Goal: Task Accomplishment & Management: Manage account settings

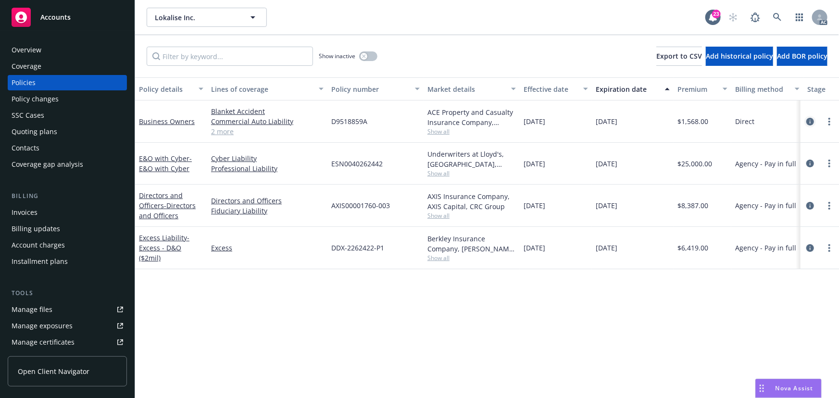
click at [809, 118] on icon "circleInformation" at bounding box center [810, 122] width 8 height 8
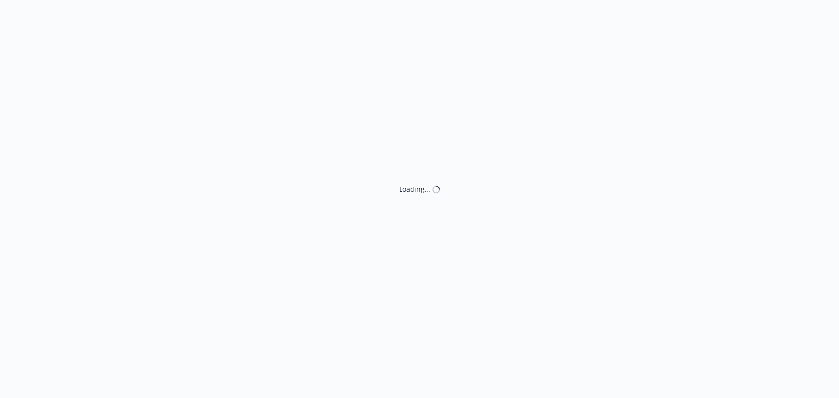
select select "ACCEPTED"
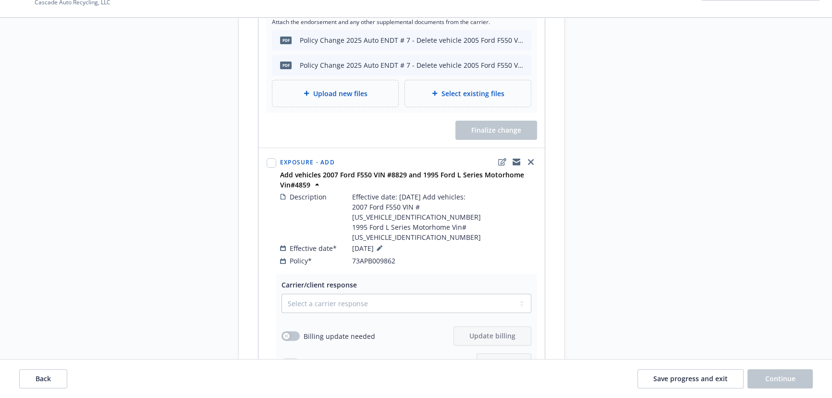
scroll to position [393, 0]
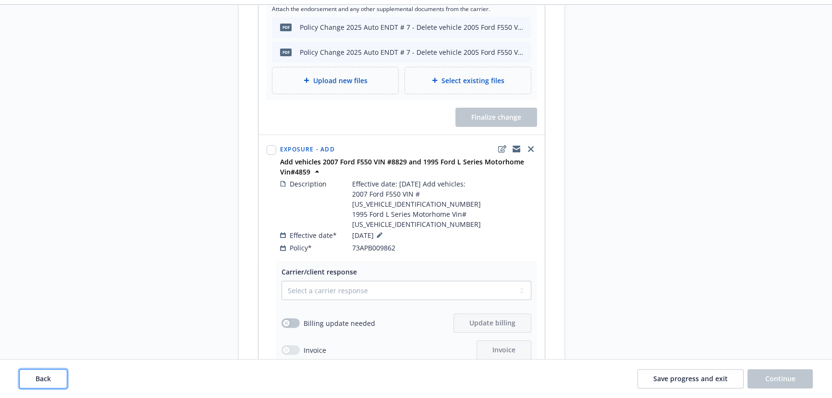
click at [50, 377] on span "Back" at bounding box center [43, 378] width 15 height 9
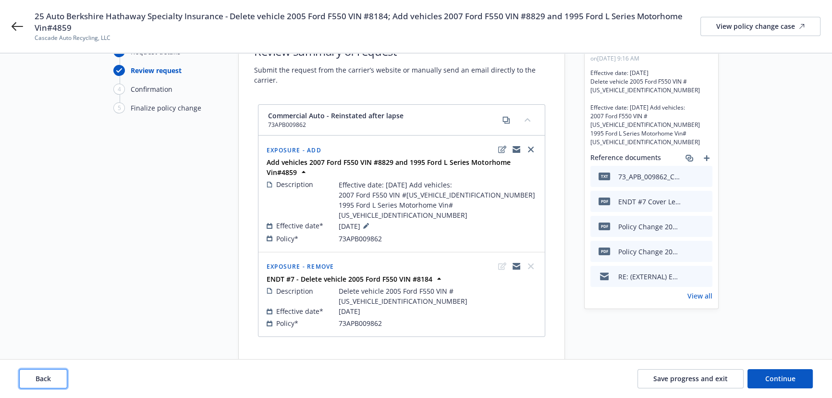
click at [50, 377] on span "Back" at bounding box center [43, 378] width 15 height 9
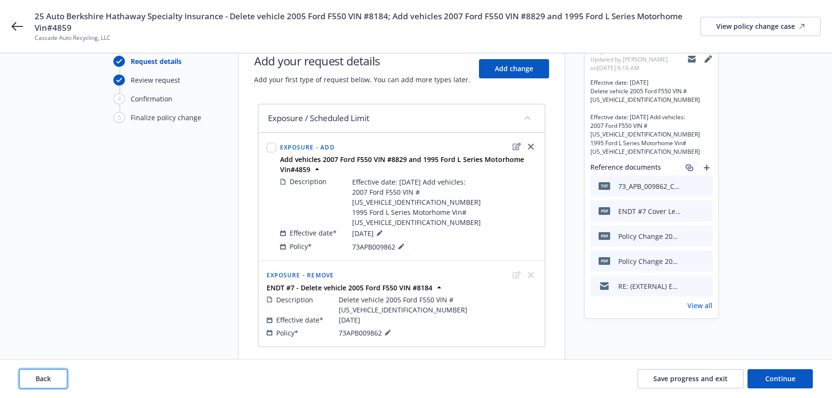
click at [50, 377] on span "Back" at bounding box center [43, 378] width 15 height 9
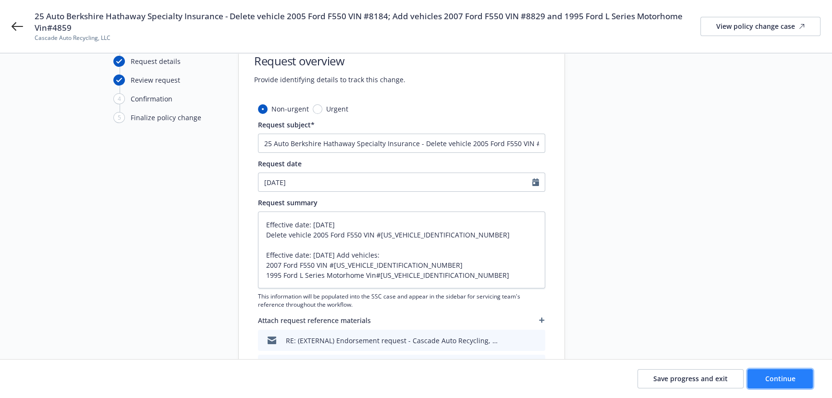
click at [761, 380] on button "Continue" at bounding box center [780, 378] width 65 height 19
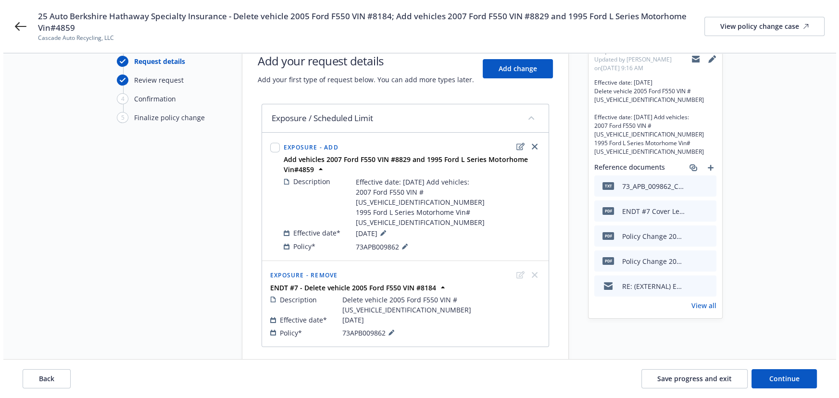
scroll to position [0, 0]
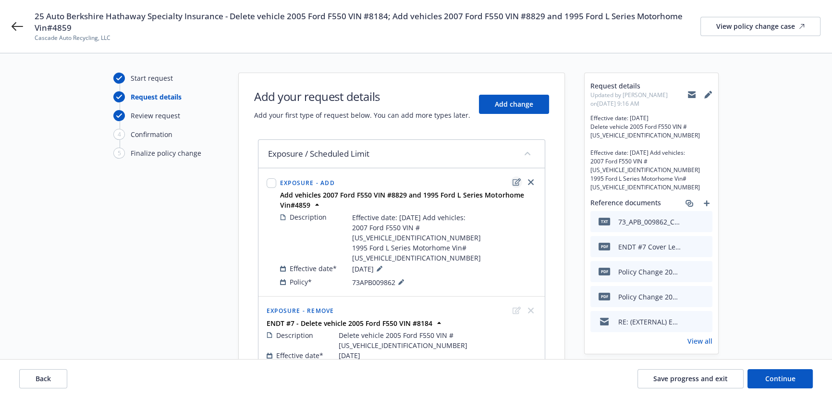
click at [518, 181] on icon "edit" at bounding box center [517, 182] width 8 height 8
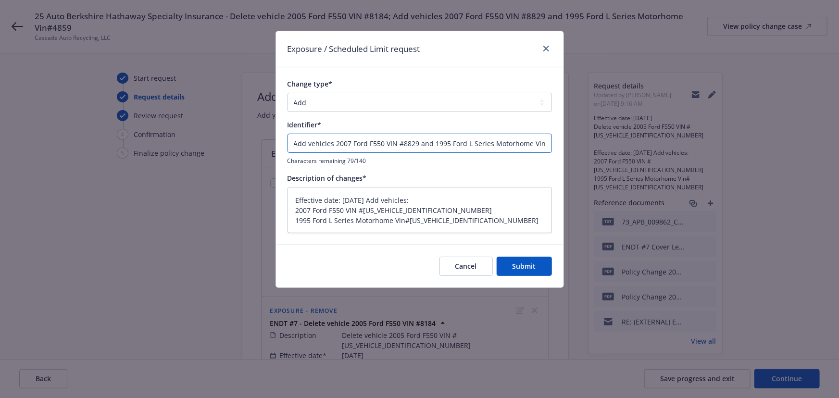
click at [383, 144] on input "Add vehicles 2007 Ford F550 VIN #8829 and 1995 Ford L Series Motorhome Vin#4859" at bounding box center [419, 143] width 264 height 19
type textarea "x"
type input "Add vehicles 2007 Ford F550S VIN #8829 and 1995 Ford L Series Motorhome Vin#4859"
type textarea "x"
type input "Add vehicles 2007 Ford F550SD VIN #8829 and 1995 Ford L Series Motorhome Vin#48…"
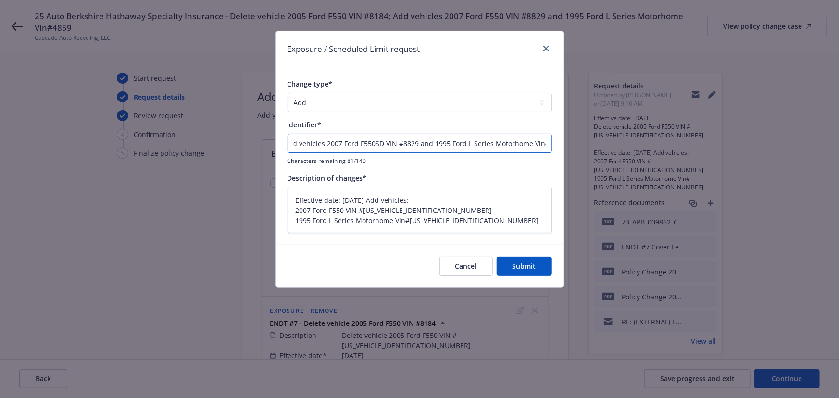
scroll to position [0, 23]
drag, startPoint x: 474, startPoint y: 143, endPoint x: 512, endPoint y: 143, distance: 38.0
click at [512, 143] on input "Add vehicles 2007 Ford F550SD VIN #8829 and 1995 Ford L Series Motorhome Vin#48…" at bounding box center [419, 143] width 264 height 19
paste input "1710#$$$"
type textarea "x"
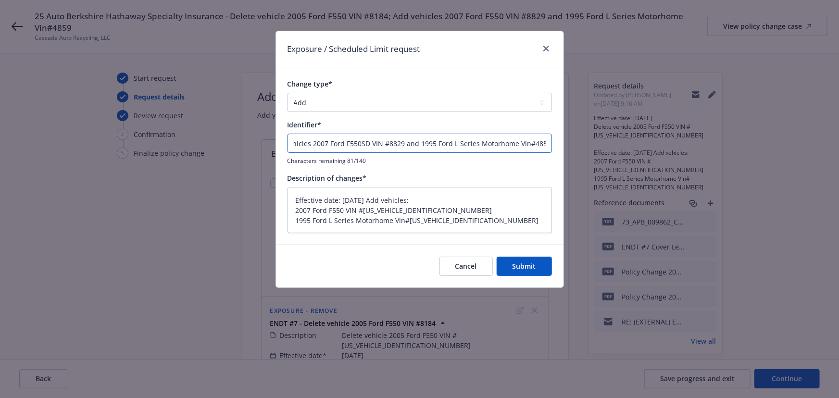
type input "Add vehicles 2007 Ford F550SD VIN #8829 and 1995 Ford 1710#$$$ Vin#4859"
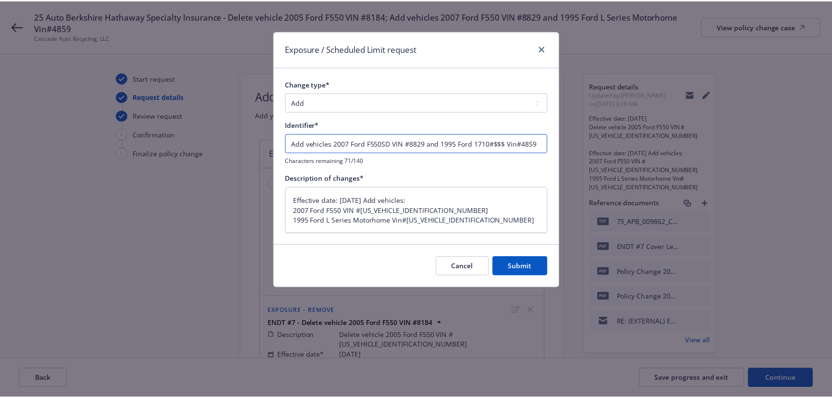
scroll to position [0, 0]
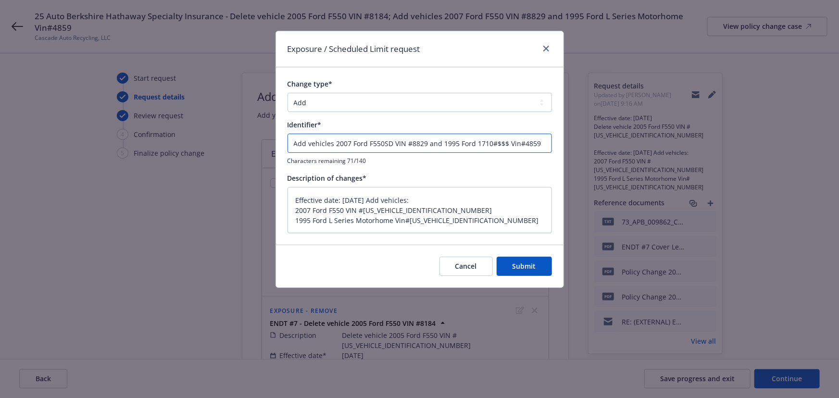
drag, startPoint x: 490, startPoint y: 142, endPoint x: 505, endPoint y: 140, distance: 14.5
click at [505, 140] on input "Add vehicles 2007 Ford F550SD VIN #8829 and 1995 Ford 1710#$$$ Vin#4859" at bounding box center [419, 143] width 264 height 19
type textarea "x"
type input "Add vehicles 2007 Ford F550SD VIN #8829 and 1995 Ford 1710 Vin#4859"
type textarea "x"
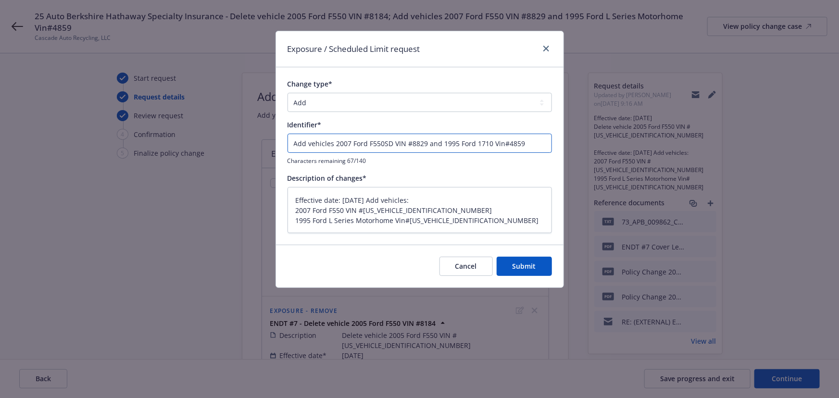
type input "Add vehicles 2007 Ford F550SD VIN #8829 and 1995 Ford 171 Vin#4859"
type textarea "x"
type input "Add vehicles 2007 Ford F550SD VIN #8829 and 1995 Ford 17 Vin#4859"
type textarea "x"
type input "Add vehicles 2007 Ford F550SD VIN #8829 and 1995 Ford 1 Vin#4859"
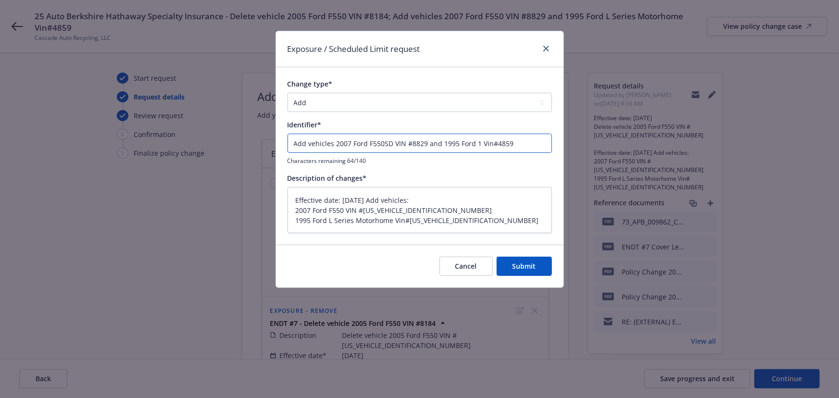
type textarea "x"
type input "Add vehicles 2007 Ford F550SD VIN #8829 and 1995 Ford Vin#4859"
type textarea "x"
type input "Add vehicles 2007 Ford F550SD VIN #8829 and 1995 Ford l Vin#4859"
type textarea "x"
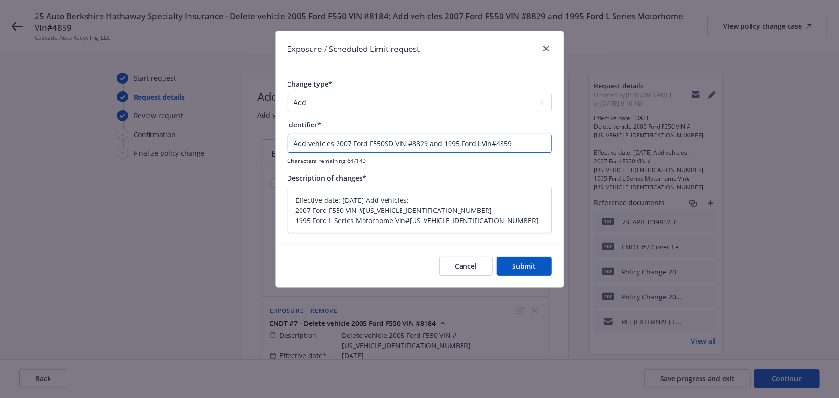
type input "Add vehicles 2007 Ford F550SD VIN #8829 and 1995 Ford lt Vin#4859"
type textarea "x"
type input "Add vehicles 2007 Ford F550SD VIN #8829 and 1995 Ford ltk Vin#4859"
type textarea "x"
type input "Add vehicles 2007 Ford F550SD VIN #8829 and 1995 Ford lt Vin#4859"
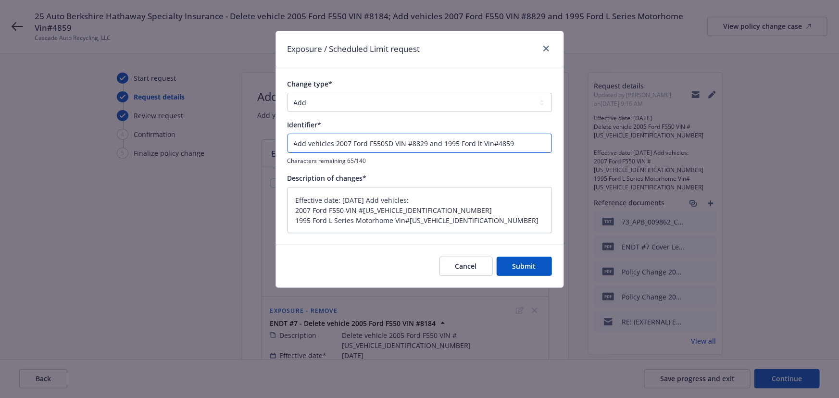
type textarea "x"
type input "Add vehicles 2007 Ford F550SD VIN #8829 and 1995 Ford ltl Vin#4859"
type textarea "x"
type input "Add vehicles 2007 Ford F550SD VIN #8829 and 1995 Ford ltla Vin#4859"
type textarea "x"
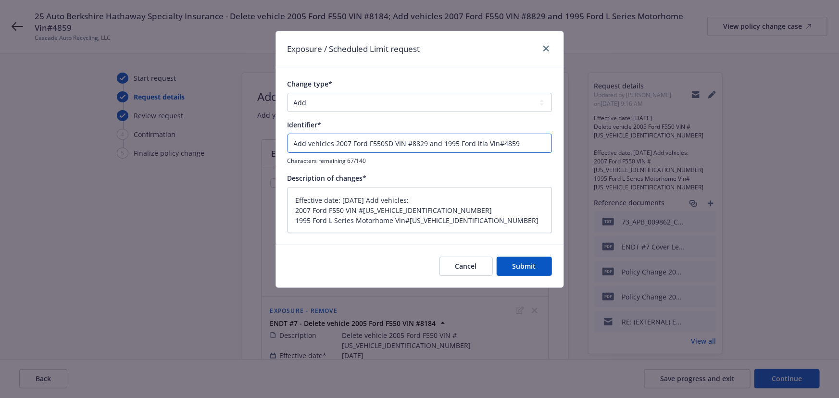
type input "Add vehicles 2007 Ford F550SD VIN #8829 and 1995 Ford ltl Vin#4859"
type textarea "x"
type input "Add vehicles 2007 Ford F550SD VIN #8829 and 1995 Ford lt Vin#4859"
type textarea "x"
type input "Add vehicles 2007 Ford F550SD VIN #8829 and 1995 Ford l Vin#4859"
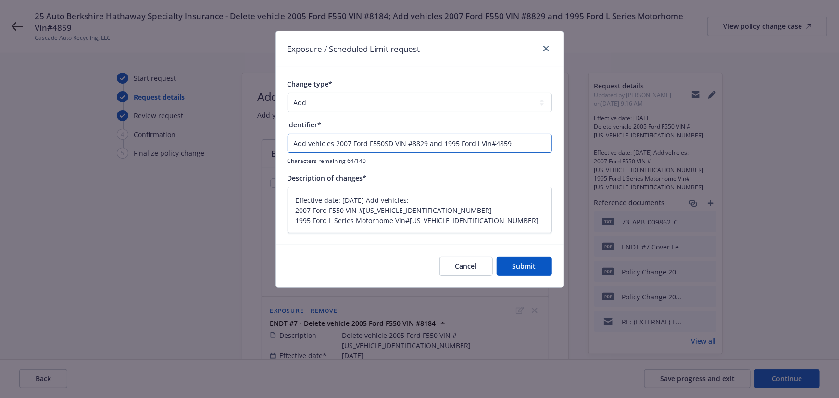
type textarea "x"
type input "Add vehicles 2007 Ford F550SD VIN #8829 and 1995 Ford Vin#4859"
type textarea "x"
type input "Add vehicles 2007 Ford F550SD VIN #8829 and 1995 Ford L Vin#4859"
type textarea "x"
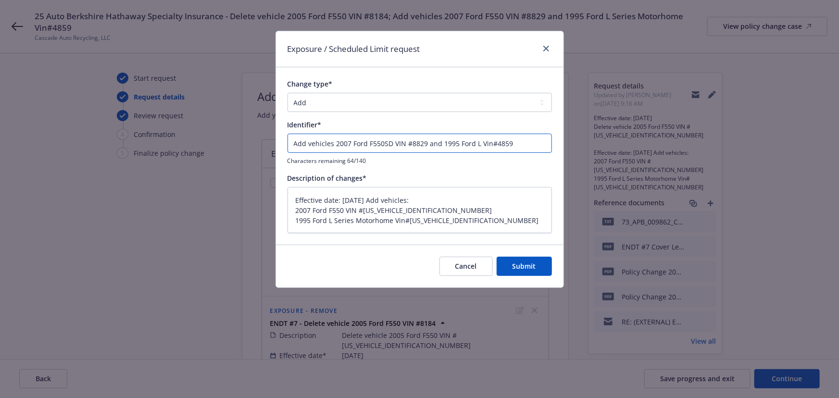
type input "Add vehicles 2007 Ford F550SD VIN #8829 and 1995 Ford LT Vin#4859"
type textarea "x"
type input "Add vehicles 2007 Ford F550SD VIN #8829 and 1995 Ford LTL Vin#4859"
type textarea "x"
type input "Add vehicles 2007 Ford F550SD VIN #8829 and 1995 Ford LTLA Vin#4859"
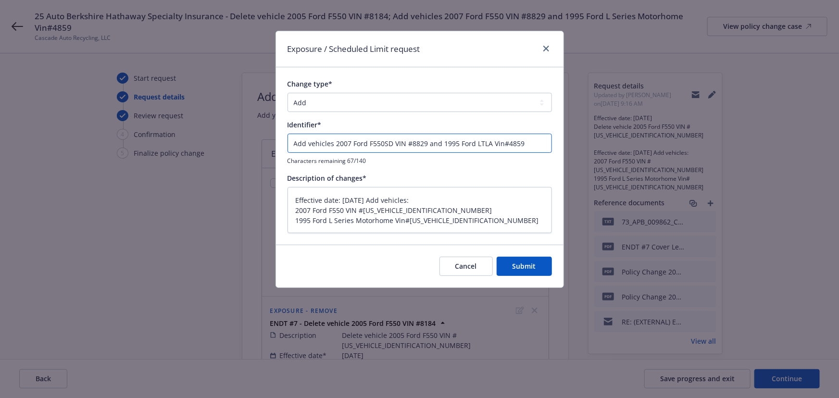
type textarea "x"
type input "Add vehicles 2007 Ford F550SD VIN #8829 and 1995 Ford LTLA9 Vin#4859"
type textarea "x"
type input "Add vehicles 2007 Ford F550SD VIN #8829 and 1995 Ford LTLA90 Vin#4859"
type textarea "x"
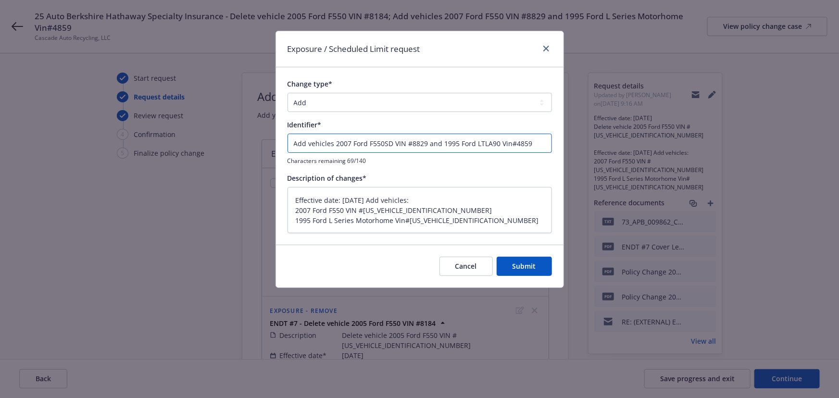
type input "Add vehicles 2007 Ford F550SD VIN #8829 and 1995 Ford LTLA900 Vin#4859"
type textarea "x"
drag, startPoint x: 440, startPoint y: 143, endPoint x: 505, endPoint y: 139, distance: 64.5
click at [505, 139] on input "Add vehicles 2007 Ford F550SD VIN #8829 and 1995 Ford LTLA9000 Vin#4859" at bounding box center [419, 143] width 264 height 19
type input "Add vehicles 2007 Ford F550SD VIN #8829 and 1995 Ford LTLA9000 Vin#4859"
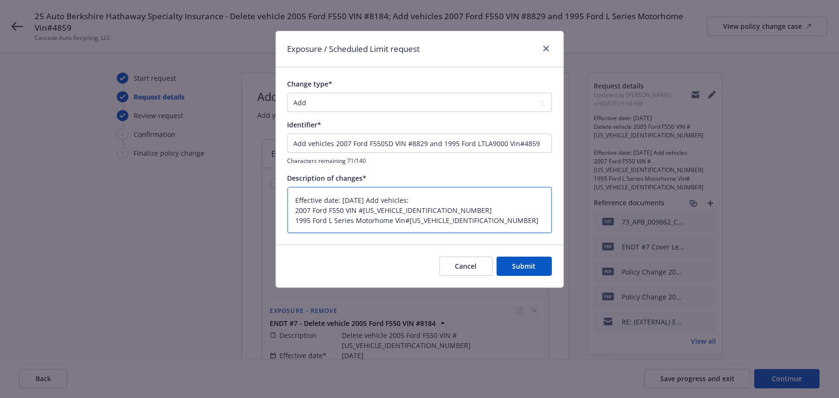
click at [313, 220] on textarea "Effective date: 07/30/25 Add vehicles: 2007 Ford F550 VIN #1FDAF57P47EB38829 19…" at bounding box center [419, 210] width 264 height 47
drag, startPoint x: 295, startPoint y: 220, endPoint x: 392, endPoint y: 220, distance: 96.6
click at [392, 220] on textarea "Effective date: 07/30/25 Add vehicles: 2007 Ford F550 VIN #1FDAF57P47EB38829 19…" at bounding box center [419, 210] width 264 height 47
paste textarea "TLA9000"
type textarea "Effective date: 07/30/25 Add vehicles: 2007 Ford F550 VIN #1FDAF57P47EB38829 19…"
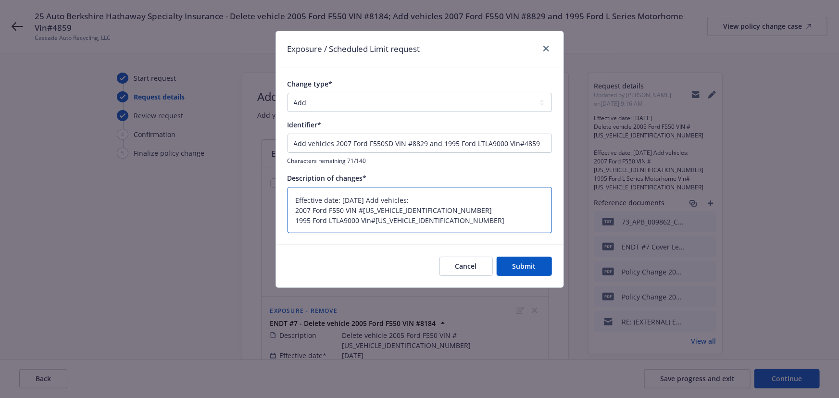
click at [342, 211] on textarea "Effective date: 07/30/25 Add vehicles: 2007 Ford F550 VIN #1FDAF57P47EB38829 19…" at bounding box center [419, 210] width 264 height 47
type textarea "x"
type textarea "Effective date: 07/30/25 Add vehicles: 2007 Ford F550S VIN #1FDAF57P47EB38829 1…"
type textarea "x"
drag, startPoint x: 295, startPoint y: 210, endPoint x: 351, endPoint y: 209, distance: 56.2
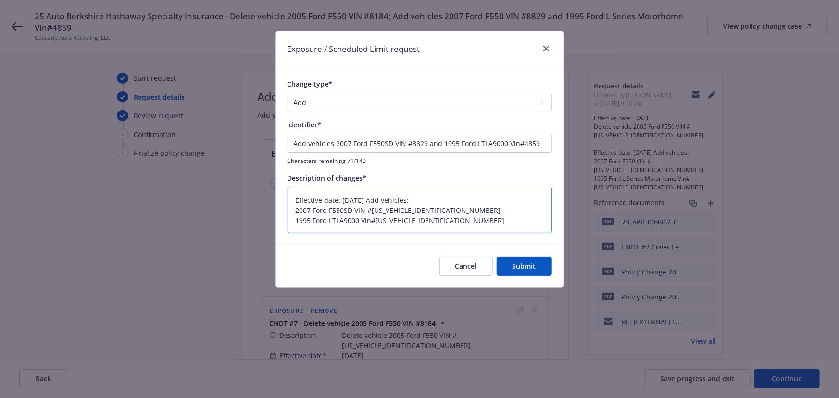
click at [351, 209] on textarea "Effective date: 07/30/25 Add vehicles: 2007 Ford F550SD VIN #1FDAF57P47EB38829 …" at bounding box center [419, 210] width 264 height 47
type textarea "Effective date: 07/30/25 Add vehicles: 2007 Ford F550SD VIN #1FDAF57P47EB38829 …"
click at [501, 274] on button "Submit" at bounding box center [523, 266] width 55 height 19
type textarea "x"
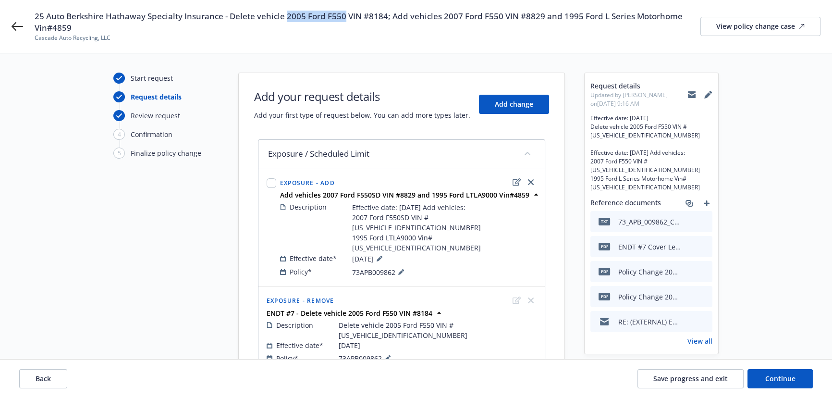
drag, startPoint x: 285, startPoint y: 17, endPoint x: 342, endPoint y: 14, distance: 56.8
click at [342, 14] on span "25 Auto Berkshire Hathaway Specialty Insurance - Delete vehicle 2005 Ford F550 …" at bounding box center [368, 22] width 666 height 23
copy span "2005 Ford F550"
drag, startPoint x: 442, startPoint y: 16, endPoint x: 509, endPoint y: 12, distance: 67.4
click at [509, 12] on span "25 Auto Berkshire Hathaway Specialty Insurance - Delete vehicle 2005 Ford F550 …" at bounding box center [368, 22] width 666 height 23
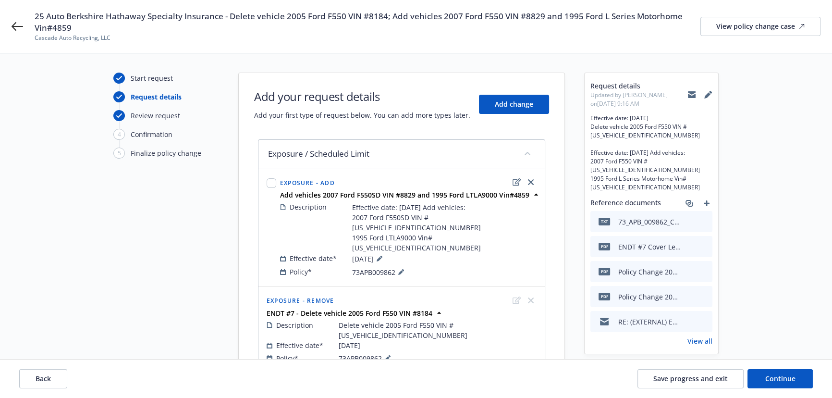
click at [469, 34] on span "Cascade Auto Recycling, LLC" at bounding box center [368, 38] width 666 height 9
drag, startPoint x: 438, startPoint y: 15, endPoint x: 498, endPoint y: 14, distance: 60.1
click at [498, 14] on span "25 Auto Berkshire Hathaway Specialty Insurance - Delete vehicle 2005 Ford F550 …" at bounding box center [368, 22] width 666 height 23
click at [522, 34] on span "Cascade Auto Recycling, LLC" at bounding box center [368, 38] width 666 height 9
drag, startPoint x: 561, startPoint y: 16, endPoint x: 701, endPoint y: 17, distance: 139.9
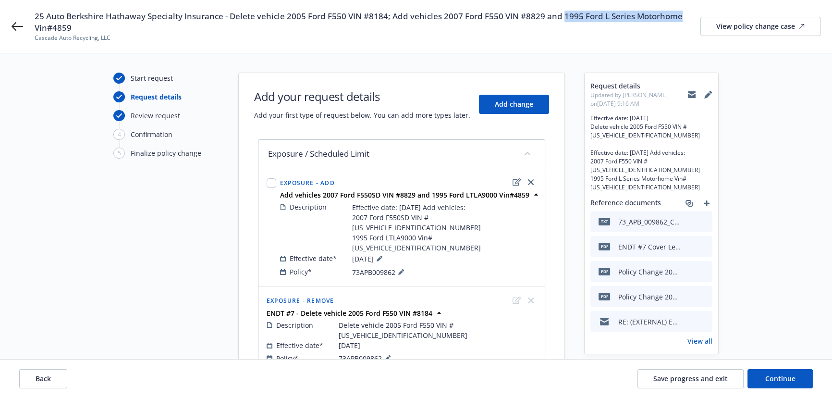
click at [701, 17] on span "25 Auto Berkshire Hathaway Specialty Insurance - Delete vehicle 2005 Ford F550 …" at bounding box center [368, 22] width 666 height 23
copy span "1995 Ford L Series Motorhome"
drag, startPoint x: 432, startPoint y: 193, endPoint x: 495, endPoint y: 191, distance: 63.5
click at [495, 191] on strong "Add vehicles 2007 Ford F550SD VIN #8829 and 1995 Ford LTLA9000 Vin#4859" at bounding box center [404, 194] width 249 height 9
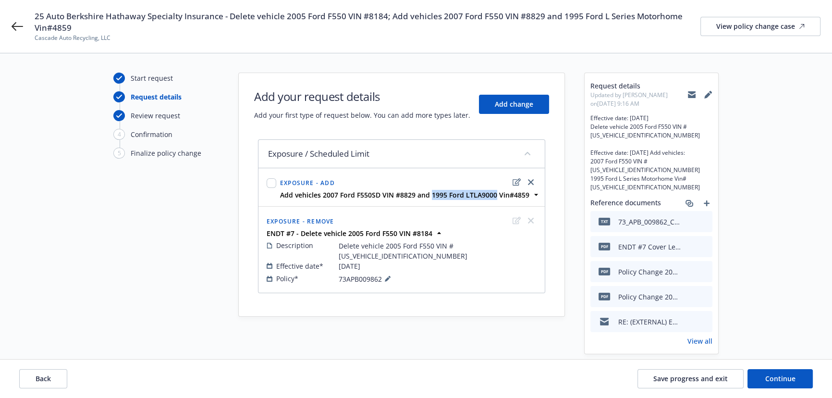
copy strong "1995 Ford LTLA9000"
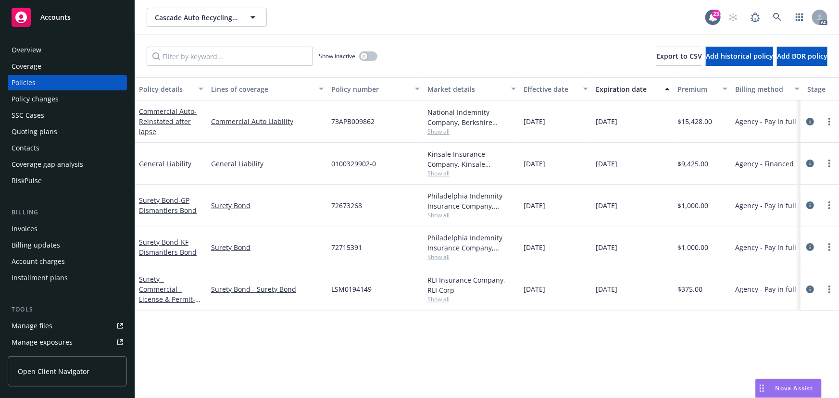
click at [194, 66] on div "Show inactive Export to CSV Add historical policy Add BOR policy" at bounding box center [487, 56] width 704 height 42
click at [447, 132] on span "Show all" at bounding box center [471, 131] width 88 height 8
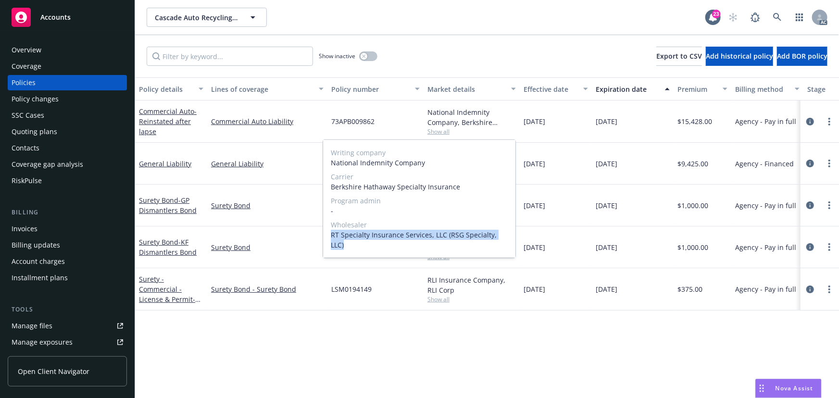
drag, startPoint x: 332, startPoint y: 236, endPoint x: 514, endPoint y: 240, distance: 182.2
click at [514, 240] on div "Writing company National Indemnity Company Carrier Berkshire Hathaway Specialty…" at bounding box center [419, 199] width 192 height 118
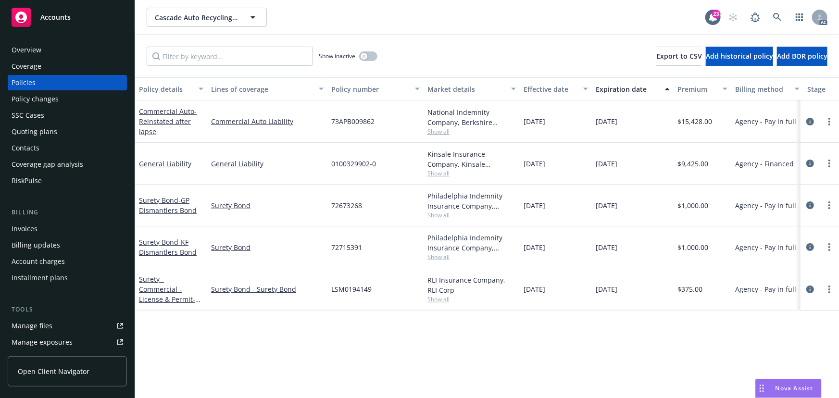
click at [356, 329] on div "Policy details Lines of coverage Policy number Market details Effective date Ex…" at bounding box center [487, 237] width 704 height 321
click at [445, 130] on span "Show all" at bounding box center [471, 131] width 88 height 8
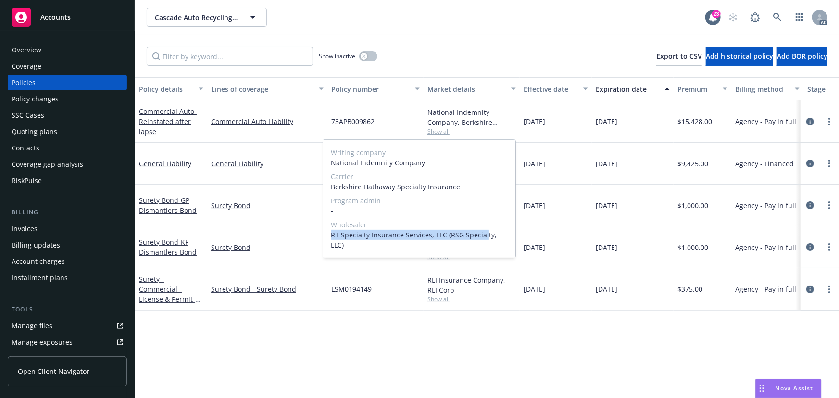
drag, startPoint x: 326, startPoint y: 233, endPoint x: 502, endPoint y: 233, distance: 175.9
click at [490, 233] on div "Writing company National Indemnity Company Carrier Berkshire Hathaway Specialty…" at bounding box center [419, 199] width 192 height 118
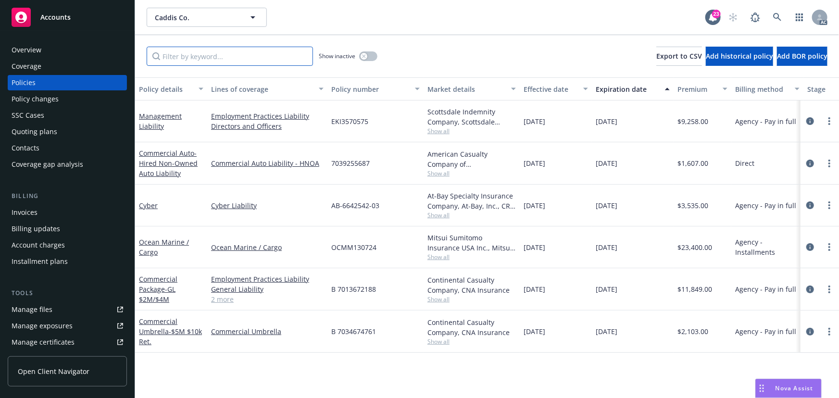
drag, startPoint x: 222, startPoint y: 53, endPoint x: 244, endPoint y: 60, distance: 23.7
click at [226, 55] on input "Filter by keyword..." at bounding box center [230, 56] width 166 height 19
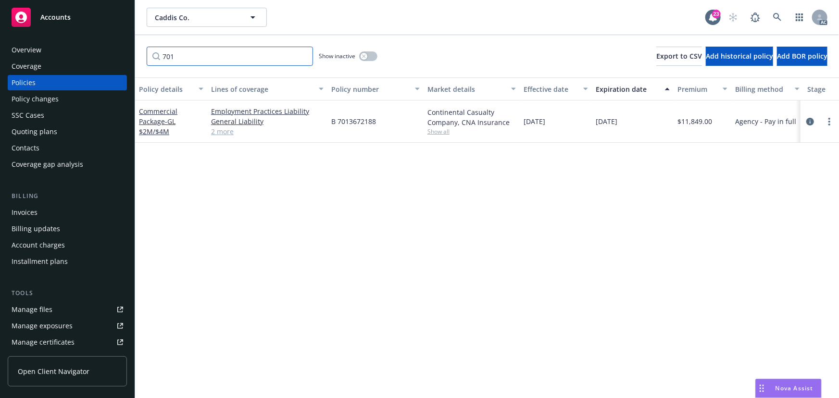
type input "701"
click at [439, 133] on span "Show all" at bounding box center [471, 131] width 88 height 8
click at [807, 120] on icon "circleInformation" at bounding box center [810, 122] width 8 height 8
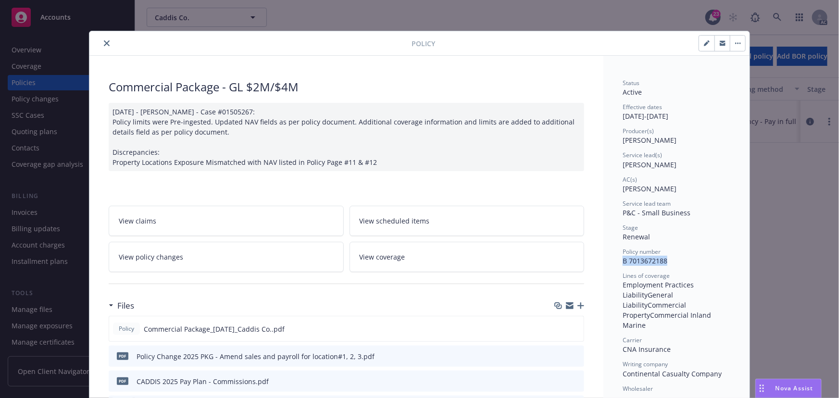
drag, startPoint x: 619, startPoint y: 261, endPoint x: 665, endPoint y: 260, distance: 46.1
click at [665, 260] on div "Policy number B 7013672188" at bounding box center [676, 257] width 108 height 18
copy span "B 7013672188"
click at [642, 260] on span "B 7013672188" at bounding box center [644, 260] width 45 height 9
click at [647, 260] on span "B 7013672188" at bounding box center [644, 260] width 45 height 9
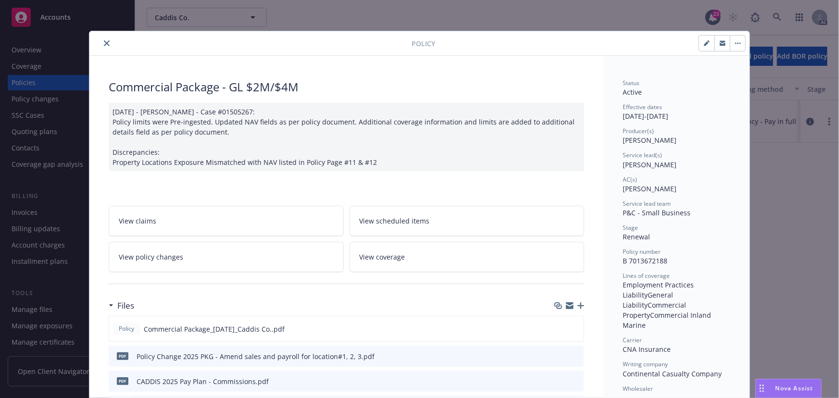
click at [657, 260] on span "B 7013672188" at bounding box center [644, 260] width 45 height 9
drag, startPoint x: 627, startPoint y: 260, endPoint x: 673, endPoint y: 260, distance: 46.1
click at [673, 260] on div "Policy number B 7013672188" at bounding box center [676, 257] width 108 height 18
click at [663, 258] on span "B 7013672188" at bounding box center [644, 260] width 45 height 9
drag, startPoint x: 626, startPoint y: 260, endPoint x: 668, endPoint y: 259, distance: 42.3
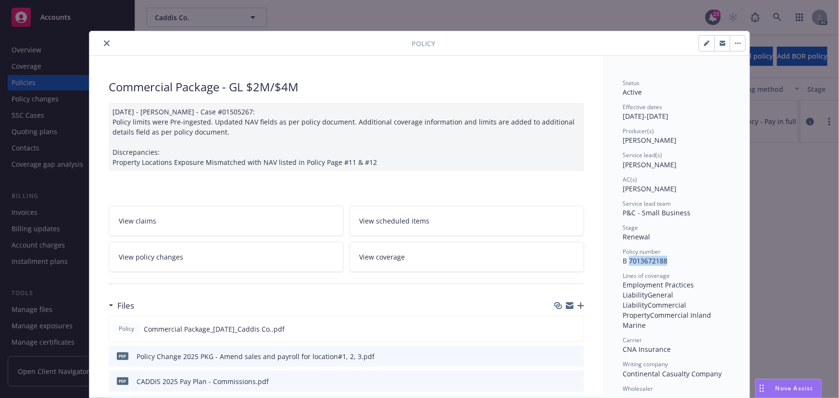
click at [668, 259] on div "Policy number B 7013672188" at bounding box center [676, 257] width 108 height 18
copy span "7013672188"
click at [570, 325] on icon "preview file" at bounding box center [574, 328] width 9 height 7
copy span "7013672188"
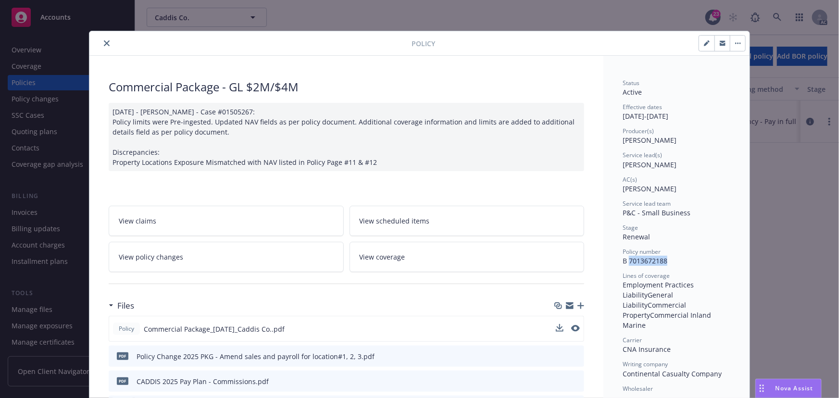
copy span "7013672188"
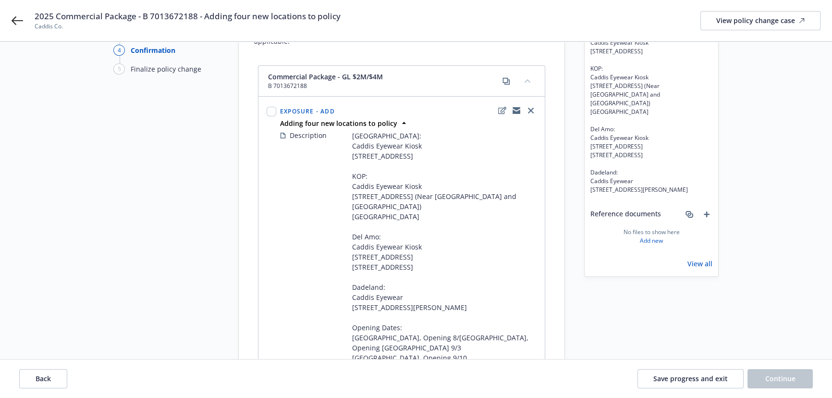
scroll to position [218, 0]
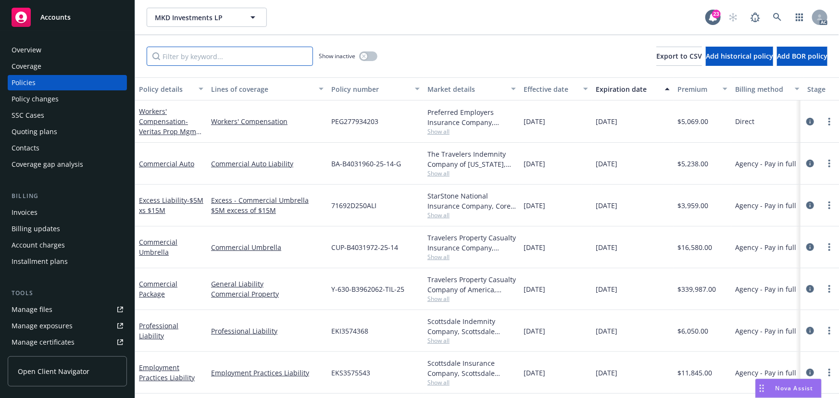
drag, startPoint x: 204, startPoint y: 55, endPoint x: 209, endPoint y: 59, distance: 6.8
click at [206, 55] on input "Filter by keyword..." at bounding box center [230, 56] width 166 height 19
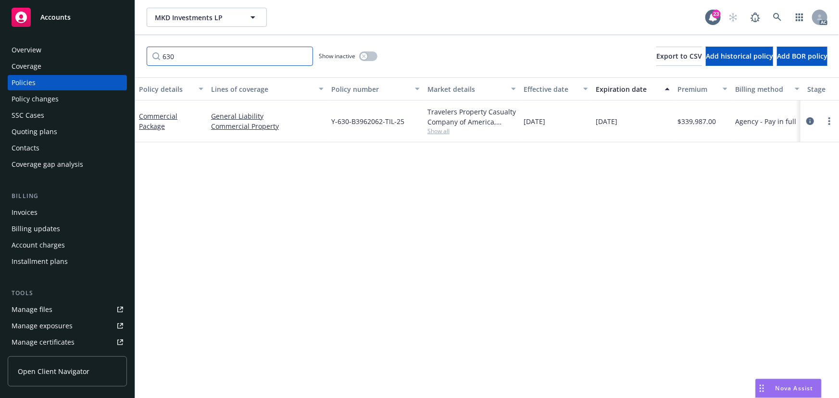
type input "630"
click at [435, 129] on span "Show all" at bounding box center [471, 131] width 88 height 8
drag, startPoint x: 331, startPoint y: 120, endPoint x: 406, endPoint y: 120, distance: 75.0
click at [406, 120] on div "Y-630-B3962062-TIL-25" at bounding box center [375, 121] width 96 height 42
drag, startPoint x: 339, startPoint y: 159, endPoint x: 344, endPoint y: 133, distance: 26.8
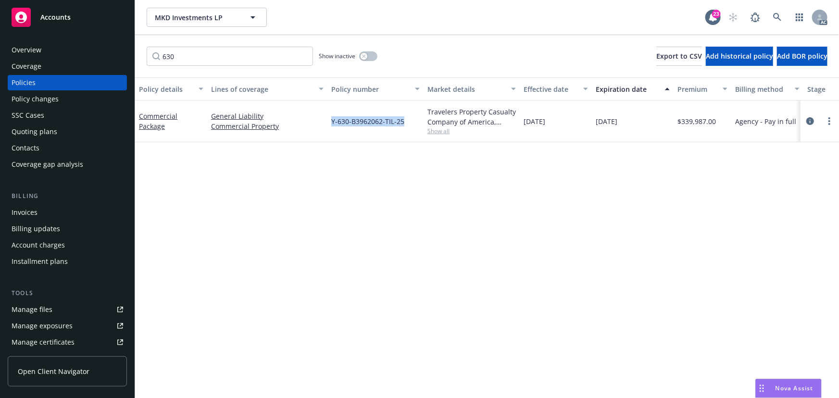
click at [340, 159] on div "Policy details Lines of coverage Policy number Market details Effective date Ex…" at bounding box center [487, 237] width 704 height 321
drag, startPoint x: 334, startPoint y: 152, endPoint x: 323, endPoint y: 131, distance: 24.1
click at [335, 151] on div "Policy details Lines of coverage Policy number Market details Effective date Ex…" at bounding box center [487, 237] width 704 height 321
click at [316, 119] on link "General Liability" at bounding box center [267, 116] width 112 height 10
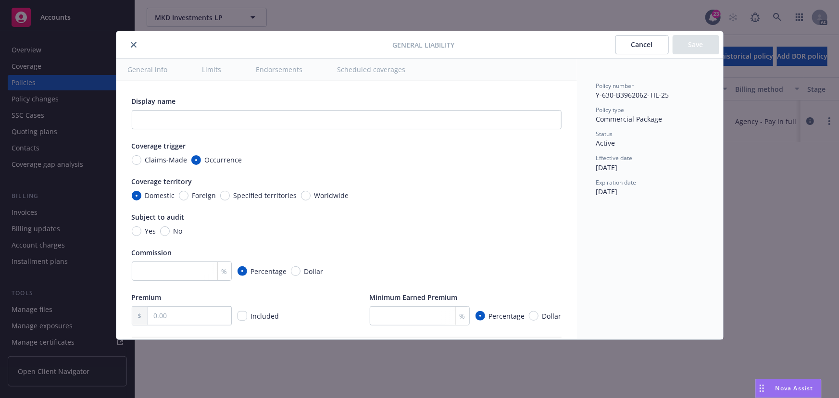
type textarea "x"
drag, startPoint x: 602, startPoint y: 95, endPoint x: 646, endPoint y: 92, distance: 44.3
click at [646, 92] on span "Y-630-B3962062-TIL-25" at bounding box center [632, 94] width 73 height 9
copy span "630-B3962062"
drag, startPoint x: 134, startPoint y: 42, endPoint x: 193, endPoint y: 74, distance: 67.7
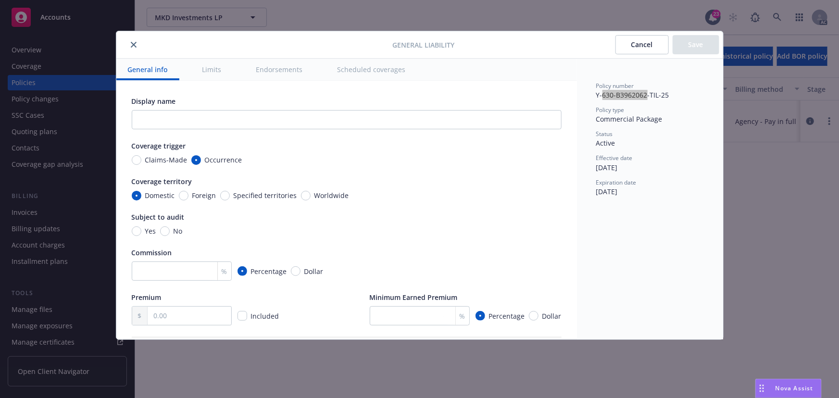
click at [134, 42] on icon "close" at bounding box center [134, 45] width 6 height 6
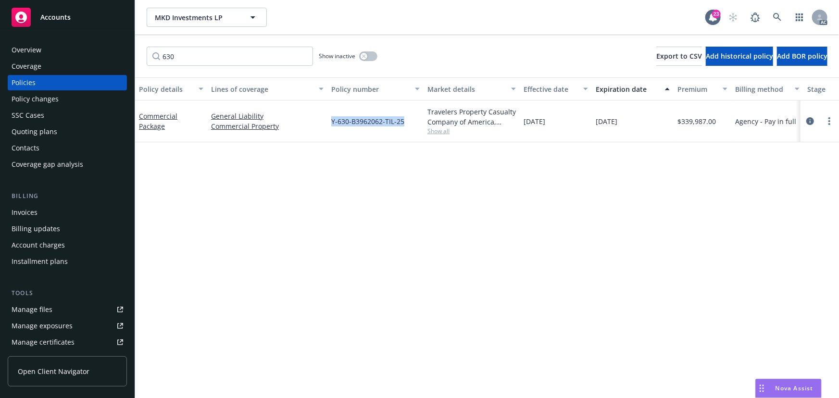
drag, startPoint x: 328, startPoint y: 115, endPoint x: 405, endPoint y: 114, distance: 77.4
click at [405, 114] on div "Y-630-B3962062-TIL-25" at bounding box center [375, 121] width 96 height 42
copy span "Y-630-B3962062-TIL-25"
click at [336, 142] on div "Policy details Lines of coverage Policy number Market details Effective date Ex…" at bounding box center [487, 237] width 704 height 321
click at [337, 120] on span "Y-630-B3962062-TIL-25" at bounding box center [367, 121] width 73 height 10
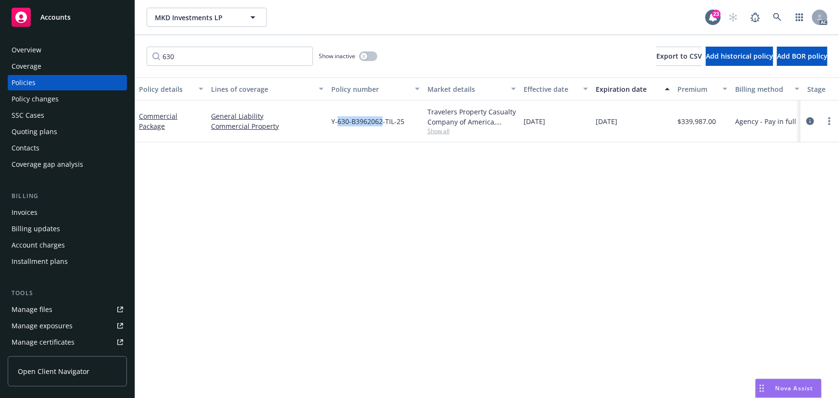
drag, startPoint x: 337, startPoint y: 119, endPoint x: 380, endPoint y: 120, distance: 42.8
click at [380, 120] on span "Y-630-B3962062-TIL-25" at bounding box center [367, 121] width 73 height 10
copy span "630-B3962062"
click at [810, 120] on icon "circleInformation" at bounding box center [810, 121] width 8 height 8
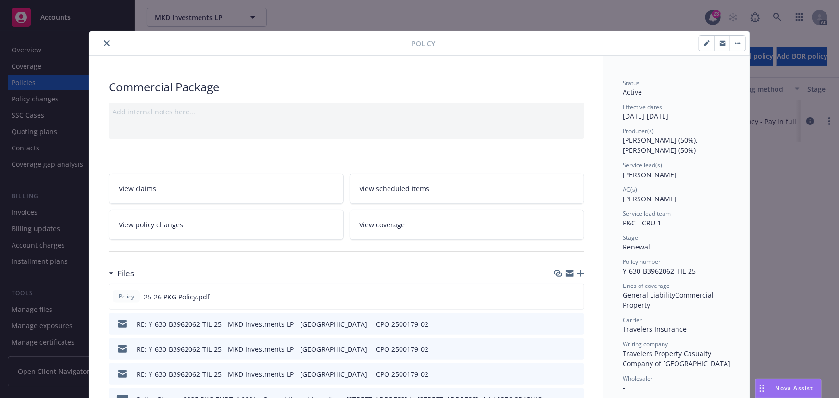
click at [197, 224] on link "View policy changes" at bounding box center [226, 225] width 235 height 30
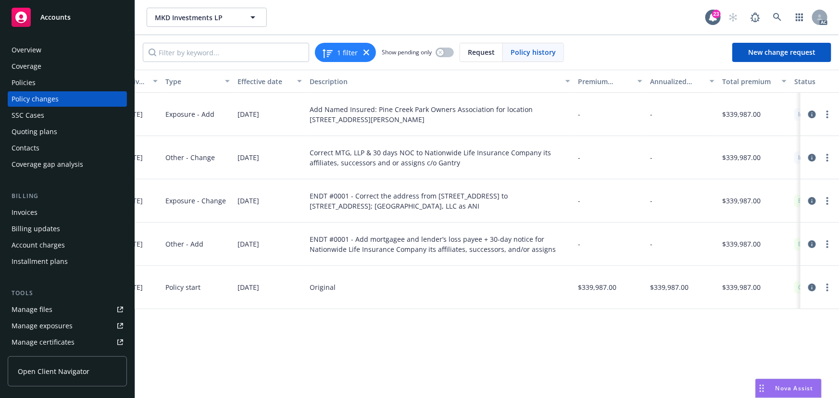
scroll to position [0, 266]
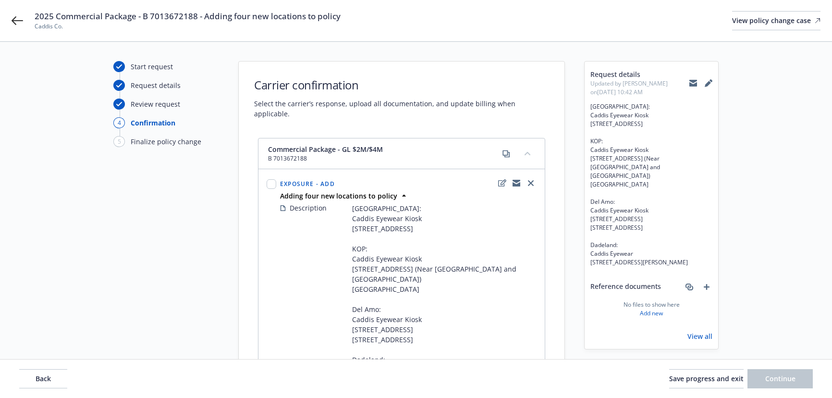
scroll to position [218, 0]
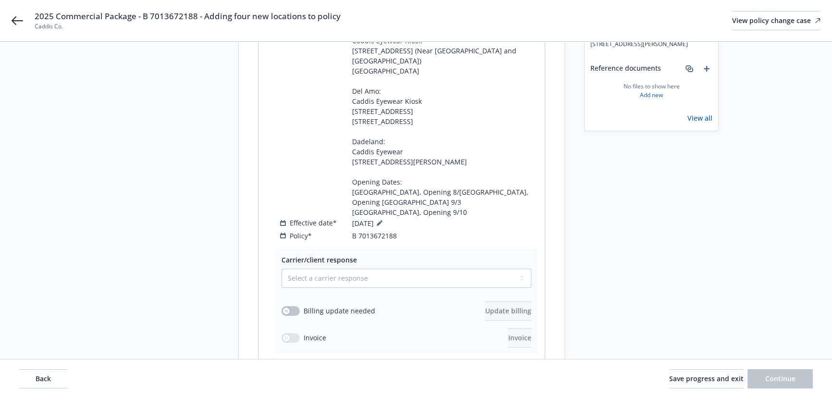
click at [25, 22] on div "2025 Commercial Package - B 7013672188 - Adding four new locations to policy Ca…" at bounding box center [416, 20] width 832 height 41
click at [19, 19] on icon at bounding box center [18, 21] width 12 height 12
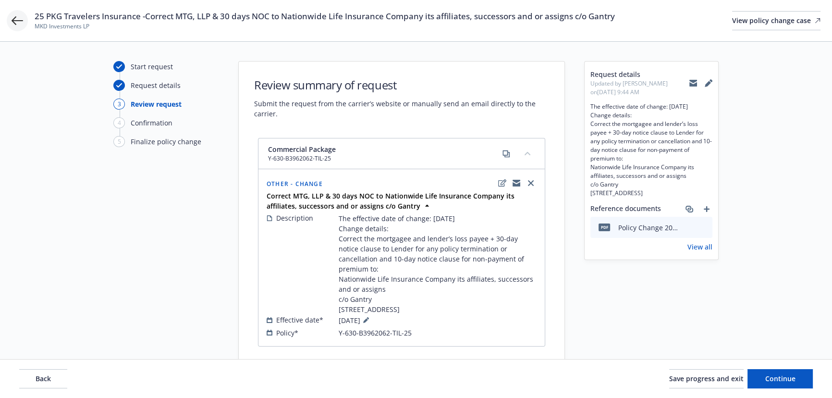
click at [21, 24] on icon at bounding box center [18, 21] width 12 height 12
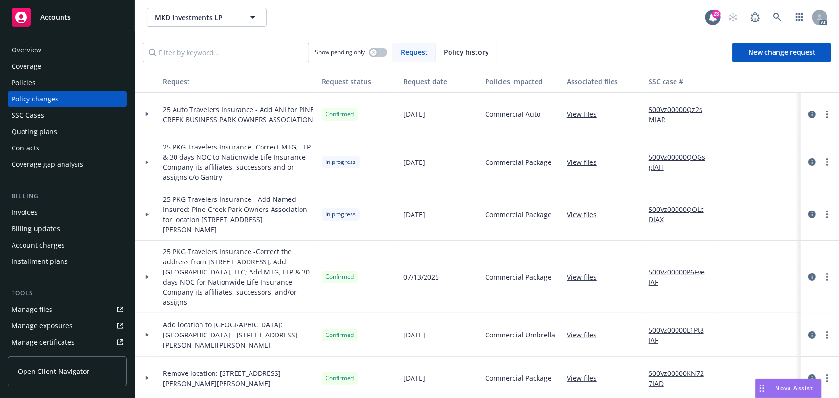
click at [146, 211] on div at bounding box center [147, 214] width 24 height 52
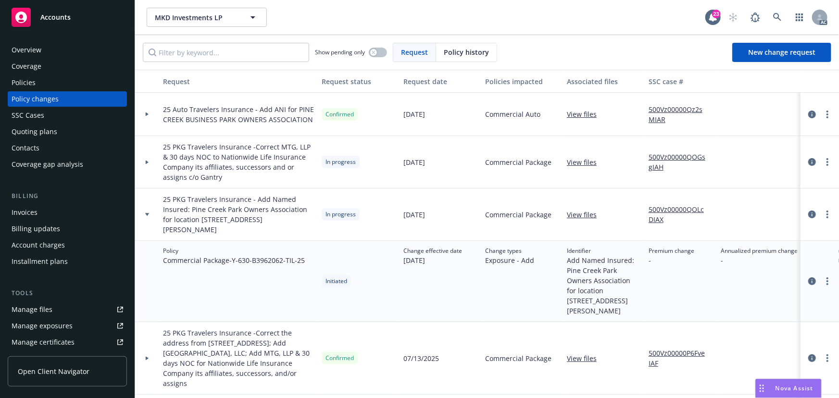
click at [668, 206] on link "500Vz00000QOLcDIAX" at bounding box center [680, 214] width 64 height 20
click at [71, 77] on div "Policies" at bounding box center [68, 82] width 112 height 15
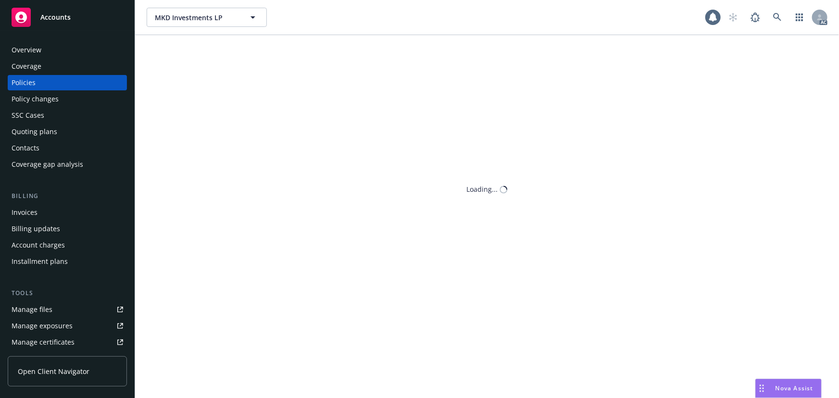
click at [171, 52] on div "MKD Investments LP MKD Investments LP AC Loading..." at bounding box center [487, 199] width 704 height 398
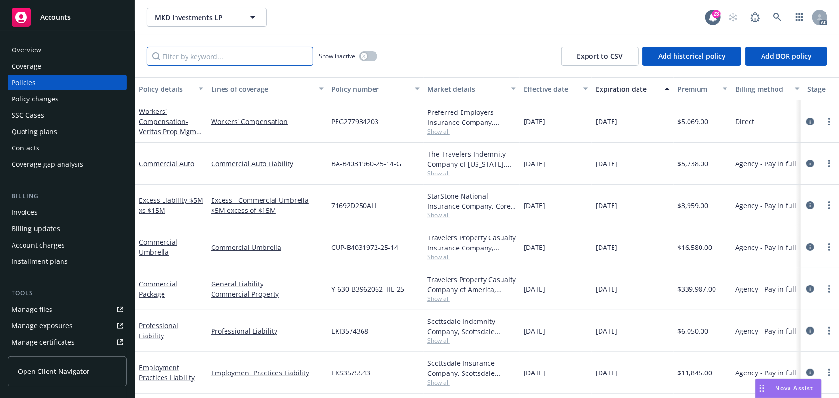
click at [169, 51] on input "Filter by keyword..." at bounding box center [230, 56] width 166 height 19
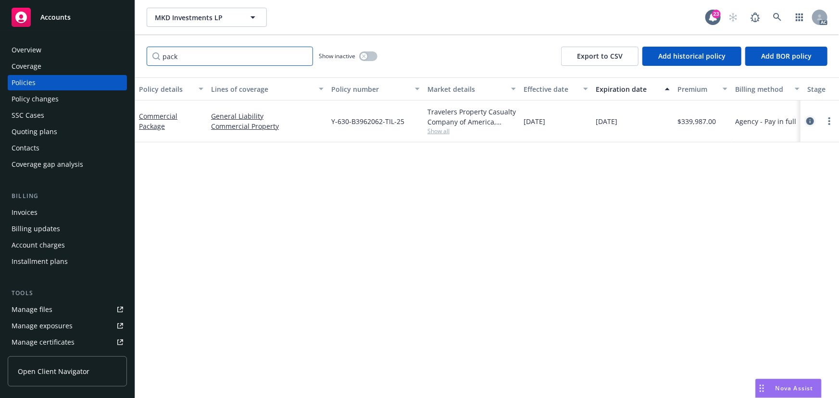
type input "pack"
click at [812, 120] on icon "circleInformation" at bounding box center [810, 121] width 8 height 8
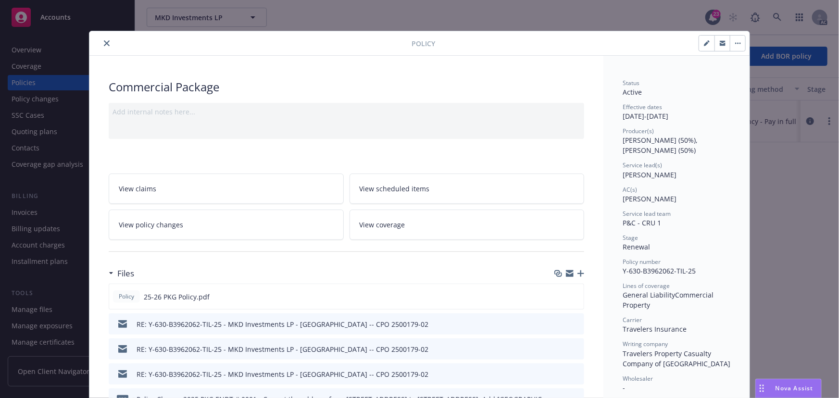
click at [104, 42] on icon "close" at bounding box center [107, 43] width 6 height 6
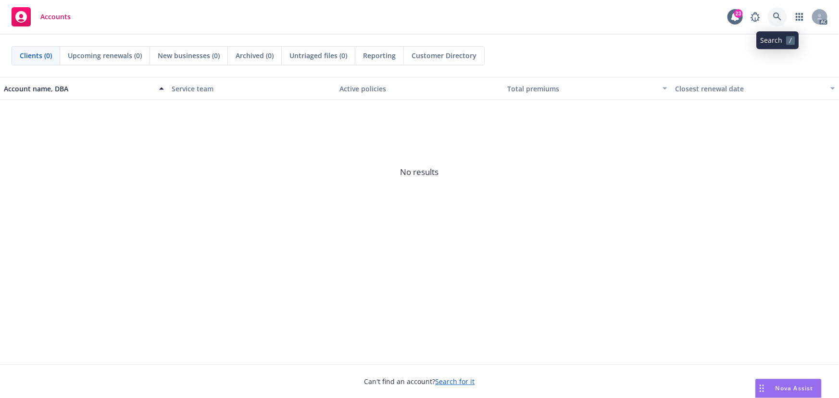
click at [779, 15] on icon at bounding box center [777, 16] width 8 height 8
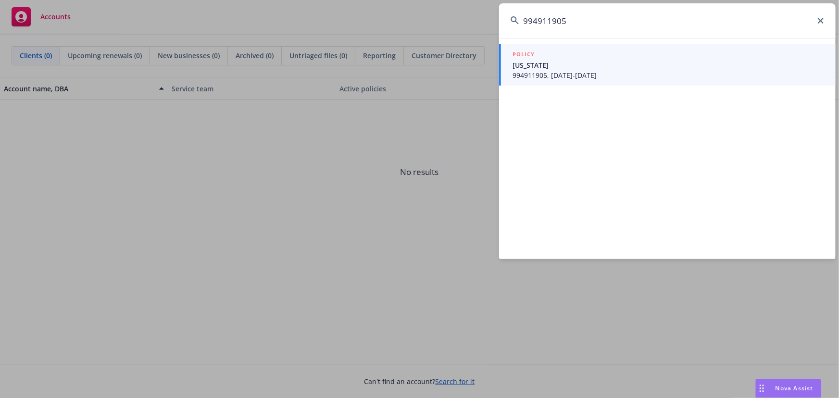
type input "994911905"
click at [557, 64] on span "[US_STATE]" at bounding box center [667, 65] width 311 height 10
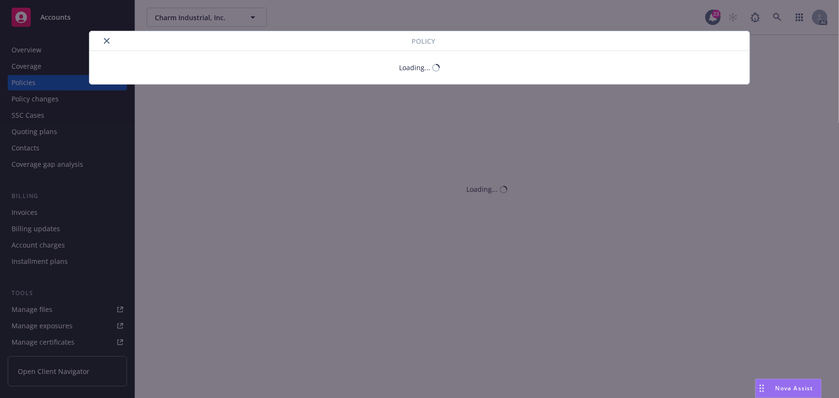
click at [102, 39] on button "close" at bounding box center [107, 41] width 12 height 12
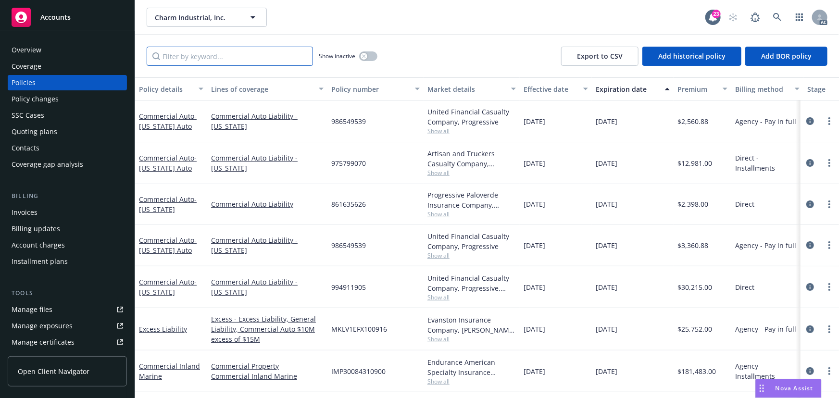
click at [173, 56] on input "Filter by keyword..." at bounding box center [230, 56] width 166 height 19
paste input "994911905"
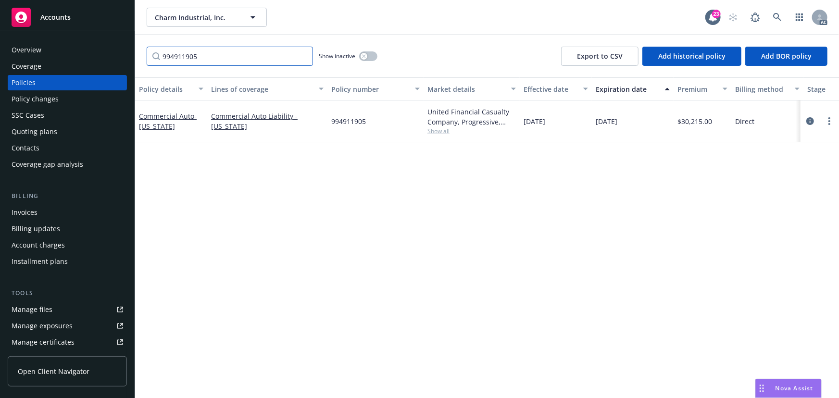
type input "994911905"
click at [443, 129] on span "Show all" at bounding box center [471, 131] width 88 height 8
drag, startPoint x: 810, startPoint y: 119, endPoint x: 682, endPoint y: 218, distance: 162.2
click at [810, 119] on icon "circleInformation" at bounding box center [810, 121] width 8 height 8
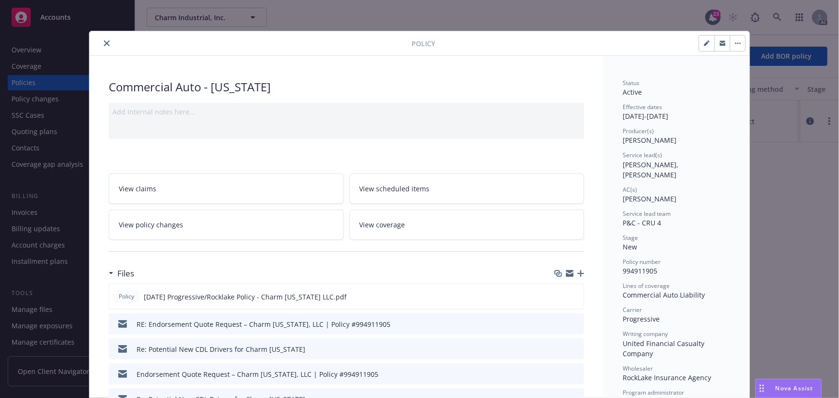
scroll to position [29, 0]
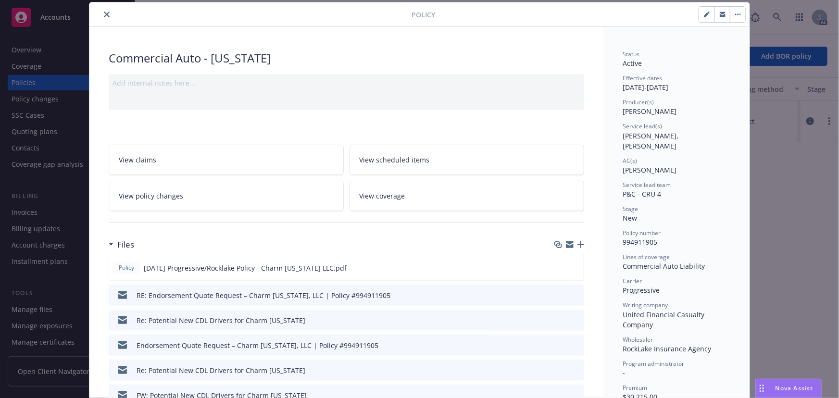
click at [212, 204] on link "View policy changes" at bounding box center [226, 196] width 235 height 30
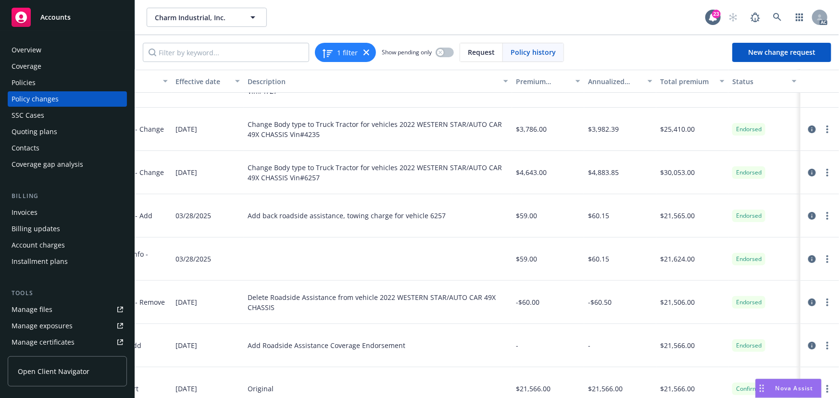
scroll to position [47, 273]
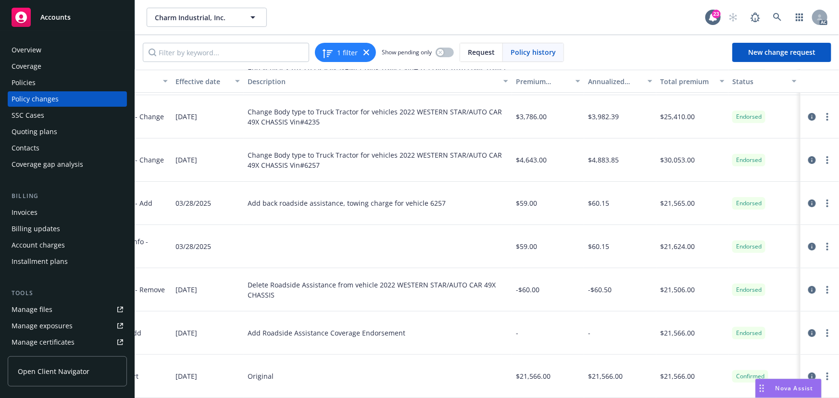
click at [48, 88] on div "Policies" at bounding box center [68, 82] width 112 height 15
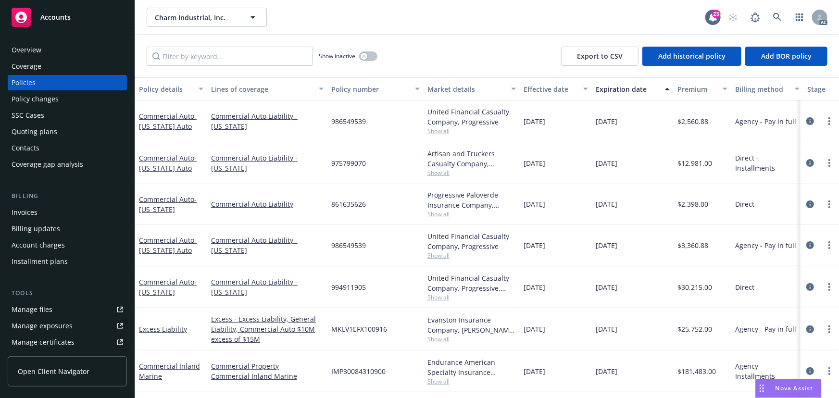
click at [51, 99] on div "Policy changes" at bounding box center [35, 98] width 47 height 15
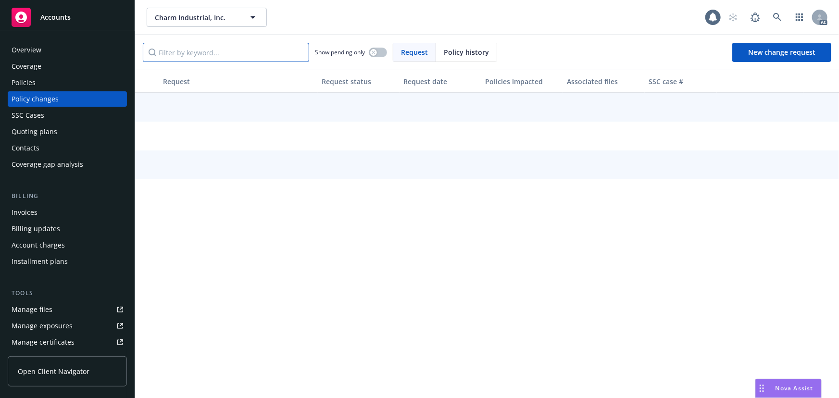
click at [175, 50] on input "Filter by keyword..." at bounding box center [226, 52] width 166 height 19
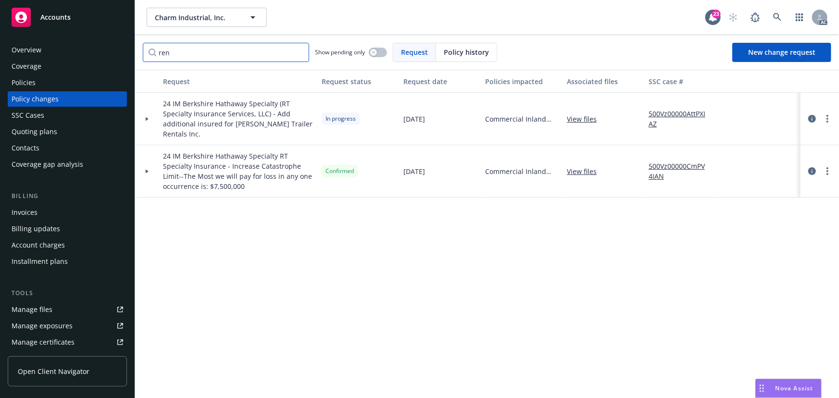
type input "ren"
drag, startPoint x: 154, startPoint y: 14, endPoint x: 227, endPoint y: 17, distance: 73.1
click at [227, 17] on button "Charm Industrial, Inc." at bounding box center [207, 17] width 120 height 19
click at [278, 7] on div "541 Advisors LLC Type Commercial Carmine and Kelly Bellafronte Type Personal Pe…" at bounding box center [487, 17] width 704 height 35
drag, startPoint x: 225, startPoint y: 21, endPoint x: 154, endPoint y: 14, distance: 72.0
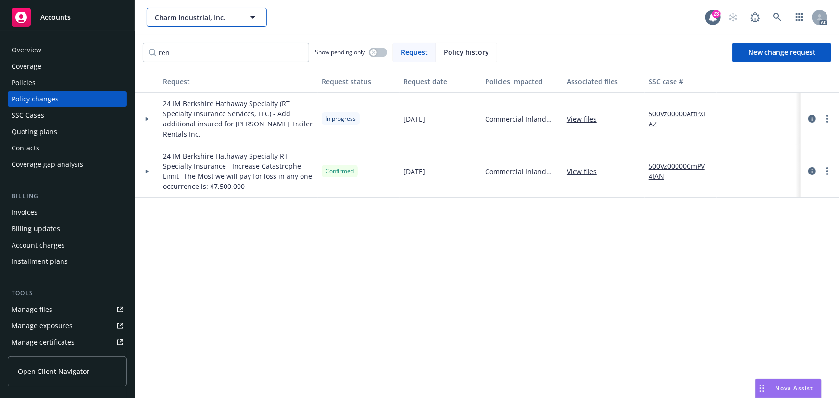
click at [155, 14] on span "Charm Industrial, Inc." at bounding box center [196, 17] width 83 height 10
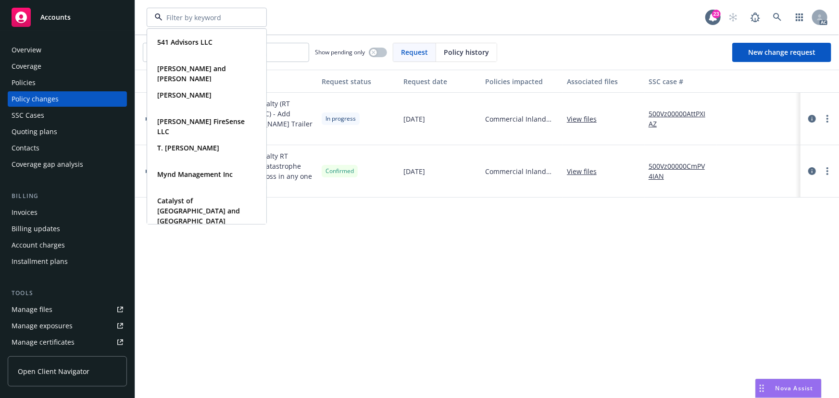
click at [154, 15] on div at bounding box center [207, 17] width 120 height 19
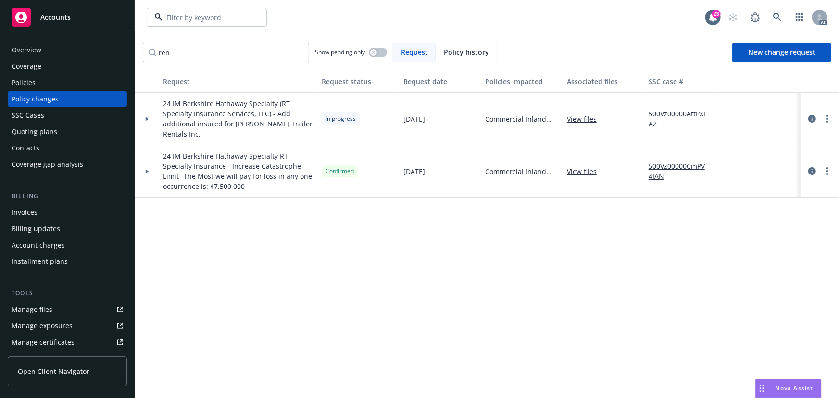
click at [301, 14] on div "541 Advisors LLC Type Commercial Carmine and Kelly Bellafronte Type Personal Pe…" at bounding box center [426, 17] width 558 height 19
click at [255, 17] on icon "button" at bounding box center [253, 18] width 12 height 12
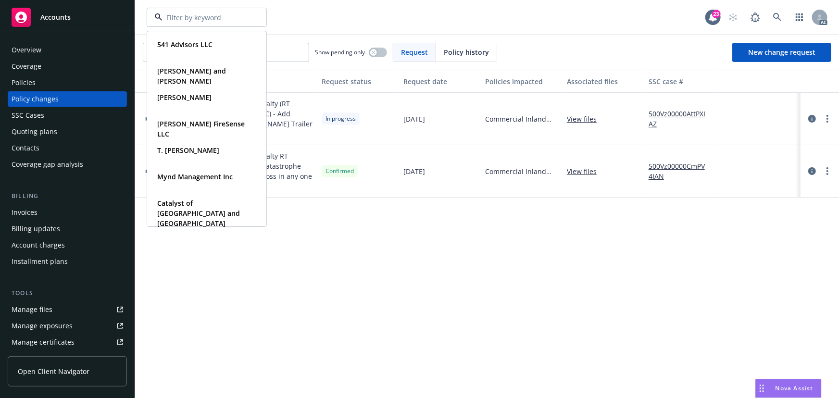
click at [202, 19] on input at bounding box center [204, 17] width 85 height 10
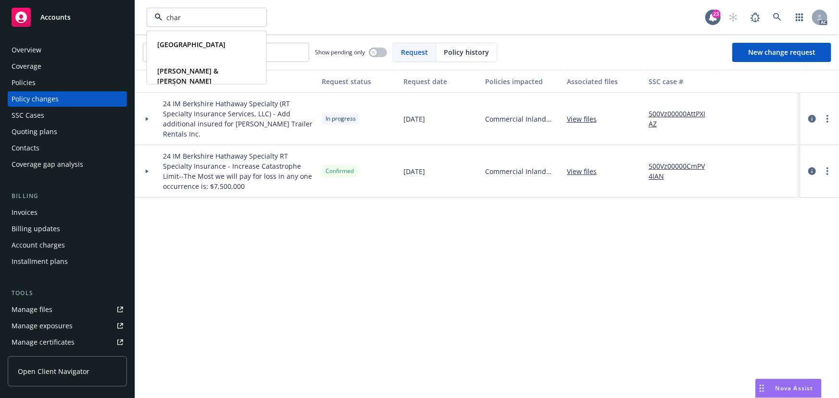
type input "charm"
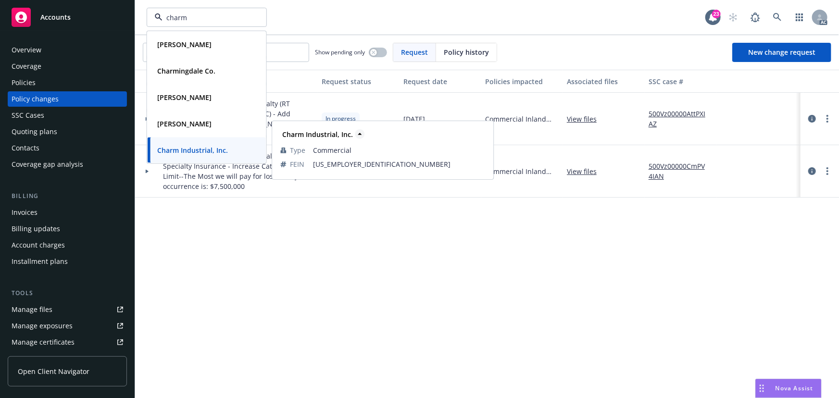
drag, startPoint x: 279, startPoint y: 131, endPoint x: 348, endPoint y: 133, distance: 69.2
click at [348, 133] on div "Charm Industrial, Inc." at bounding box center [316, 134] width 76 height 14
drag, startPoint x: 354, startPoint y: 135, endPoint x: 296, endPoint y: 130, distance: 58.8
click at [296, 130] on span "Charm Industrial, Inc." at bounding box center [317, 134] width 71 height 10
drag, startPoint x: 279, startPoint y: 125, endPoint x: 301, endPoint y: 133, distance: 23.4
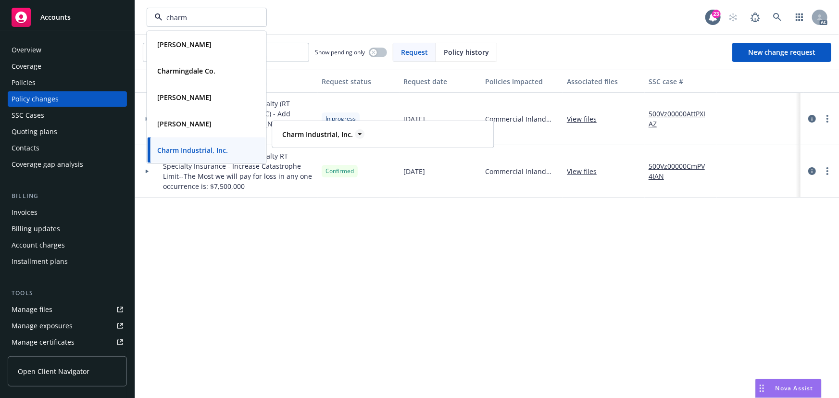
click at [297, 134] on div "Charm Industrial, Inc. Type Commercial FEIN 82-4423905" at bounding box center [383, 134] width 220 height 25
click at [319, 133] on strong "Charm Industrial, Inc." at bounding box center [317, 134] width 71 height 9
drag, startPoint x: 351, startPoint y: 139, endPoint x: 292, endPoint y: 128, distance: 60.2
click at [292, 128] on div "Charm Industrial, Inc." at bounding box center [316, 134] width 76 height 14
drag, startPoint x: 153, startPoint y: 143, endPoint x: 256, endPoint y: 130, distance: 103.3
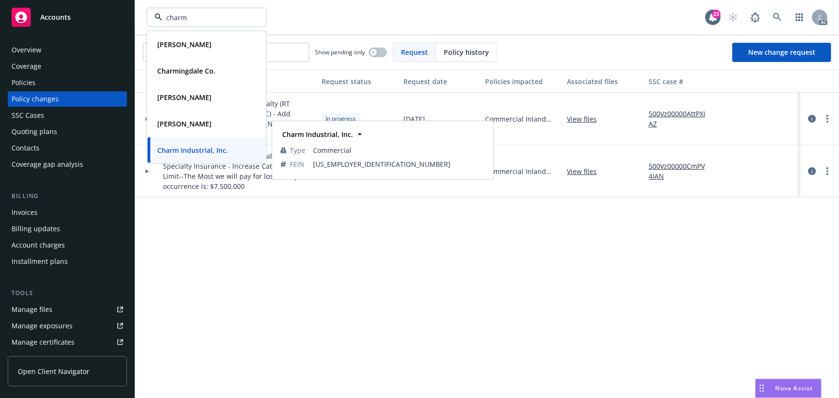
click at [247, 146] on div "Charm Industrial, Inc." at bounding box center [206, 150] width 107 height 14
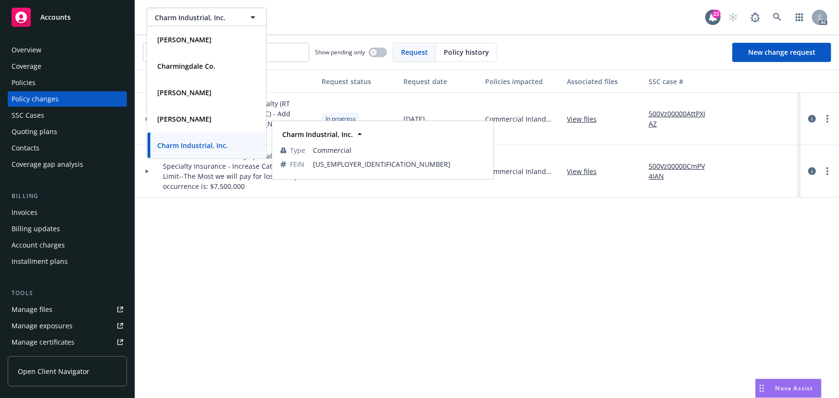
click at [305, 13] on div "Charm Industrial, Inc. Charm Industrial, Inc. Charmaine Koh Type Commercial Cha…" at bounding box center [426, 17] width 558 height 19
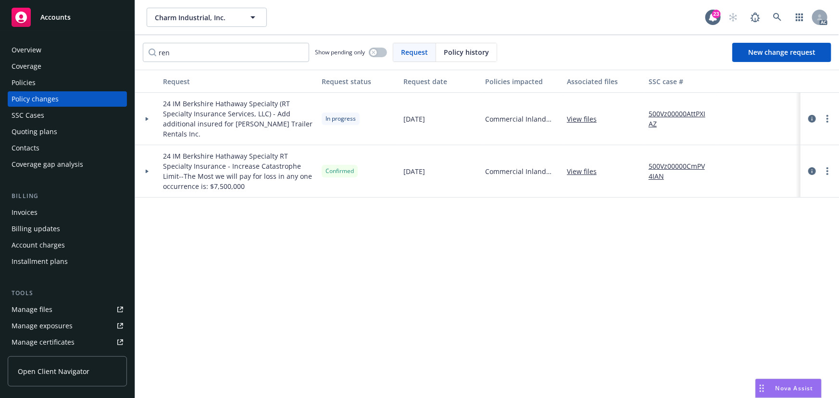
click at [39, 47] on div "Overview" at bounding box center [27, 49] width 30 height 15
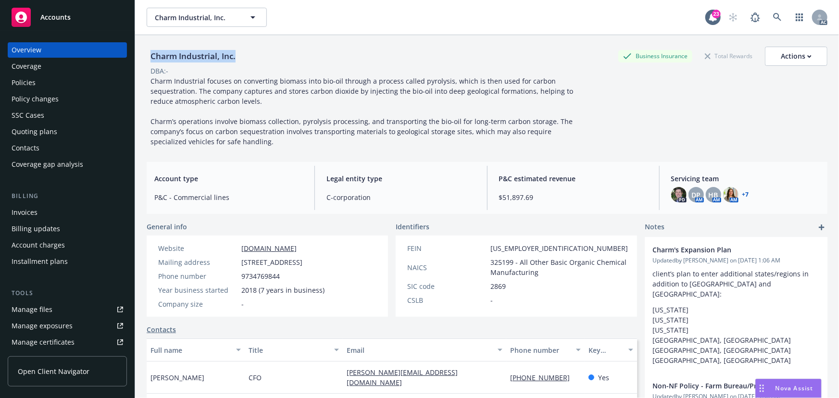
drag, startPoint x: 153, startPoint y: 55, endPoint x: 238, endPoint y: 59, distance: 85.7
click at [238, 59] on div "Charm Industrial, Inc." at bounding box center [193, 56] width 93 height 12
copy div "Charm Industrial, Inc."
click at [52, 79] on div "Policies" at bounding box center [68, 82] width 112 height 15
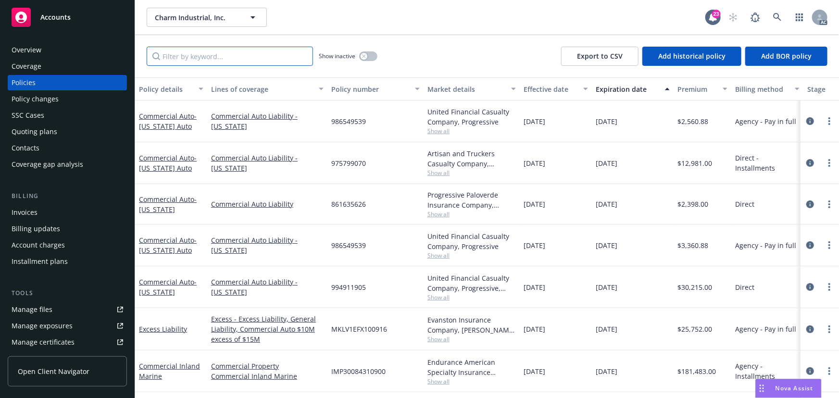
click at [166, 62] on input "Filter by keyword..." at bounding box center [230, 56] width 166 height 19
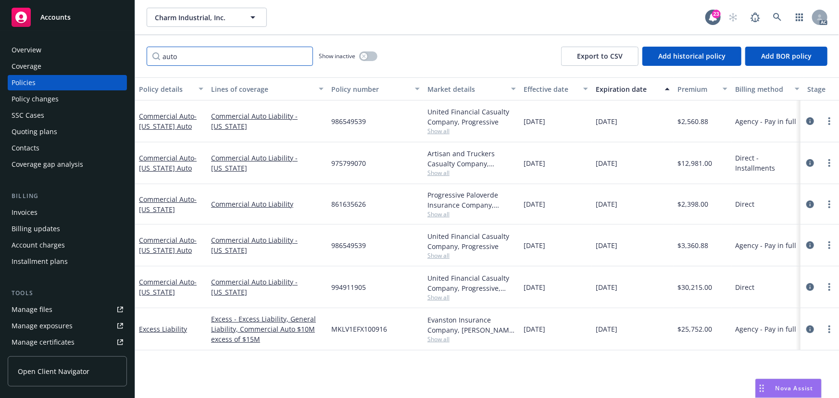
drag, startPoint x: 193, startPoint y: 57, endPoint x: 119, endPoint y: 50, distance: 74.3
click at [148, 52] on input "auto" at bounding box center [230, 56] width 166 height 19
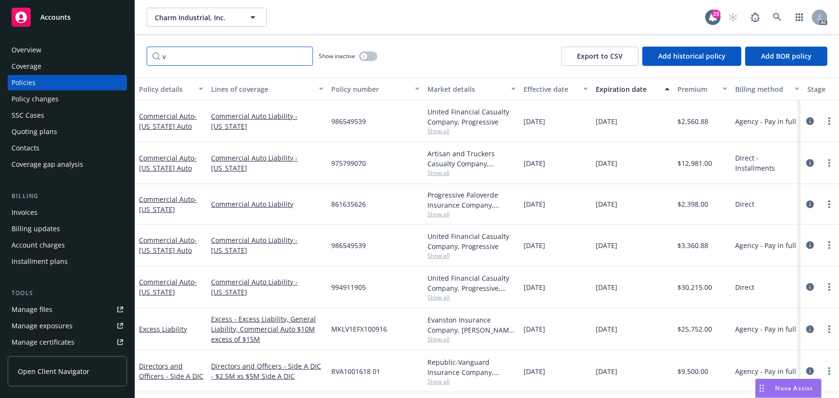
drag, startPoint x: 182, startPoint y: 52, endPoint x: 144, endPoint y: 51, distance: 37.5
click at [144, 51] on div "v Show inactive Export to CSV Add historical policy Add BOR policy" at bounding box center [487, 56] width 704 height 42
paste input "994911905"
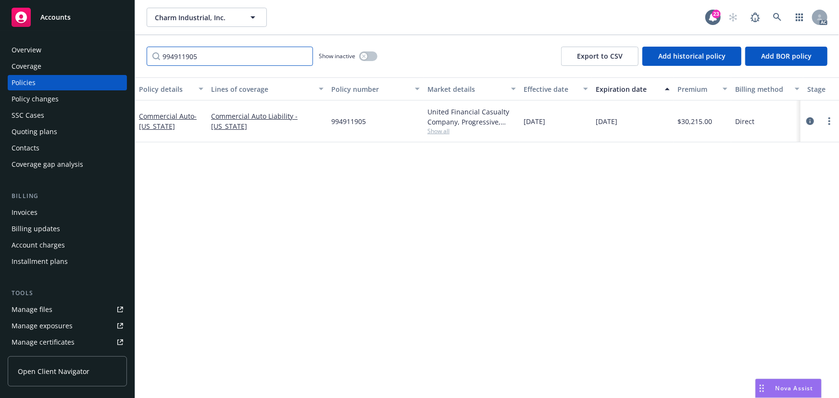
type input "994911905"
click at [61, 100] on div "Policy changes" at bounding box center [68, 98] width 112 height 15
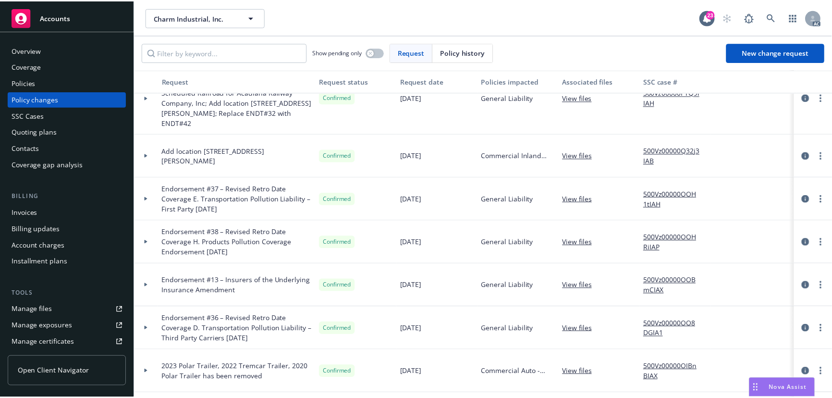
scroll to position [218, 0]
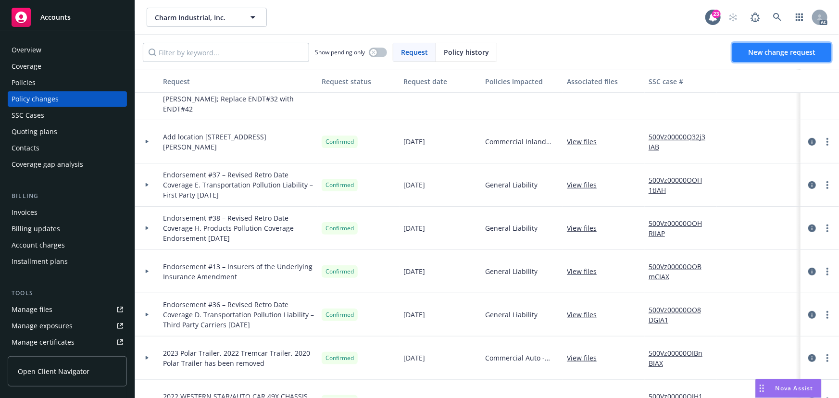
click at [792, 50] on span "New change request" at bounding box center [781, 52] width 67 height 9
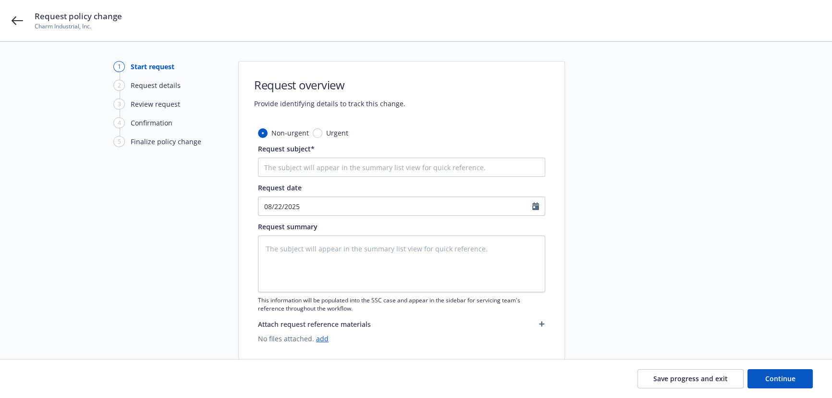
type textarea "x"
click at [304, 207] on input "08/22/2025" at bounding box center [396, 206] width 274 height 18
select select "8"
drag, startPoint x: 331, startPoint y: 305, endPoint x: 328, endPoint y: 297, distance: 8.7
click at [331, 305] on span "21" at bounding box center [332, 305] width 13 height 12
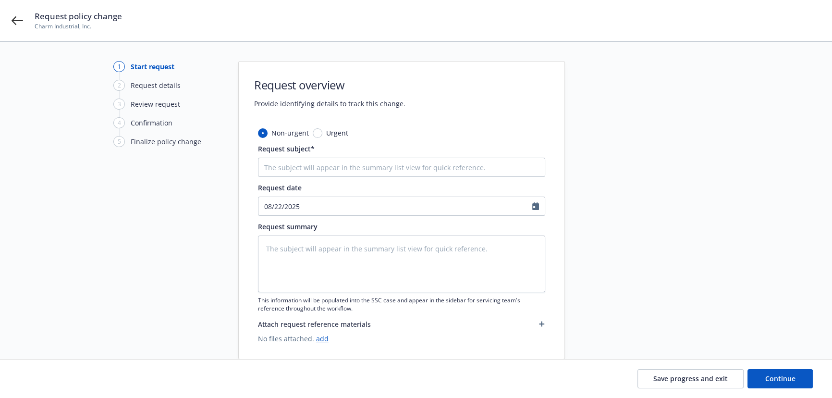
type textarea "x"
type input "08/21/2025"
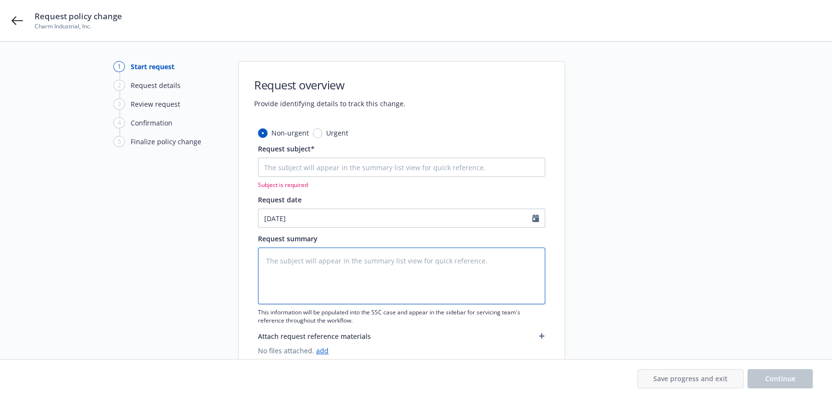
click at [305, 256] on textarea at bounding box center [401, 276] width 287 height 57
type textarea "x"
type textarea "e"
type textarea "x"
type textarea "en"
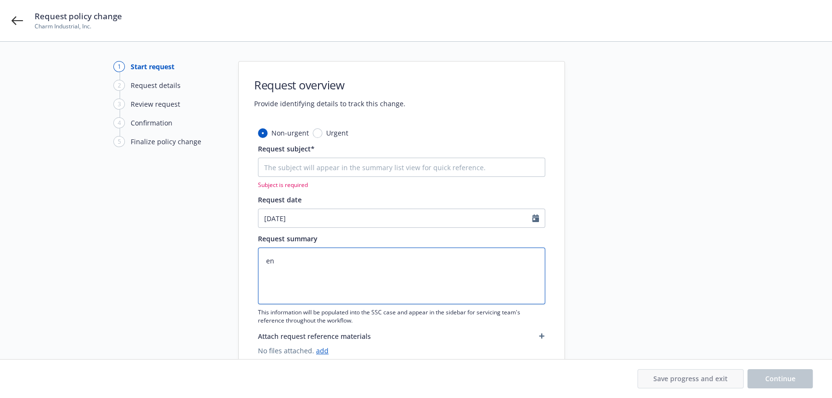
type textarea "x"
type textarea "end"
type textarea "x"
type textarea "endt"
type textarea "x"
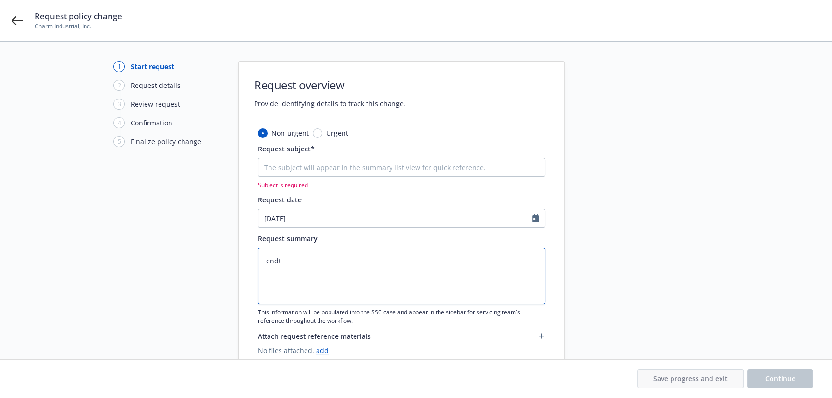
type textarea "endts"
type textarea "x"
type textarea "endtss"
type textarea "x"
type textarea "endtssc"
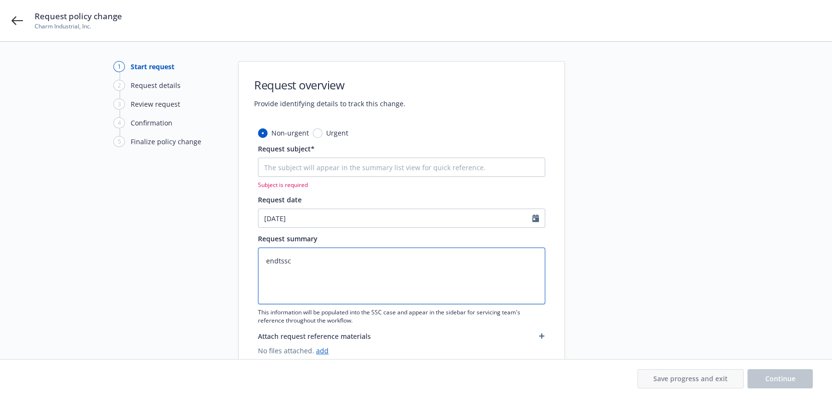
type textarea "x"
type textarea "endtsscc"
type textarea "x"
type textarea "endtsscca"
type textarea "x"
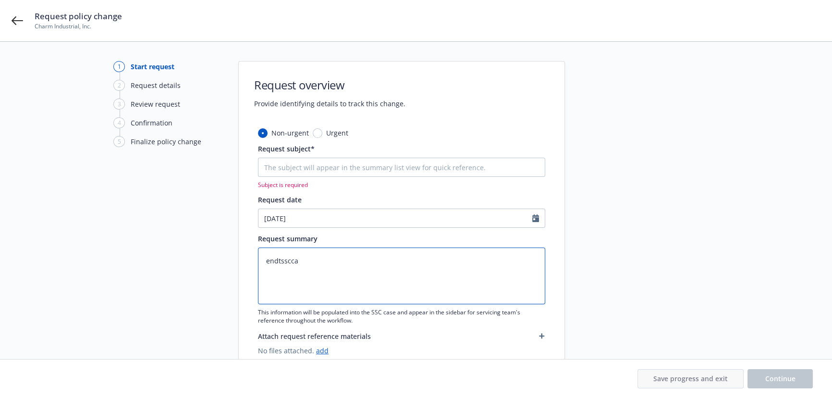
type textarea "endtssccas"
type textarea "x"
type textarea "endtssccase"
paste textarea "25 Auto Progressive -"
type textarea "x"
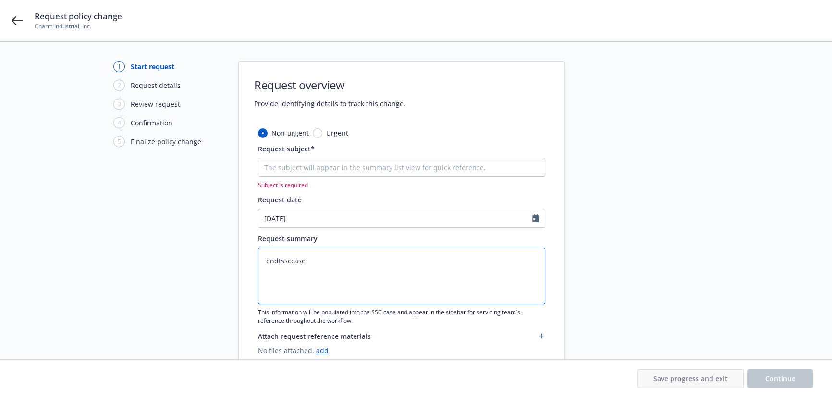
type textarea "25 Auto Progressive -"
type textarea "x"
drag, startPoint x: 386, startPoint y: 258, endPoint x: 362, endPoint y: 261, distance: 24.7
click at [386, 258] on textarea "25 Auto Progressive -" at bounding box center [401, 276] width 287 height 57
paste textarea "Ren William Dashner"
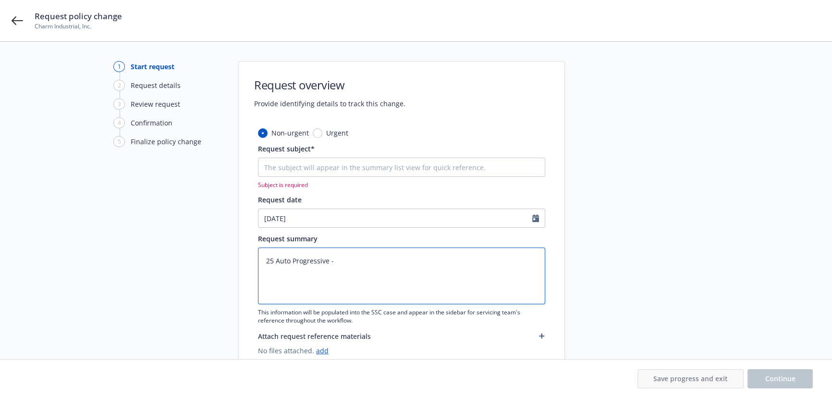
type textarea "25 Auto Progressive - Ren William Dashner"
click at [333, 260] on textarea "25 Auto Progressive - Ren William Dashner" at bounding box center [401, 276] width 287 height 57
type textarea "x"
type textarea "25 Auto Progressive -A Ren William Dashner"
type textarea "x"
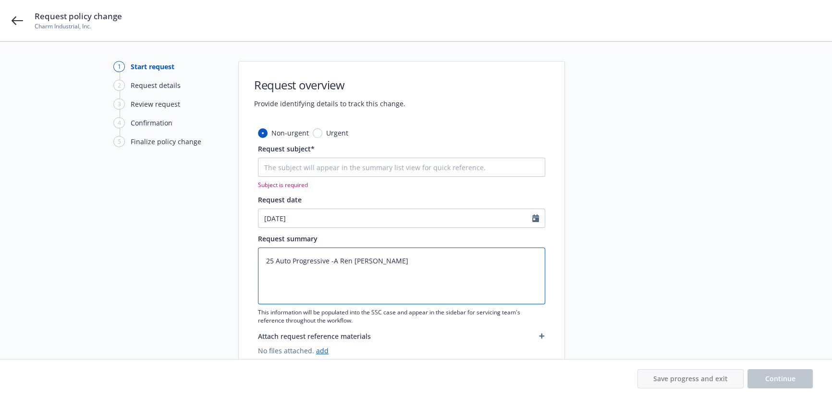
type textarea "25 Auto Progressive -Ad Ren William Dashner"
type textarea "x"
type textarea "25 Auto Progressive -Add Ren William Dashner"
type textarea "x"
type textarea "25 Auto Progressive -Add Ren William Dashner"
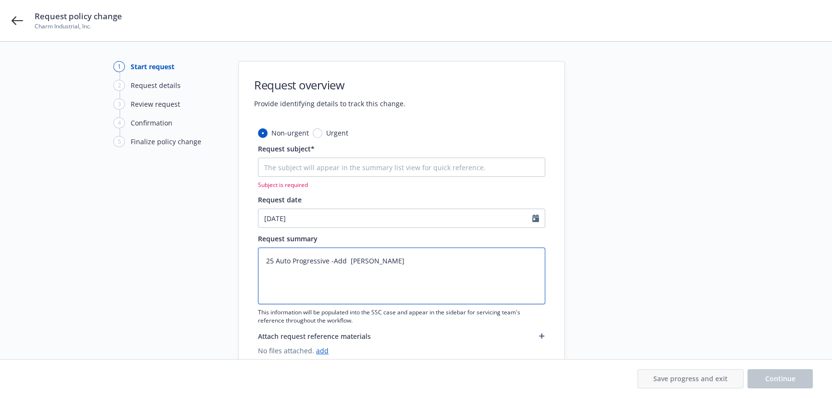
type textarea "x"
type textarea "25 Auto Progressive -Add d Ren William Dashner"
type textarea "x"
type textarea "25 Auto Progressive -Add dr Ren William Dashner"
type textarea "x"
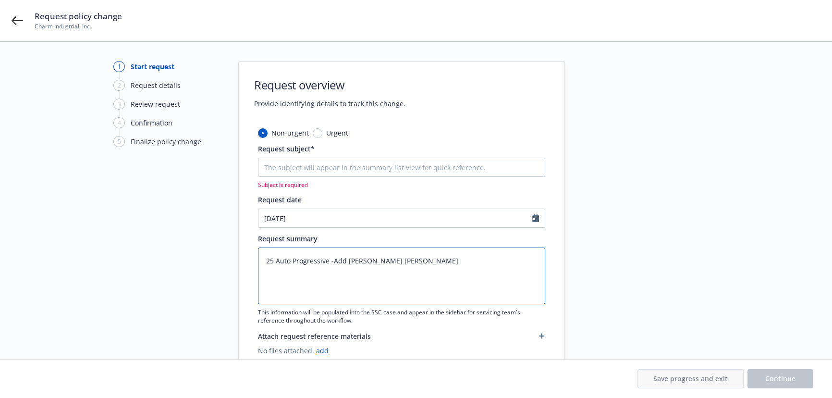
type textarea "25 Auto Progressive -Add dri Ren William Dashner"
type textarea "x"
type textarea "25 Auto Progressive -Add driv Ren William Dashner"
type textarea "x"
type textarea "25 Auto Progressive -Add drive Ren William Dashner"
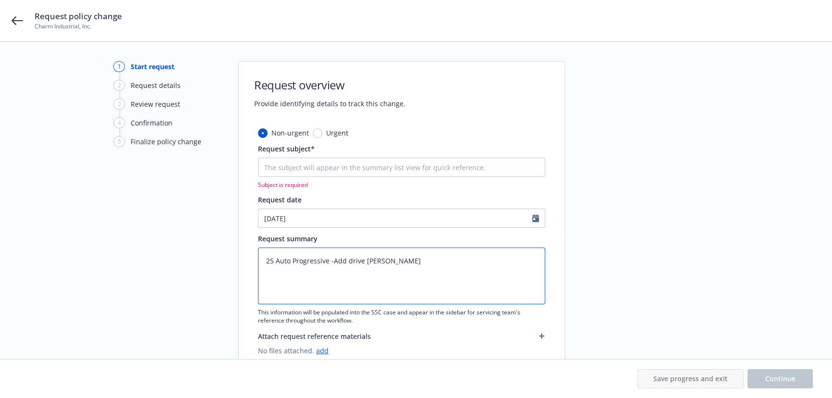
type textarea "x"
type textarea "25 Auto Progressive -Add driver Ren William Dashner"
type textarea "x"
type textarea "25 Auto Progressive -Add driver Ren William Dashner"
type textarea "x"
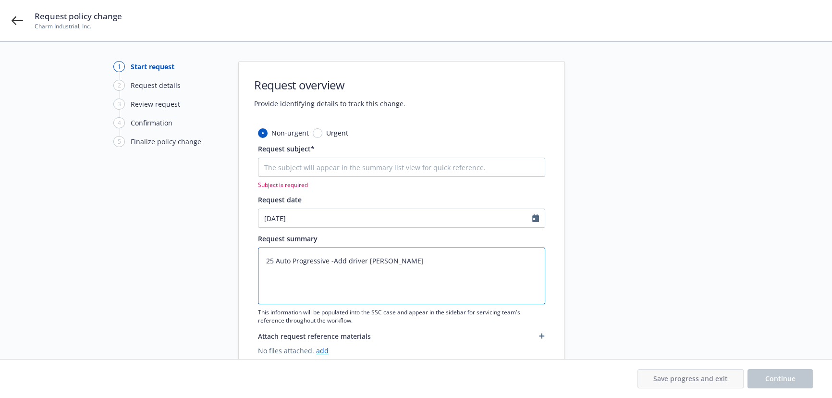
drag, startPoint x: 458, startPoint y: 269, endPoint x: 67, endPoint y: 259, distance: 391.8
click at [68, 259] on div "1 Start request 2 Request details 3 Review request 4 Confirmation 5 Finalize po…" at bounding box center [416, 216] width 809 height 310
type textarea "25 Auto Progressive -Add driver Ren William Dashner"
click at [283, 165] on input "Request subject*" at bounding box center [401, 167] width 287 height 19
paste input "25 Auto Progressive -Add driver Ren William Dashner"
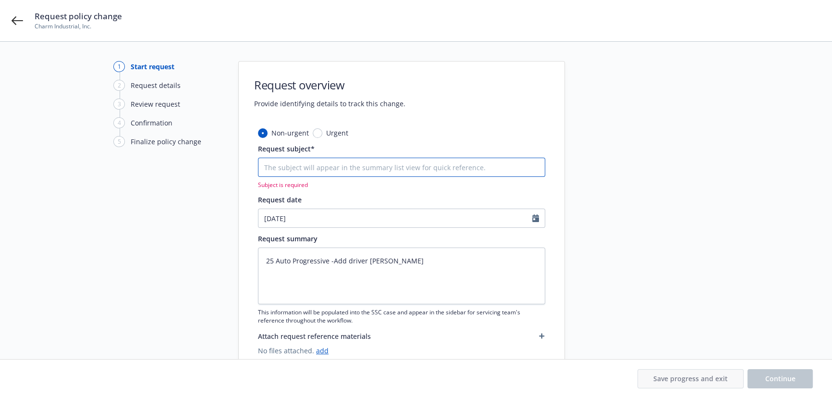
type textarea "x"
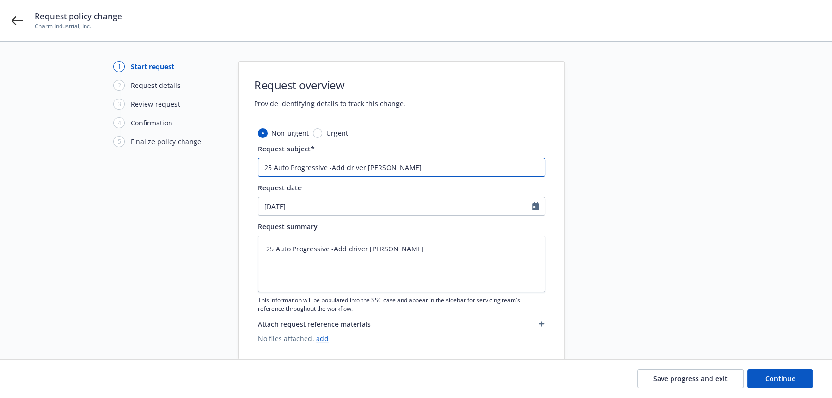
type input "25 Auto Progressive -Add driver Ren William Dashner"
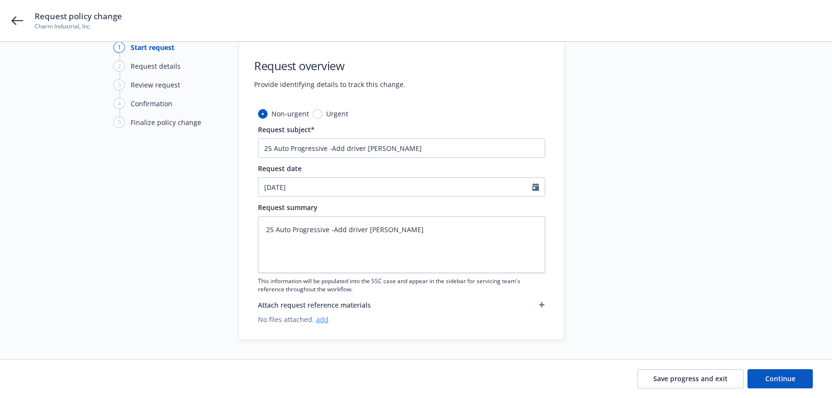
click at [326, 321] on span "No files attached. add" at bounding box center [401, 319] width 287 height 10
click at [320, 320] on link "add" at bounding box center [322, 319] width 12 height 9
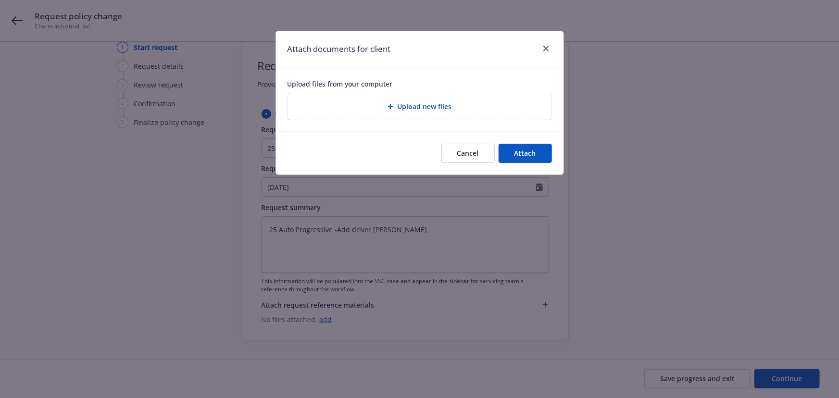
click at [407, 115] on div "Upload new files" at bounding box center [419, 106] width 263 height 26
type textarea "x"
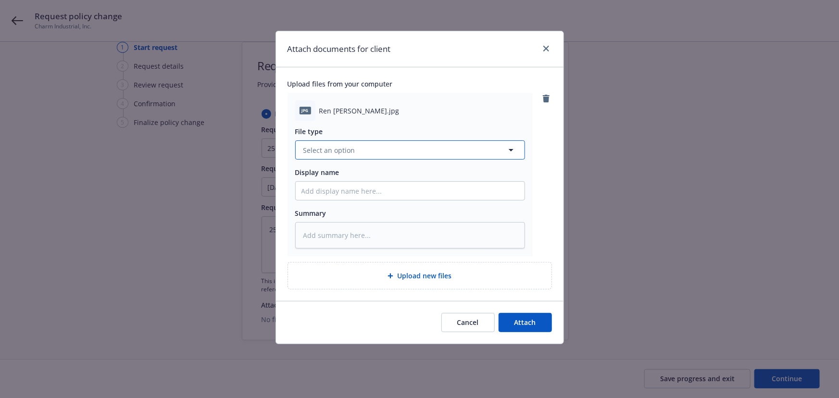
click at [339, 149] on span "Select an option" at bounding box center [329, 150] width 52 height 10
type input "driver"
drag, startPoint x: 364, startPoint y: 149, endPoint x: 291, endPoint y: 147, distance: 72.6
click at [291, 147] on div "jpg Ren Dasher DL.jpg File type driver No results Display name Summary" at bounding box center [409, 174] width 245 height 163
type input "d"
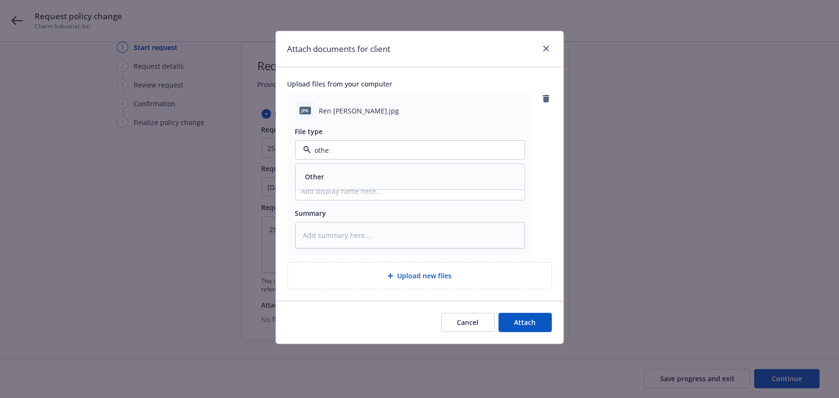
type input "other"
click at [365, 181] on div "Other" at bounding box center [409, 177] width 217 height 14
click at [535, 316] on button "Attach" at bounding box center [524, 322] width 53 height 19
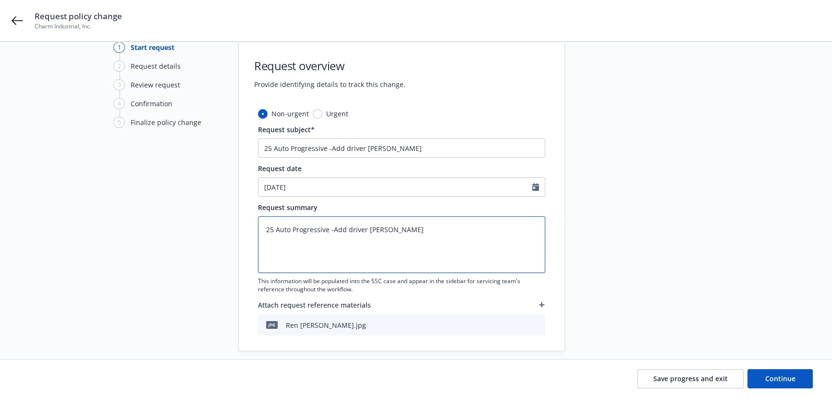
drag, startPoint x: 332, startPoint y: 230, endPoint x: 120, endPoint y: 198, distance: 214.4
type textarea "x"
type textarea "Add driver Ren William Dashner"
click at [405, 240] on textarea "Add driver Ren William Dashner" at bounding box center [401, 244] width 287 height 57
type textarea "x"
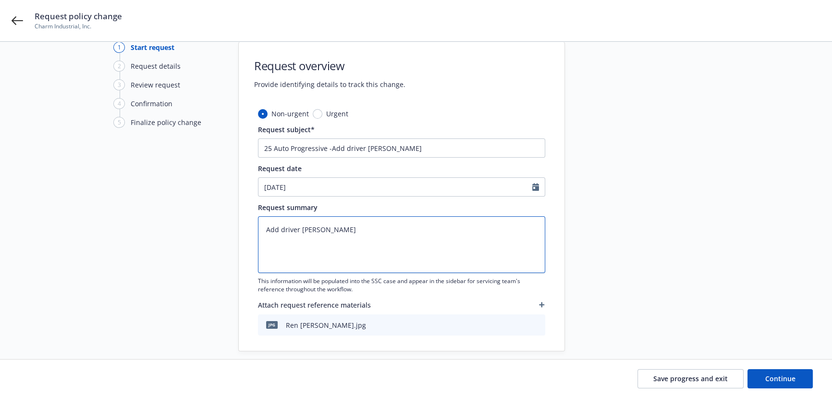
type textarea "Add driver Ren William Dashner"
click at [411, 231] on textarea "Add driver Ren William Dashner" at bounding box center [401, 244] width 287 height 57
type textarea "x"
type textarea "Add driver Ren William Dashner"
paste textarea "Kansas DL #: K03-17-4421 DOB: 01/23/1996 (DL copy attached)"
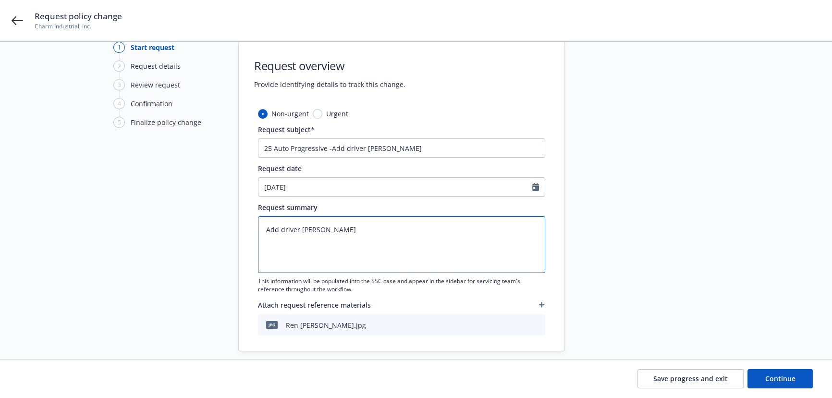
type textarea "x"
type textarea "Add driver Ren William Dashner Kansas DL #: K03-17-4421 DOB: 01/23/1996 (DL cop…"
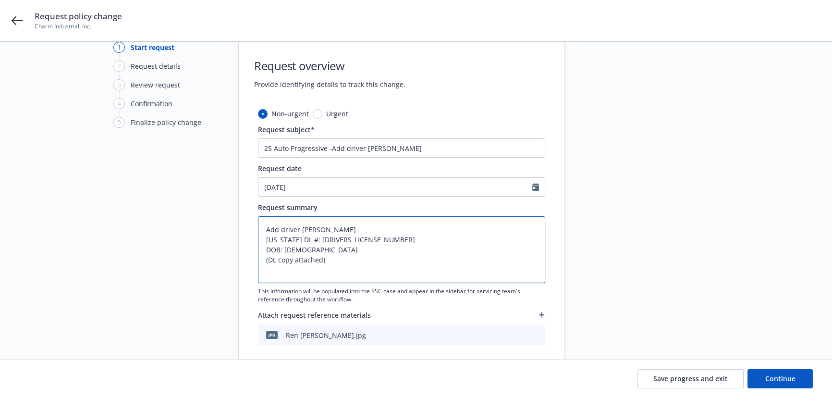
click at [264, 225] on textarea "Add driver Ren William Dashner Kansas DL #: K03-17-4421 DOB: 01/23/1996 (DL cop…" at bounding box center [401, 249] width 287 height 67
type textarea "x"
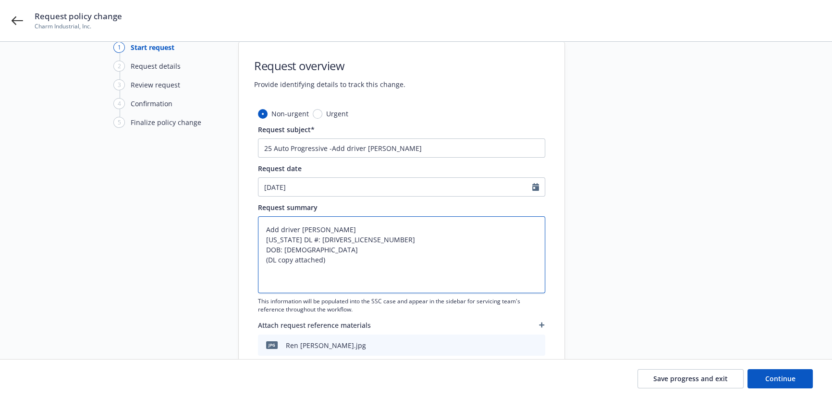
click at [276, 225] on textarea "Add driver Ren William Dashner Kansas DL #: K03-17-4421 DOB: 01/23/1996 (DL cop…" at bounding box center [401, 254] width 287 height 77
type textarea "Add driver Ren William Dashner Kansas DL #: K03-17-4421 DOB: 01/23/1996 (DL cop…"
click at [268, 224] on textarea "Add driver Ren William Dashner Kansas DL #: K03-17-4421 DOB: 01/23/1996 (DL cop…" at bounding box center [401, 254] width 287 height 77
paste textarea "effective"
type textarea "x"
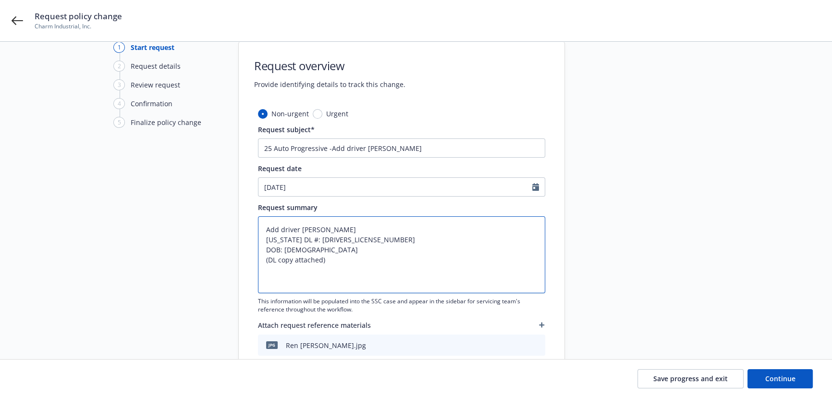
type textarea "effective Add driver Ren William Dashner Kansas DL #: K03-17-4421 DOB: 01/23/19…"
type textarea "x"
type textarea "effective Add driver Ren William Dashner Kansas DL #: K03-17-4421 DOB: 01/23/19…"
type textarea "x"
type textarea "effective 0 Add driver Ren William Dashner Kansas DL #: K03-17-4421 DOB: 01/23/…"
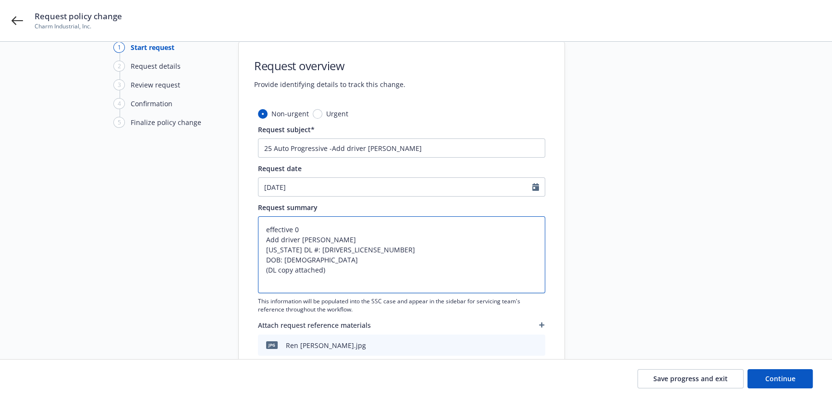
type textarea "x"
type textarea "effective 08 Add driver Ren William Dashner Kansas DL #: K03-17-4421 DOB: 01/23…"
type textarea "x"
type textarea "effective 08/ Add driver Ren William Dashner Kansas DL #: K03-17-4421 DOB: 01/2…"
type textarea "x"
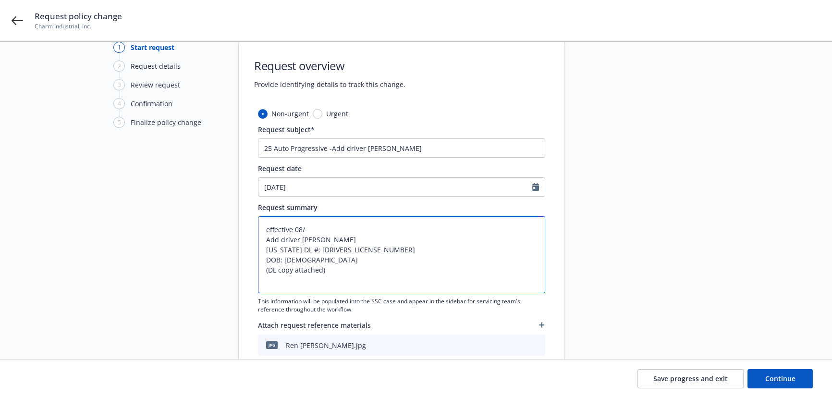
type textarea "effective 08/2 Add driver Ren William Dashner Kansas DL #: K03-17-4421 DOB: 01/…"
type textarea "x"
type textarea "effective 08/20 Add driver Ren William Dashner Kansas DL #: K03-17-4421 DOB: 01…"
type textarea "x"
type textarea "effective 08/20/ Add driver Ren William Dashner Kansas DL #: K03-17-4421 DOB: 0…"
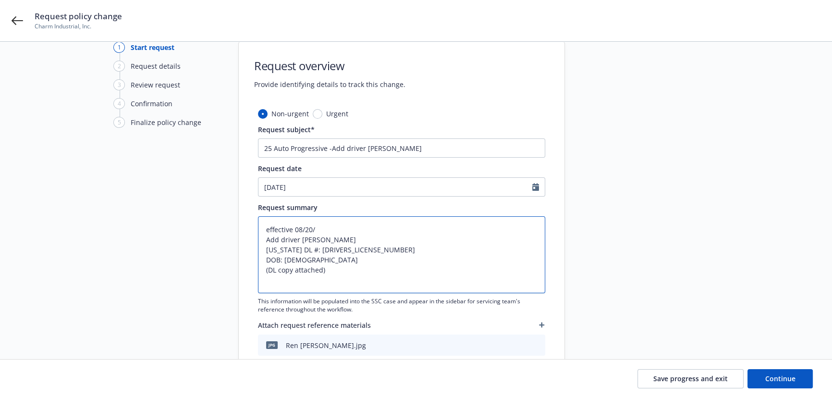
type textarea "x"
type textarea "effective 08/20/2 Add driver Ren William Dashner Kansas DL #: K03-17-4421 DOB: …"
type textarea "x"
type textarea "effective 08/20/20 Add driver Ren William Dashner Kansas DL #: K03-17-4421 DOB:…"
type textarea "x"
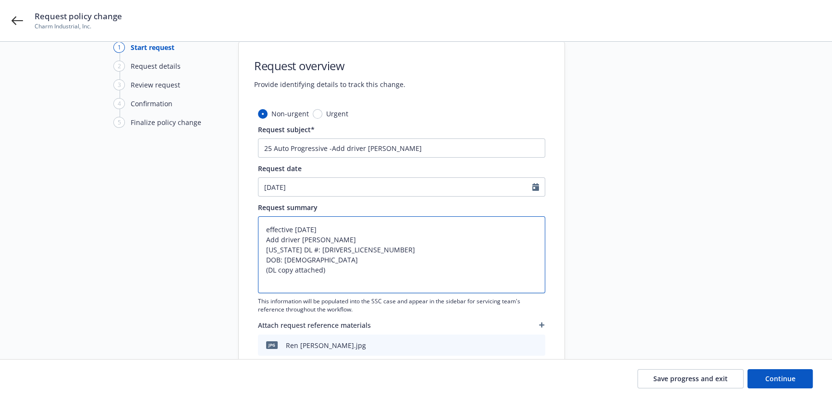
type textarea "effective 08/20/202 Add driver Ren William Dashner Kansas DL #: K03-17-4421 DOB…"
type textarea "x"
type textarea "effective 08/20/2025 Add driver Ren William Dashner Kansas DL #: K03-17-4421 DO…"
click at [761, 379] on button "Continue" at bounding box center [780, 378] width 65 height 19
type textarea "x"
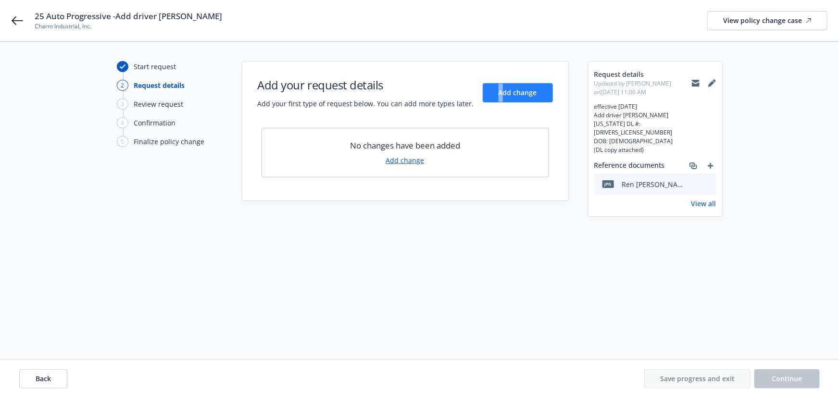
click at [499, 83] on div "Add your request details Add your first type of request below. You can add more…" at bounding box center [405, 93] width 295 height 32
click at [517, 94] on span "Add change" at bounding box center [517, 92] width 38 height 9
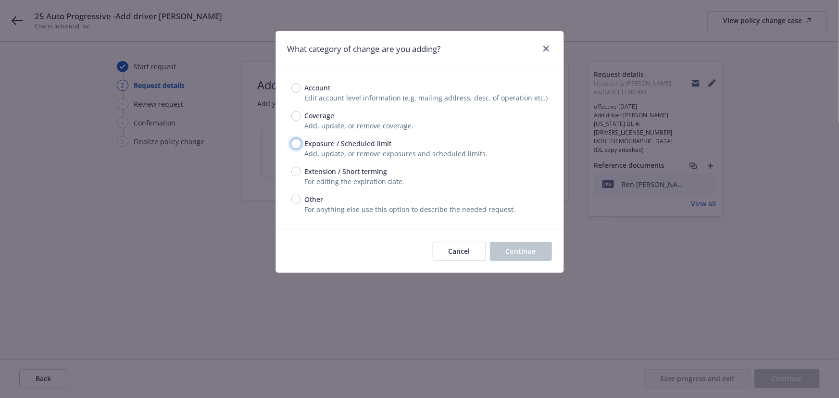
click at [297, 142] on input "Exposure / Scheduled limit" at bounding box center [296, 144] width 10 height 10
radio input "true"
click at [514, 244] on button "Continue" at bounding box center [521, 251] width 62 height 19
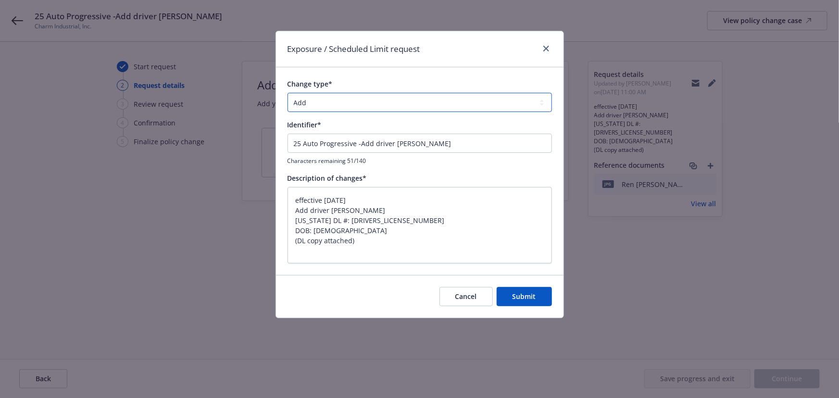
click at [336, 102] on select "Add Audit Change Remove" at bounding box center [419, 102] width 264 height 19
click at [287, 93] on select "Add Audit Change Remove" at bounding box center [419, 102] width 264 height 19
drag, startPoint x: 360, startPoint y: 142, endPoint x: 243, endPoint y: 144, distance: 117.3
click at [244, 144] on div "Exposure / Scheduled Limit request Change type* Add Audit Change Remove Identif…" at bounding box center [419, 199] width 839 height 398
type textarea "x"
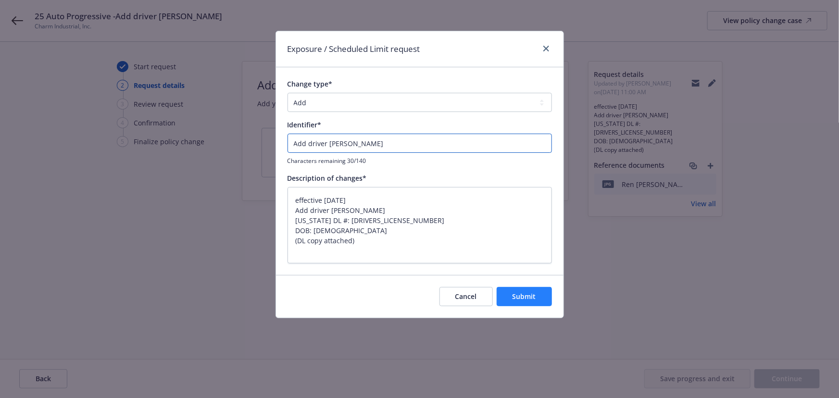
type input "Add driver Ren William Dashner"
click at [534, 298] on span "Submit" at bounding box center [524, 296] width 24 height 9
type textarea "x"
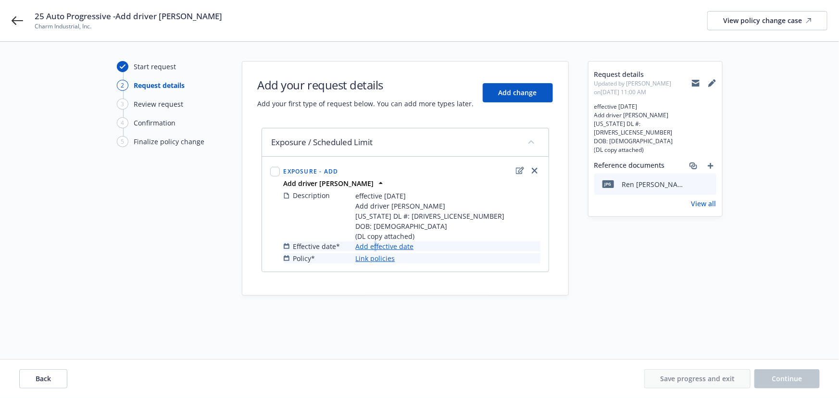
click at [374, 245] on link "Add effective date" at bounding box center [385, 246] width 58 height 10
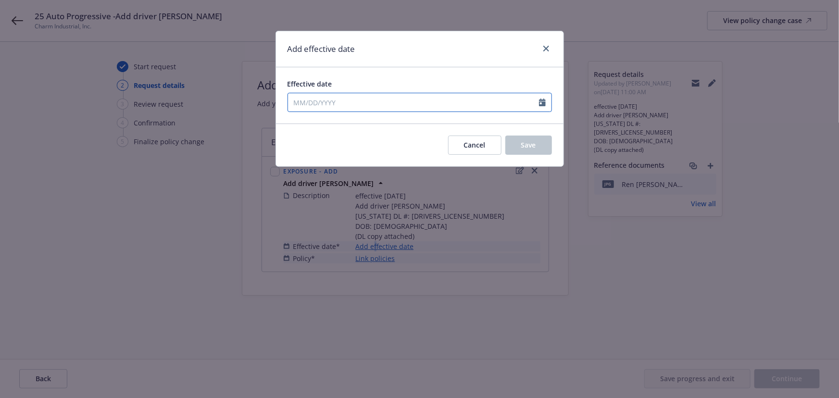
click at [316, 105] on input "Effective date" at bounding box center [413, 102] width 251 height 18
select select "8"
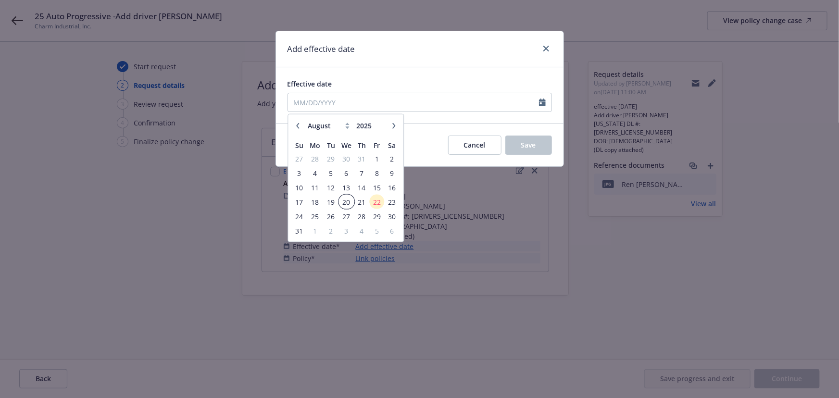
drag, startPoint x: 346, startPoint y: 200, endPoint x: 399, endPoint y: 103, distance: 110.4
click at [346, 200] on span "20" at bounding box center [346, 202] width 14 height 12
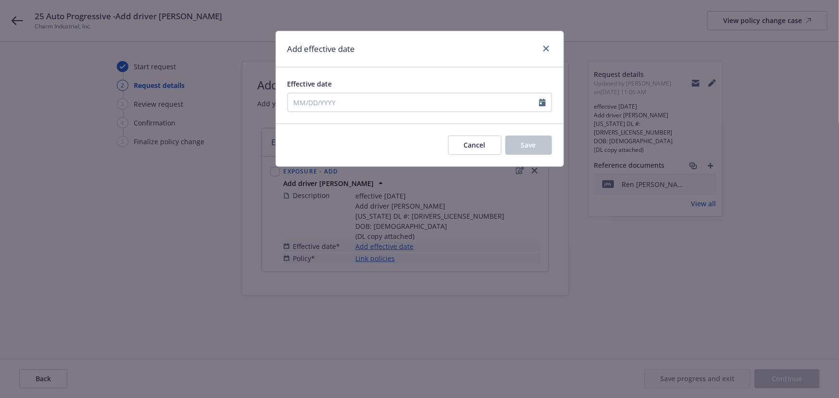
type input "08/20/2025"
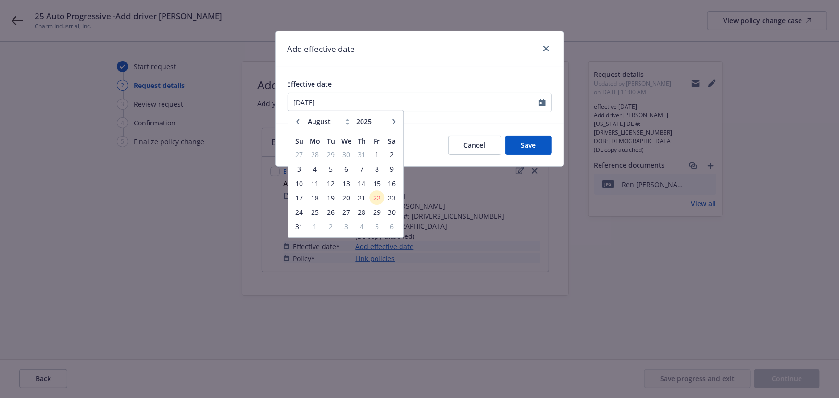
drag, startPoint x: 402, startPoint y: 45, endPoint x: 494, endPoint y: 121, distance: 119.5
click at [404, 51] on div "Add effective date" at bounding box center [419, 49] width 287 height 36
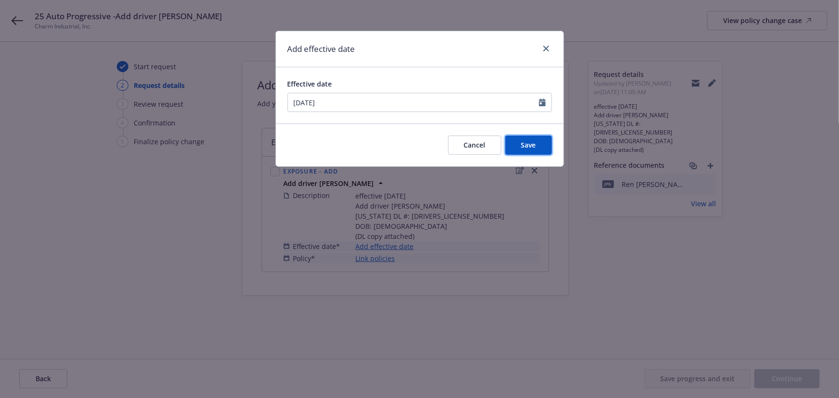
drag, startPoint x: 526, startPoint y: 143, endPoint x: 390, endPoint y: 237, distance: 165.1
click at [525, 143] on span "Save" at bounding box center [528, 144] width 15 height 9
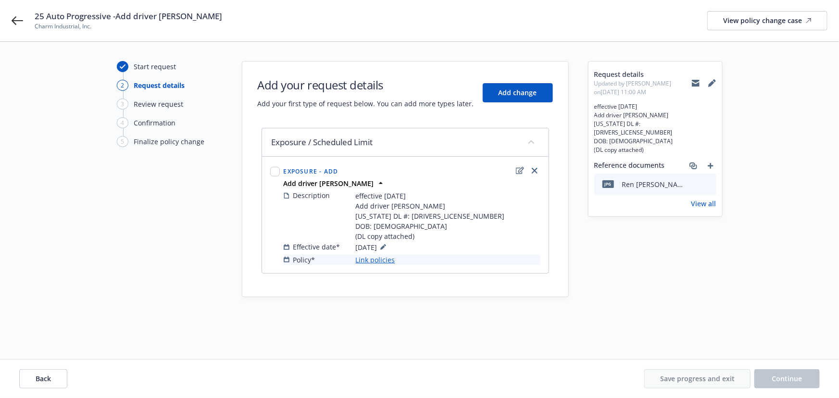
click at [371, 260] on link "Link policies" at bounding box center [375, 260] width 39 height 10
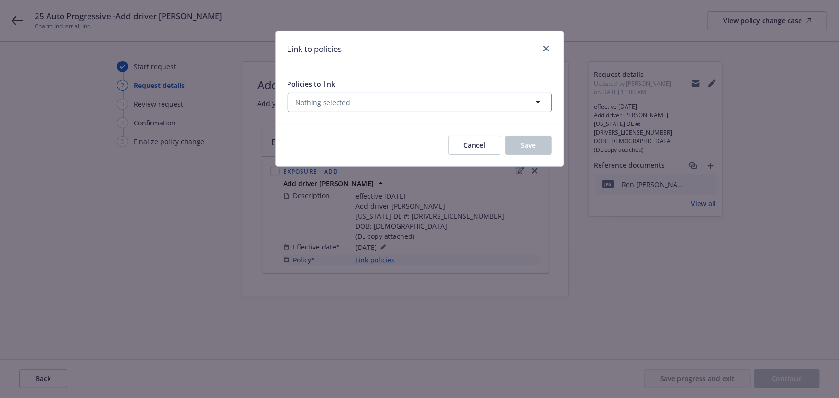
click at [316, 105] on span "Nothing selected" at bounding box center [323, 103] width 55 height 10
select select "ACTIVE"
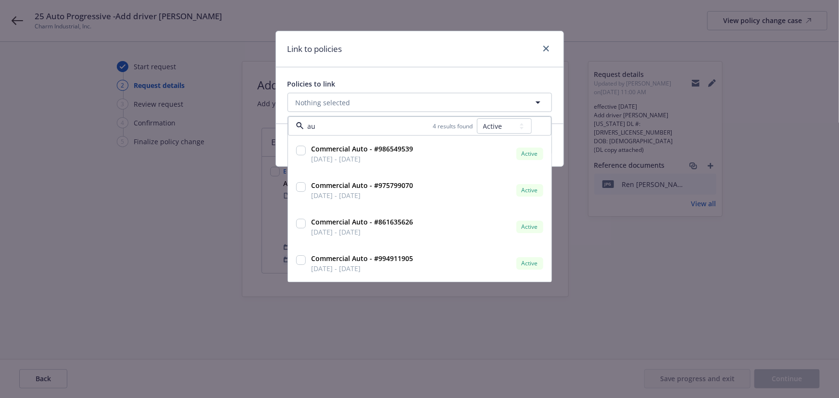
type input "a"
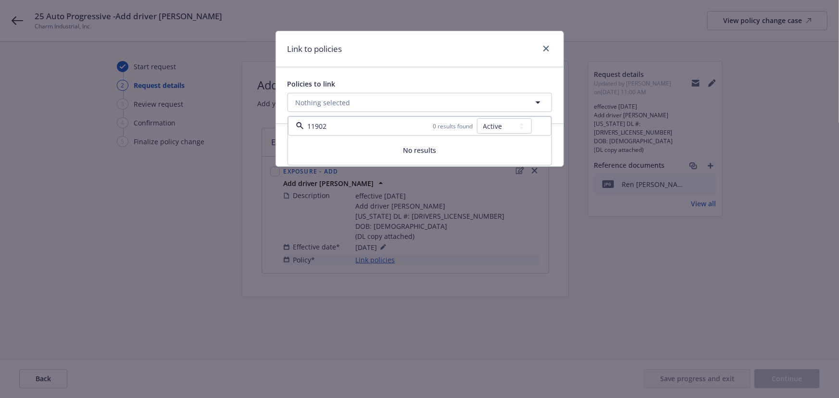
type input "1190"
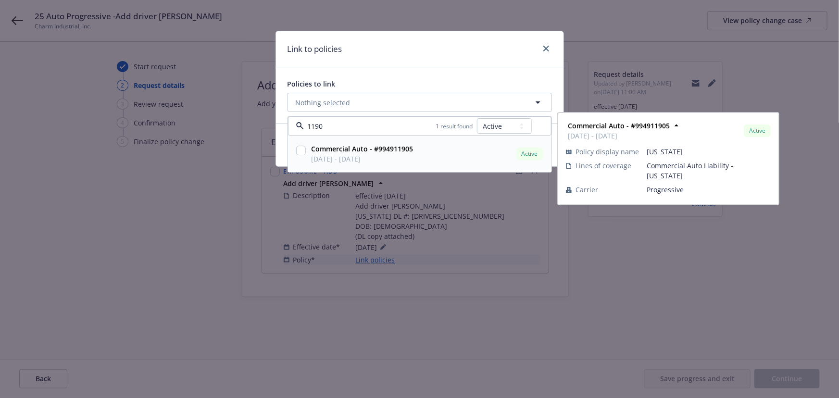
click at [299, 154] on input "checkbox" at bounding box center [301, 151] width 10 height 10
checkbox input "true"
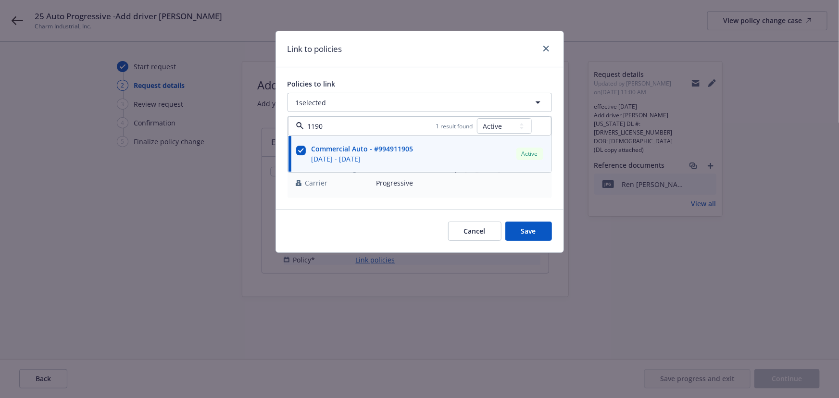
type input "1190"
click at [391, 78] on div "Policies to link 1 selected 1190 1 result found All Active Upcoming Expired Can…" at bounding box center [419, 138] width 287 height 142
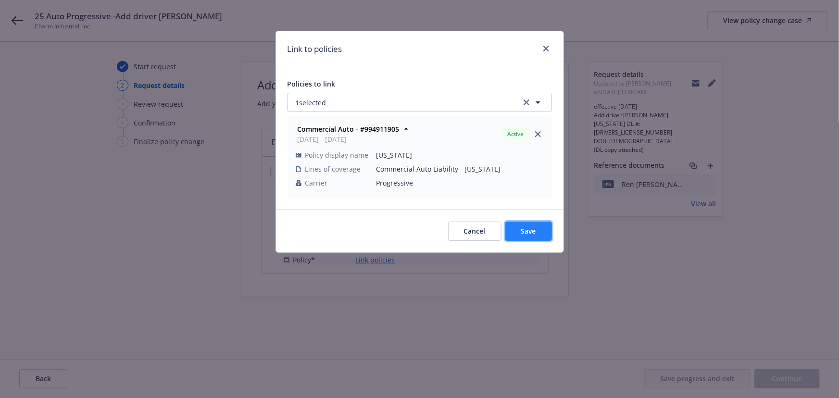
click at [534, 227] on span "Save" at bounding box center [528, 230] width 15 height 9
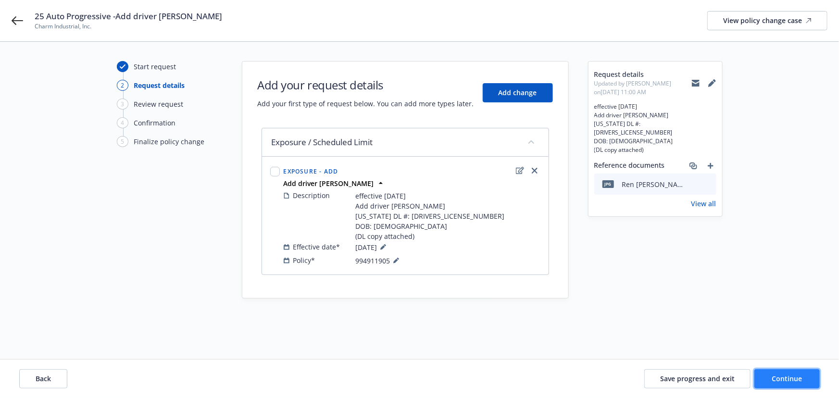
click at [791, 375] on span "Continue" at bounding box center [787, 378] width 30 height 9
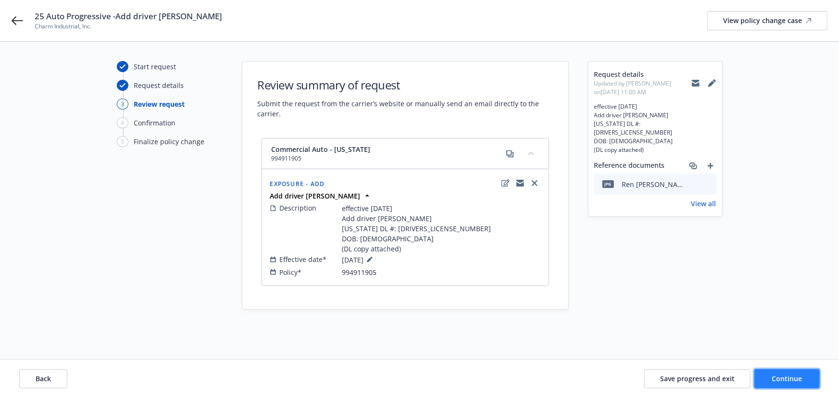
click at [787, 372] on button "Continue" at bounding box center [786, 378] width 65 height 19
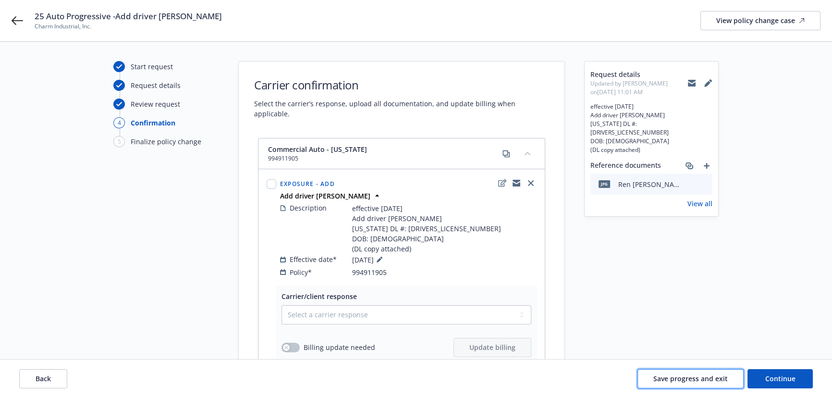
click at [711, 381] on span "Save progress and exit" at bounding box center [691, 378] width 74 height 9
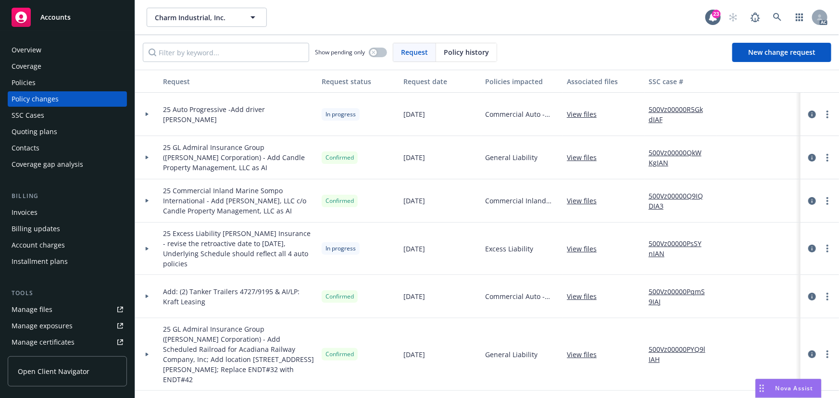
click at [670, 111] on link "500Vz00000R5GkdIAF" at bounding box center [680, 114] width 64 height 20
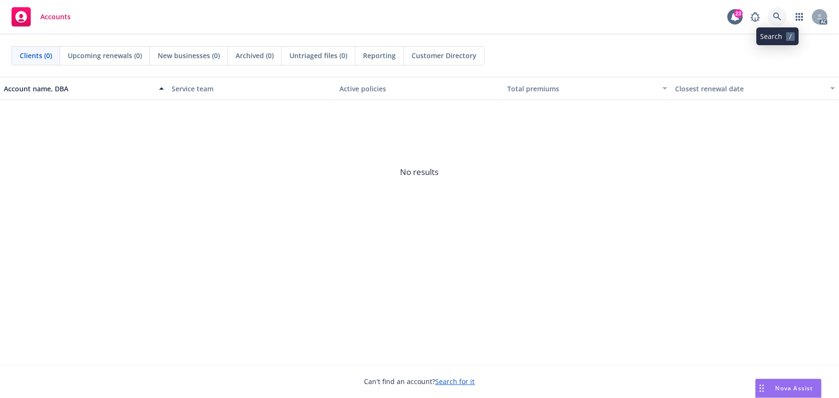
click at [778, 13] on icon at bounding box center [777, 16] width 8 height 8
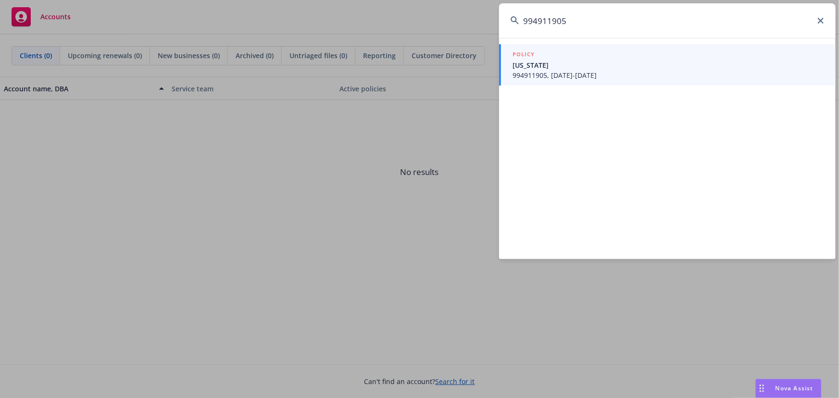
type input "994911905"
click at [559, 75] on span "994911905, 03/21/2025-03/21/2026" at bounding box center [667, 75] width 311 height 10
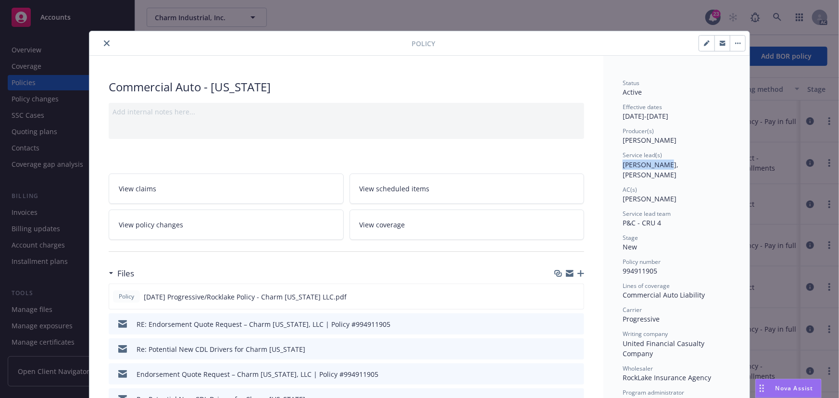
drag, startPoint x: 620, startPoint y: 165, endPoint x: 654, endPoint y: 165, distance: 34.1
click at [654, 165] on span "Holly Alessi, Sven Cederwall" at bounding box center [651, 169] width 58 height 19
copy span "Holly Alessi"
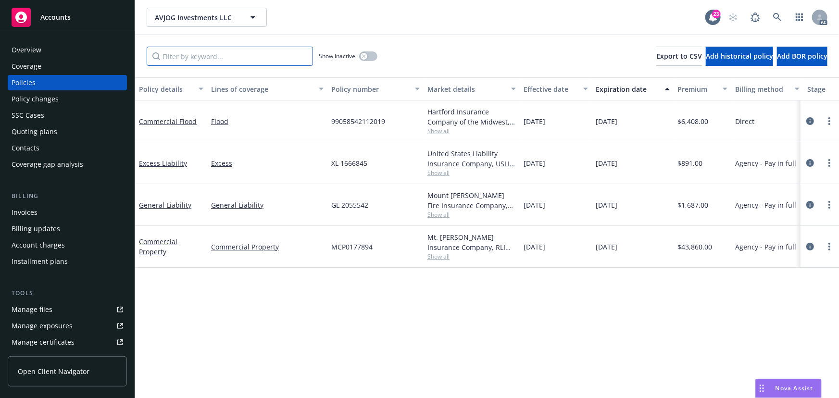
click at [198, 48] on input "Filter by keyword..." at bounding box center [230, 56] width 166 height 19
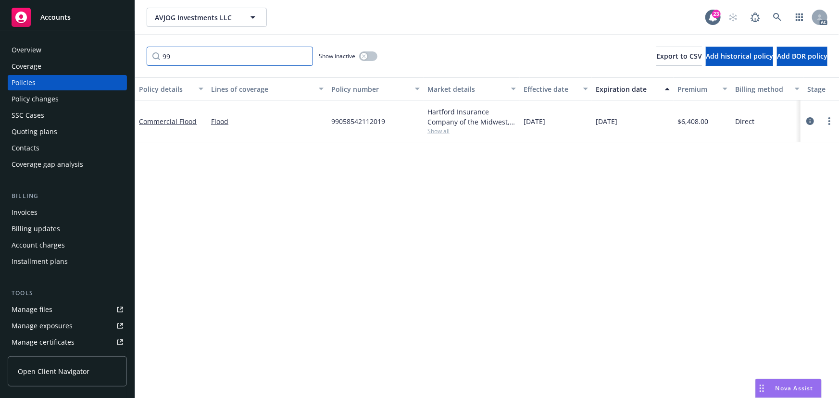
type input "99"
click at [442, 130] on span "Show all" at bounding box center [471, 131] width 88 height 8
drag, startPoint x: 811, startPoint y: 121, endPoint x: 727, endPoint y: 152, distance: 89.6
click at [811, 121] on icon "circleInformation" at bounding box center [810, 121] width 8 height 8
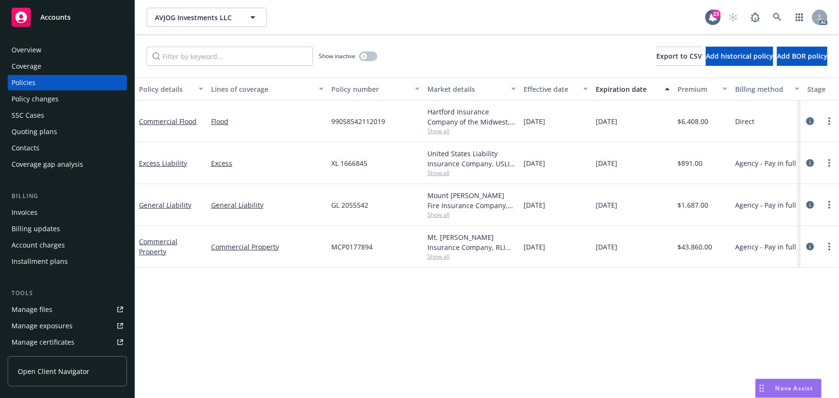
click at [811, 120] on icon "circleInformation" at bounding box center [810, 121] width 8 height 8
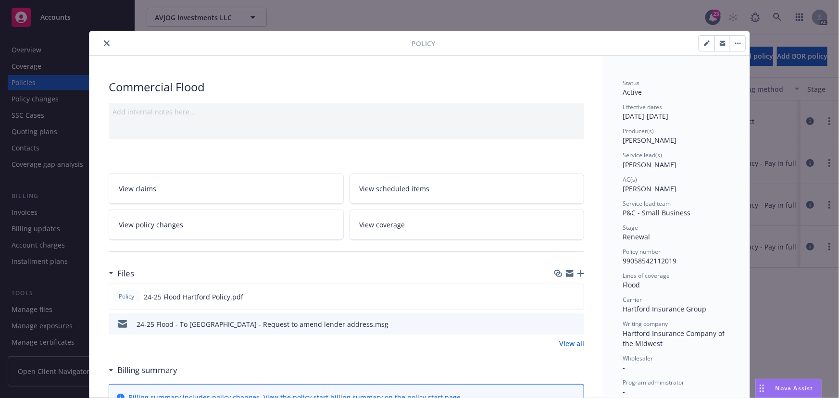
click at [178, 218] on link "View policy changes" at bounding box center [226, 225] width 235 height 30
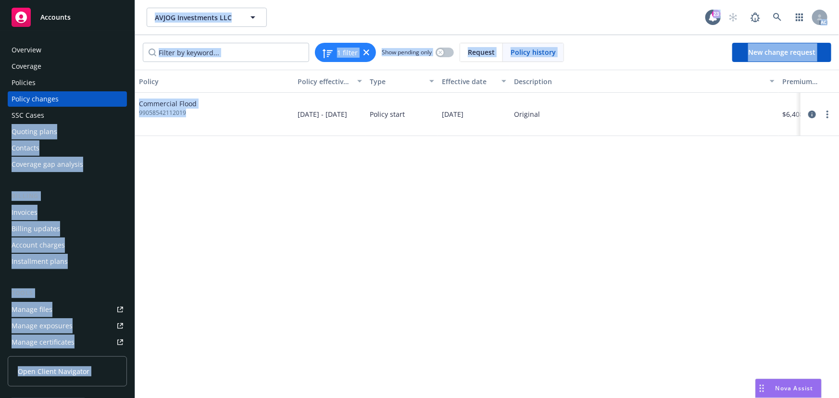
drag, startPoint x: 192, startPoint y: 115, endPoint x: 133, endPoint y: 113, distance: 59.6
click at [133, 113] on div "Accounts Overview Coverage Policies Policy changes SSC Cases Quoting plans Cont…" at bounding box center [419, 199] width 839 height 398
click at [52, 84] on div "Policies" at bounding box center [68, 82] width 112 height 15
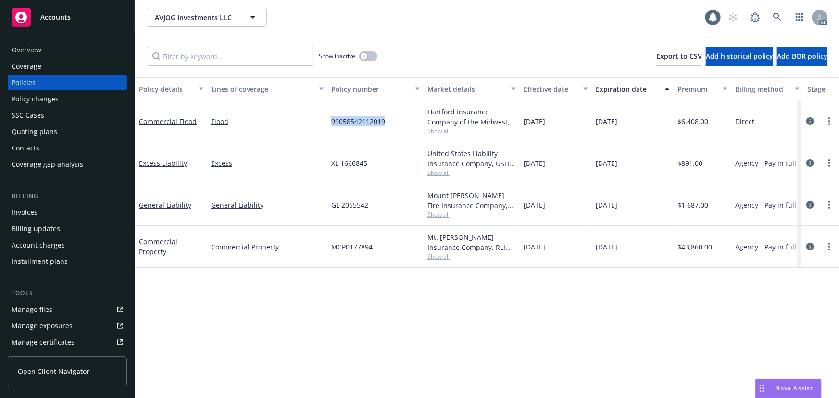
drag, startPoint x: 324, startPoint y: 117, endPoint x: 393, endPoint y: 120, distance: 69.3
click at [393, 120] on div "Commercial Flood Flood 99058542112019 Hartford Insurance Company of the Midwest…" at bounding box center [599, 121] width 928 height 42
copy div "99058542112019"
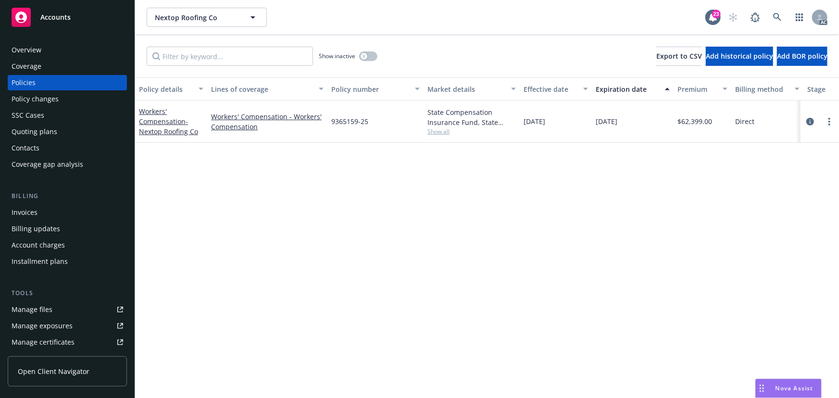
click at [37, 80] on div "Policies" at bounding box center [68, 82] width 112 height 15
click at [41, 98] on div "Policy changes" at bounding box center [35, 98] width 47 height 15
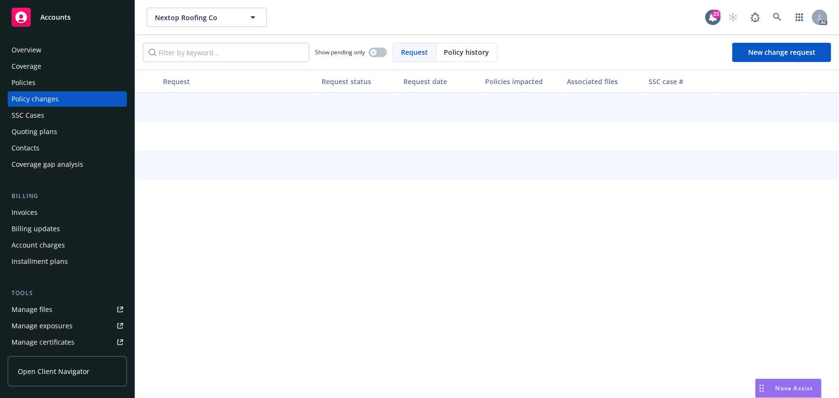
click at [48, 82] on div "Policies" at bounding box center [68, 82] width 112 height 15
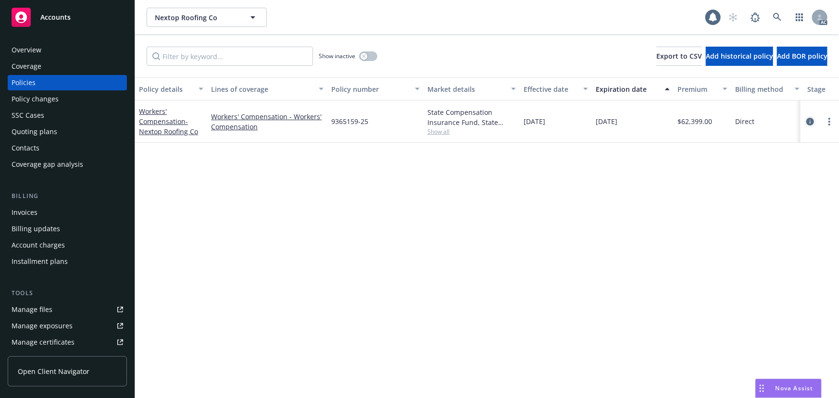
click at [811, 119] on icon "circleInformation" at bounding box center [810, 122] width 8 height 8
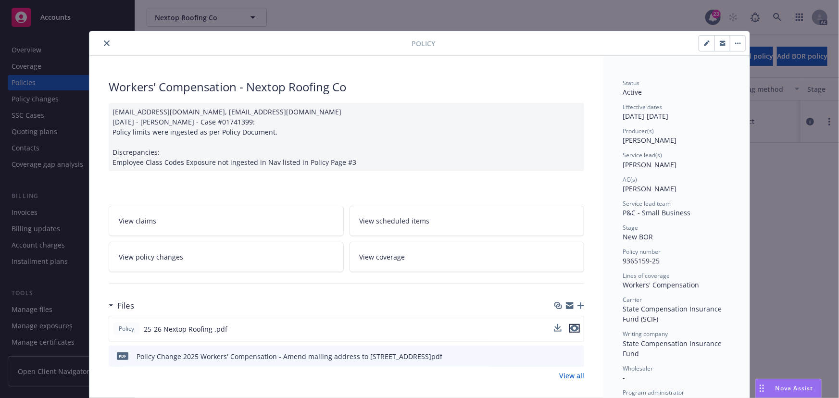
click at [571, 328] on icon "preview file" at bounding box center [574, 328] width 9 height 7
click at [104, 42] on icon "close" at bounding box center [107, 43] width 6 height 6
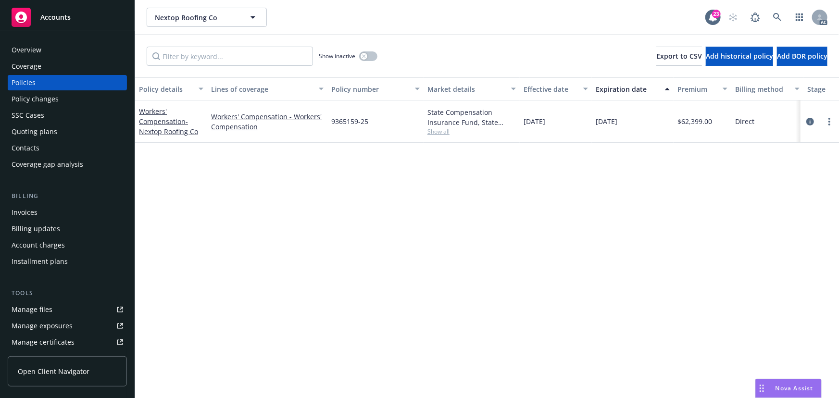
click at [380, 60] on div "Show inactive Export to CSV Add historical policy Add BOR policy" at bounding box center [487, 56] width 704 height 42
click at [372, 58] on button "button" at bounding box center [368, 56] width 18 height 10
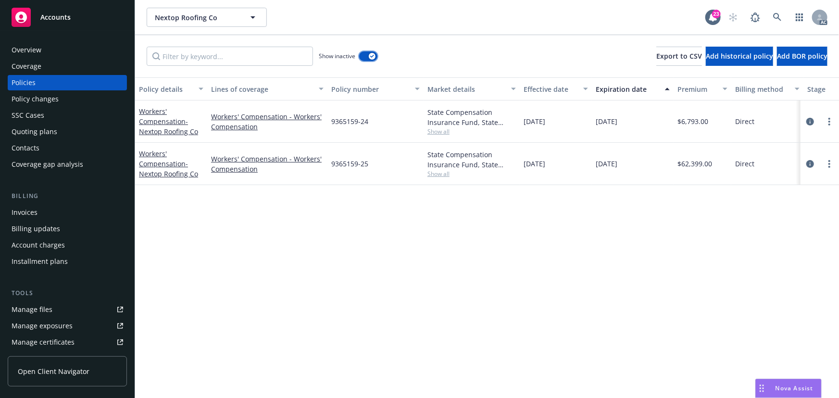
click at [370, 57] on div "button" at bounding box center [372, 56] width 7 height 7
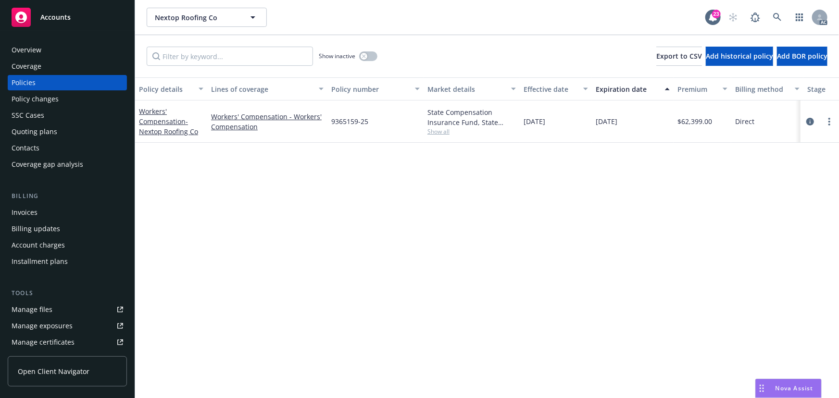
click at [58, 99] on div "Policy changes" at bounding box center [68, 98] width 112 height 15
click at [59, 99] on div "Policy changes" at bounding box center [68, 98] width 112 height 15
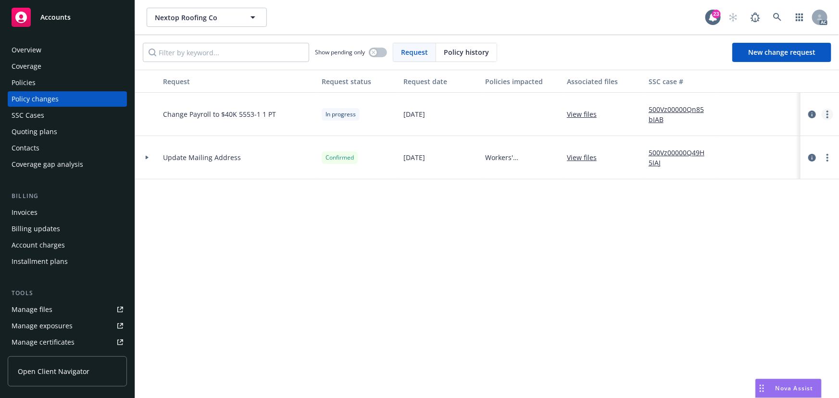
click at [825, 112] on link "more" at bounding box center [827, 115] width 12 height 12
drag, startPoint x: 736, startPoint y: 187, endPoint x: 731, endPoint y: 187, distance: 5.3
click at [736, 186] on link "Resume workflow" at bounding box center [750, 191] width 165 height 19
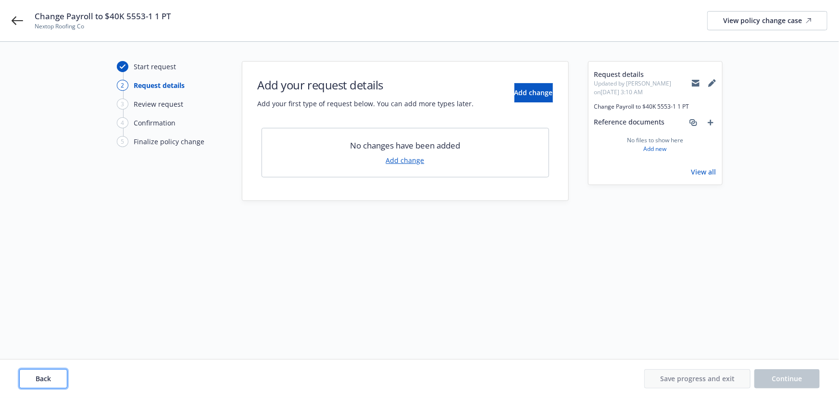
click at [40, 378] on span "Back" at bounding box center [43, 378] width 15 height 9
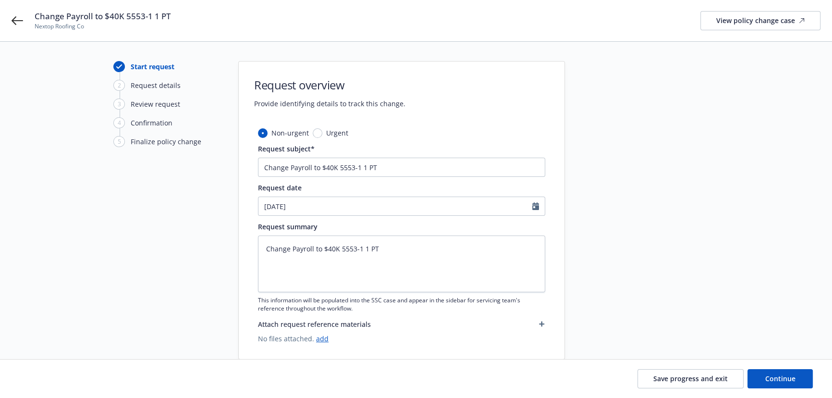
click at [24, 17] on div "Change Payroll to $40K 5553-1 1 PT Nextop Roofing Co View policy change case" at bounding box center [416, 20] width 832 height 41
click at [18, 17] on icon at bounding box center [18, 21] width 12 height 12
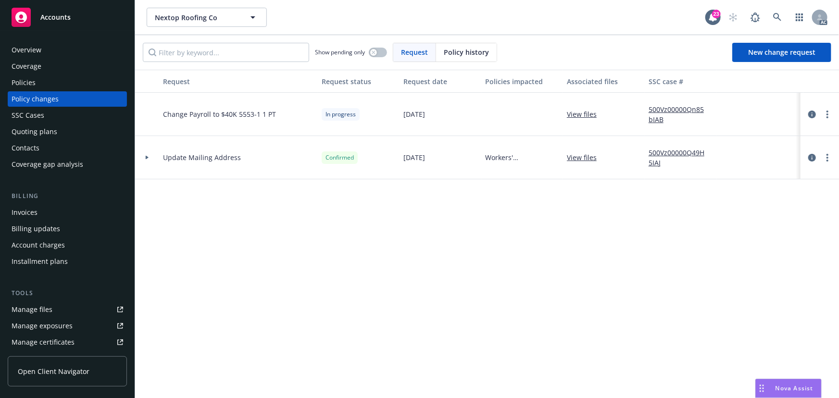
click at [689, 105] on link "500Vz00000Qn85bIAB" at bounding box center [680, 114] width 64 height 20
click at [63, 79] on div "Policies" at bounding box center [68, 82] width 112 height 15
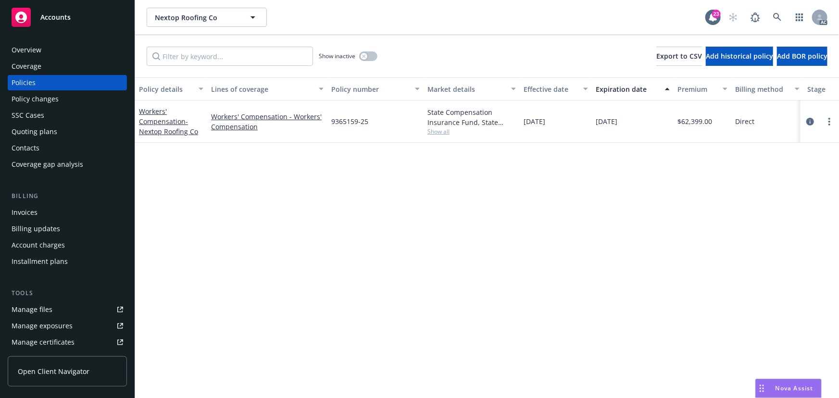
click at [435, 131] on span "Show all" at bounding box center [471, 131] width 88 height 8
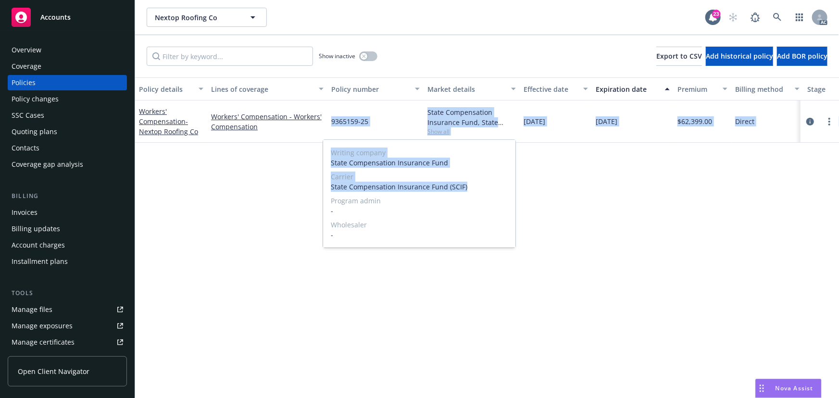
drag, startPoint x: 471, startPoint y: 185, endPoint x: 320, endPoint y: 188, distance: 150.5
click at [320, 188] on body "Accounts Overview Coverage Policies Policy changes SSC Cases Quoting plans Cont…" at bounding box center [419, 199] width 839 height 398
click at [329, 187] on div "Writing company State Compensation Insurance Fund Carrier State Compensation In…" at bounding box center [419, 194] width 192 height 108
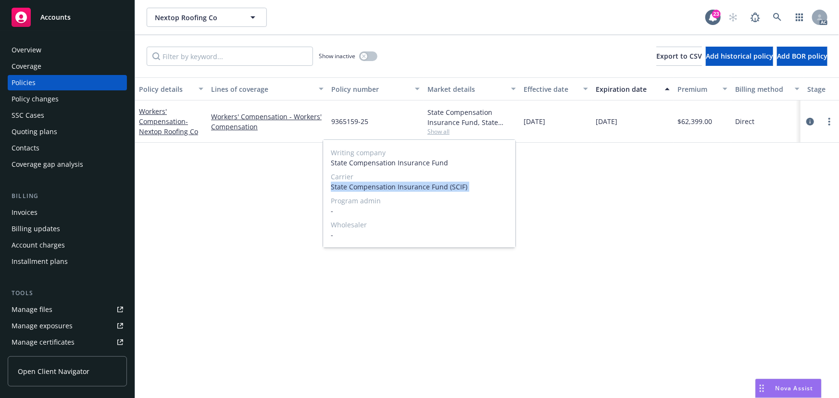
drag, startPoint x: 330, startPoint y: 187, endPoint x: 465, endPoint y: 186, distance: 135.5
click at [465, 186] on div "Writing company State Compensation Insurance Fund Carrier State Compensation In…" at bounding box center [419, 194] width 192 height 108
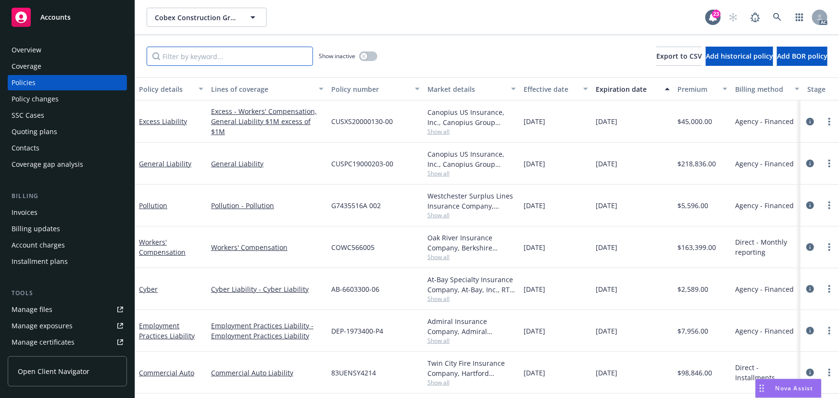
click at [184, 54] on input "Filter by keyword..." at bounding box center [230, 56] width 166 height 19
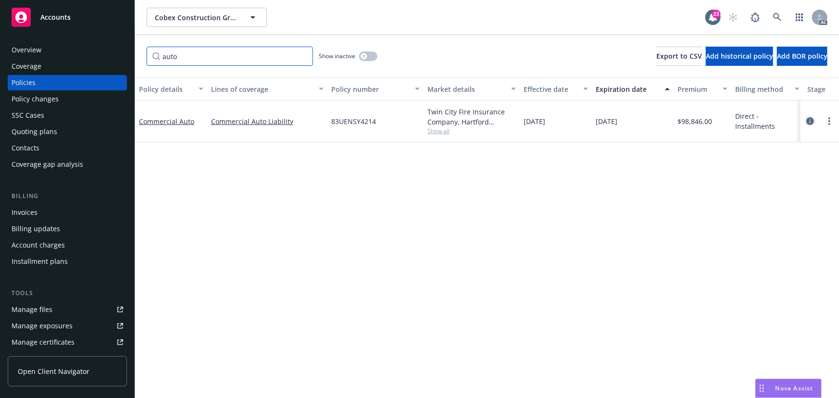
type input "auto"
click at [812, 122] on icon "circleInformation" at bounding box center [810, 121] width 8 height 8
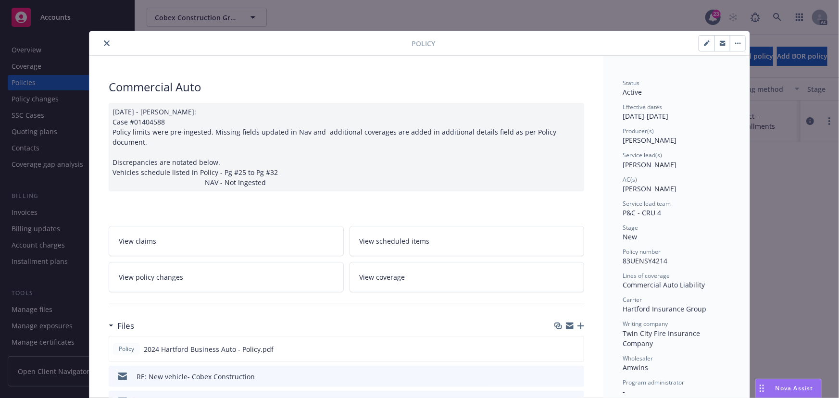
click at [185, 263] on link "View policy changes" at bounding box center [226, 277] width 235 height 30
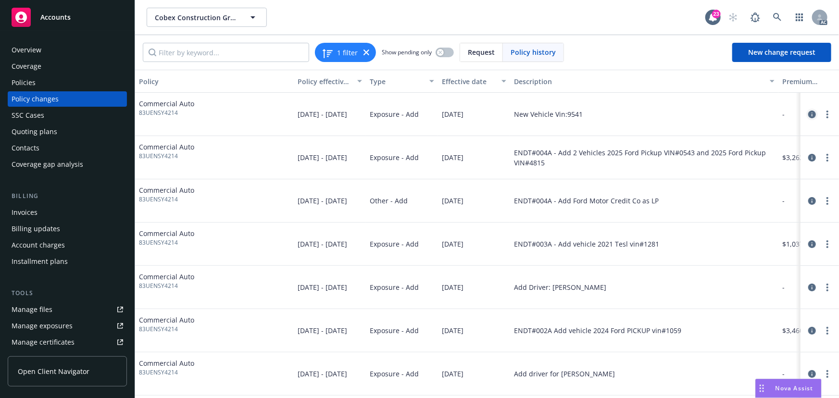
click at [808, 115] on icon "circleInformation" at bounding box center [812, 115] width 8 height 8
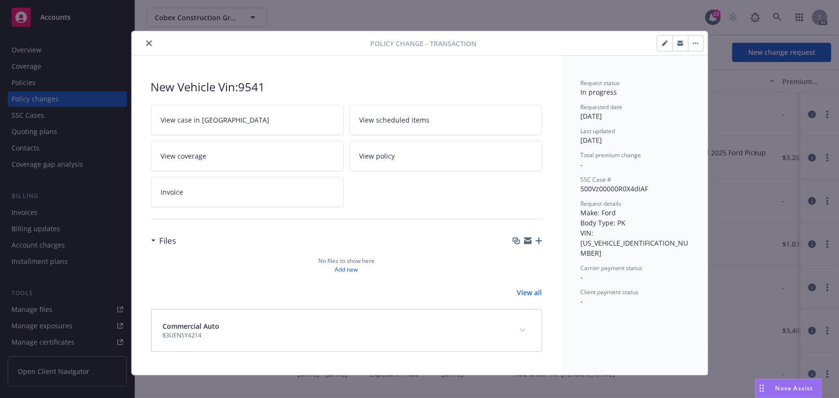
click at [264, 110] on link "View case in SSC" at bounding box center [247, 120] width 193 height 30
click at [688, 44] on button "button" at bounding box center [695, 43] width 15 height 15
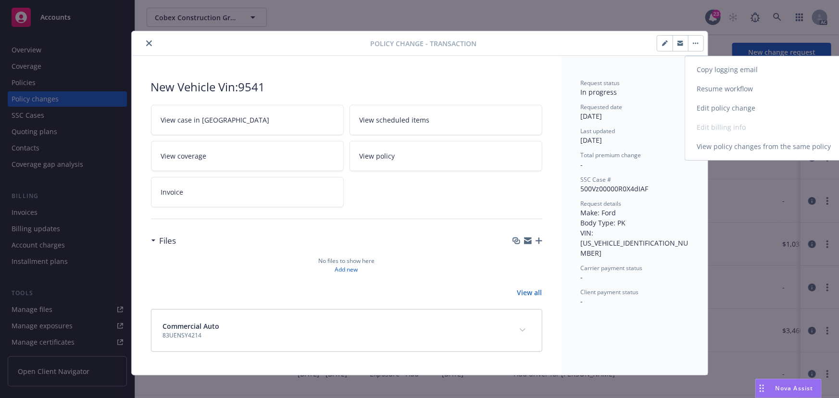
click at [731, 106] on link "Edit policy change" at bounding box center [767, 108] width 165 height 19
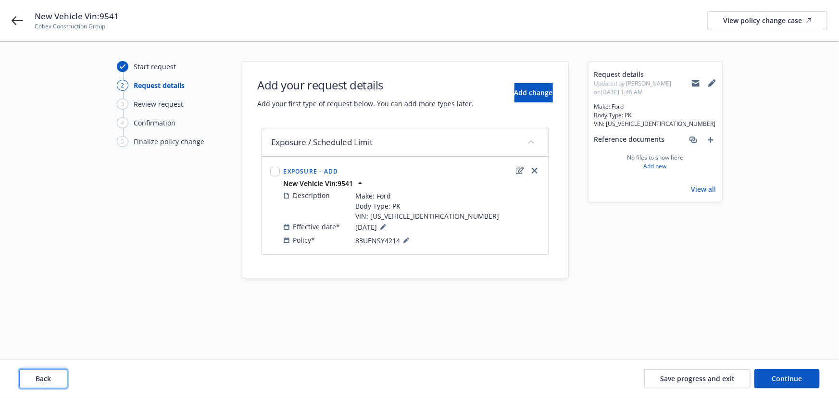
click at [54, 377] on button "Back" at bounding box center [43, 378] width 48 height 19
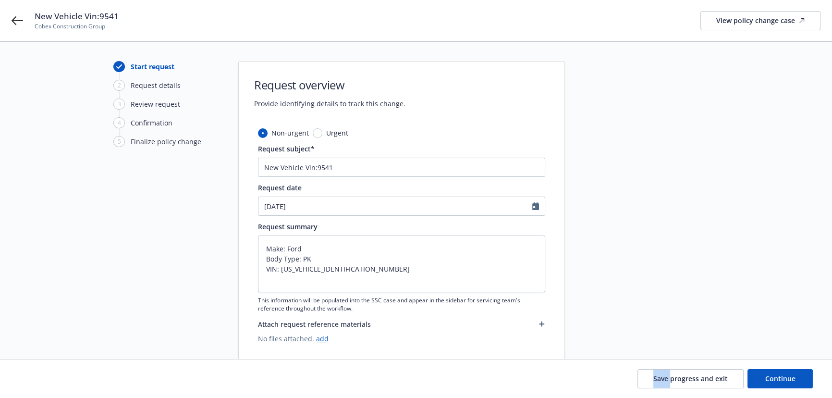
click at [54, 377] on div "Save progress and exit Continue" at bounding box center [416, 378] width 794 height 19
click at [316, 339] on link "add" at bounding box center [322, 338] width 12 height 9
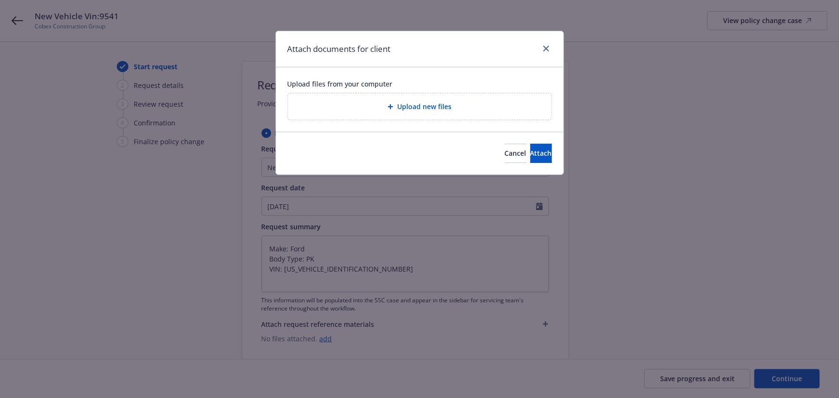
click at [353, 110] on div "Upload new files" at bounding box center [420, 106] width 248 height 11
type textarea "x"
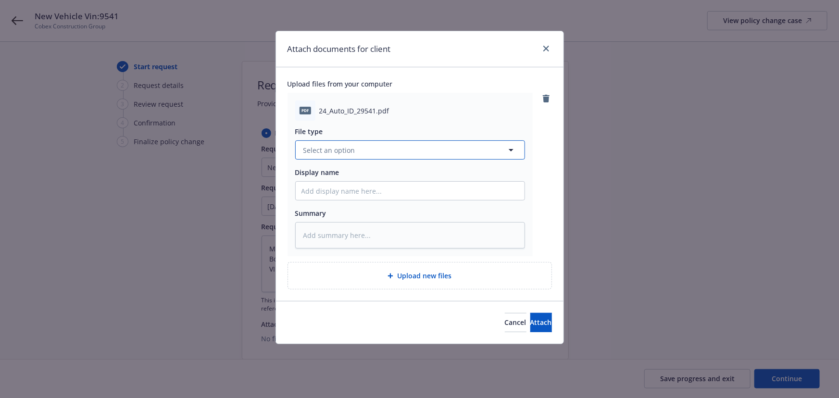
click at [311, 146] on span "Select an option" at bounding box center [329, 150] width 52 height 10
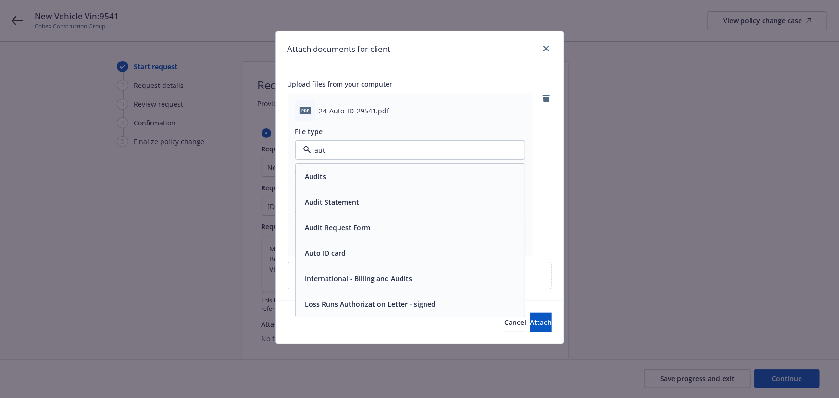
type input "auto"
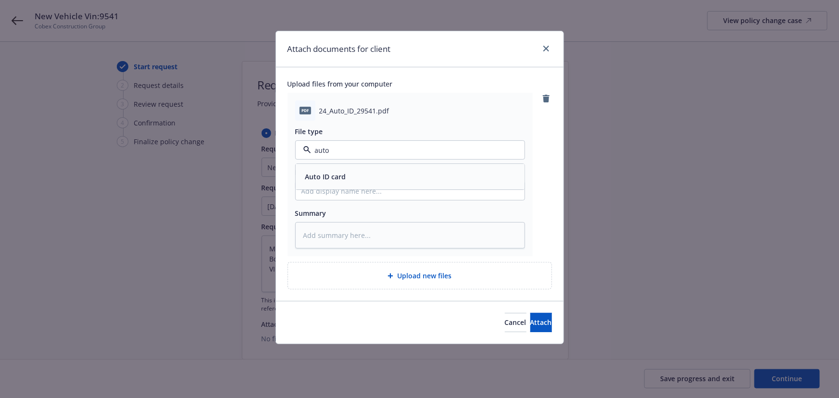
click at [375, 179] on div "Auto ID card" at bounding box center [409, 177] width 217 height 14
click at [530, 319] on button "Attach" at bounding box center [541, 322] width 22 height 19
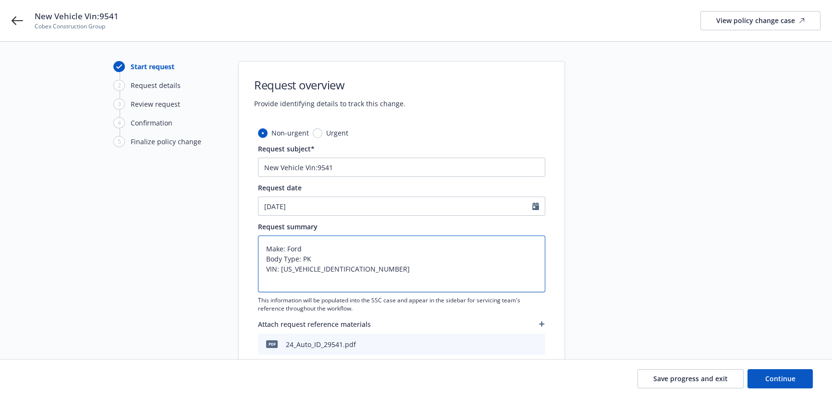
click at [261, 247] on textarea "Make: Ford Body Type: PK VIN: 3FTTW8A30SRB29541" at bounding box center [401, 263] width 287 height 57
paste textarea "effective 08/19/2025"
type textarea "x"
type textarea "effective 08/19/2025Make: Ford Body Type: PK VIN: 3FTTW8A30SRB29541"
type textarea "x"
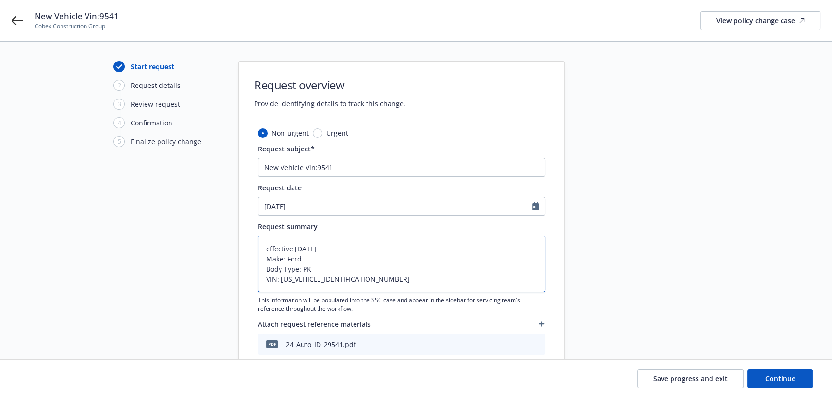
type textarea "effective 08/19/2025 Make: Ford Body Type: PK VIN: 3FTTW8A30SRB29541"
click at [355, 273] on textarea "effective 08/19/2025 Make: Ford Body Type: PK VIN: 3FTTW8A30SRB29541" at bounding box center [401, 263] width 287 height 57
drag, startPoint x: 359, startPoint y: 280, endPoint x: 351, endPoint y: 284, distance: 9.0
click at [360, 280] on textarea "effective 08/19/2025 Make: Ford Body Type: PK VIN: 3FTTW8A30SRB29541" at bounding box center [401, 263] width 287 height 57
type textarea "x"
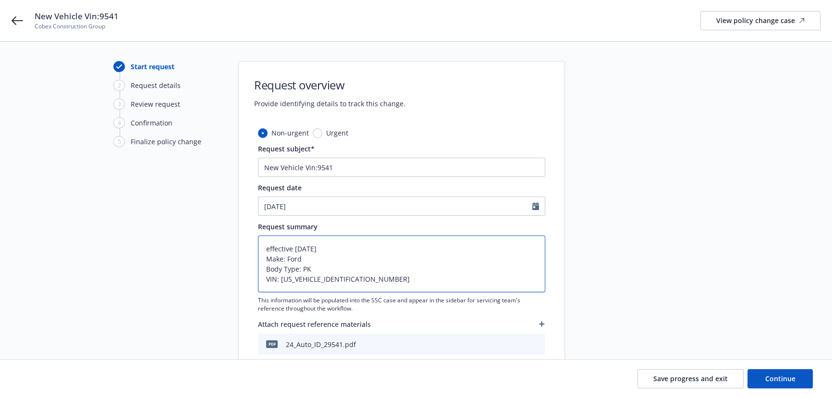
type textarea "effective 08/19/2025 Make: Ford Body Type: PK VIN: 3FTTW8A30SRB29541"
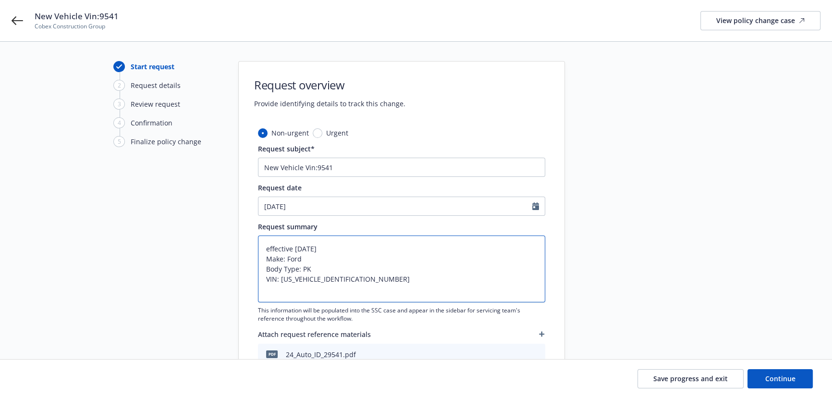
paste textarea "Estimated Value: $31,500"
type textarea "x"
type textarea "effective 08/19/2025 Make: Ford Body Type: PK VIN: 3FTTW8A30SRB29541 Estimated …"
click at [312, 268] on textarea "effective 08/19/2025 Make: Ford Body Type: PK VIN: 3FTTW8A30SRB29541 Estimated …" at bounding box center [401, 268] width 287 height 67
type textarea "x"
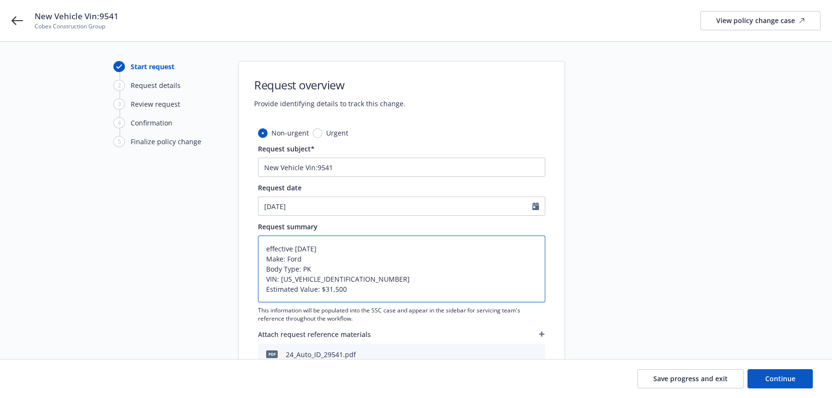
type textarea "effective 08/19/2025 Make: Ford Body Type: PK VIN: 3FTTW8A30SRB29541 Estimated …"
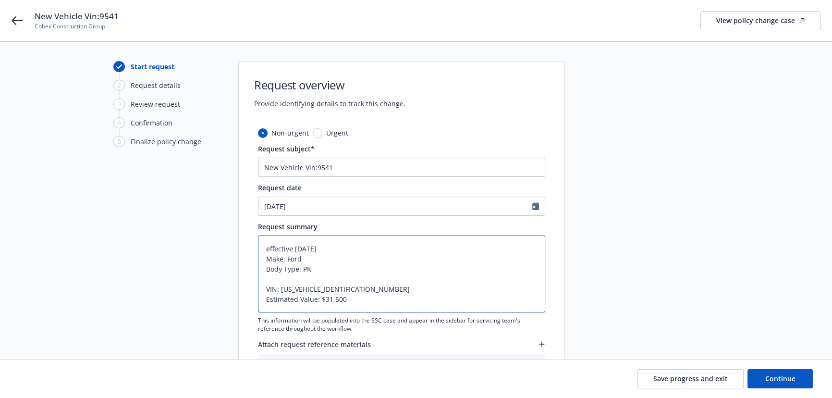
type textarea "x"
type textarea "effective 08/19/2025 Make: Ford Body Type: PK Y VIN: 3FTTW8A30SRB29541 Estimate…"
type textarea "x"
type textarea "effective 08/19/2025 Make: Ford Body Type: PK Ya VIN: 3FTTW8A30SRB29541 Estimat…"
type textarea "x"
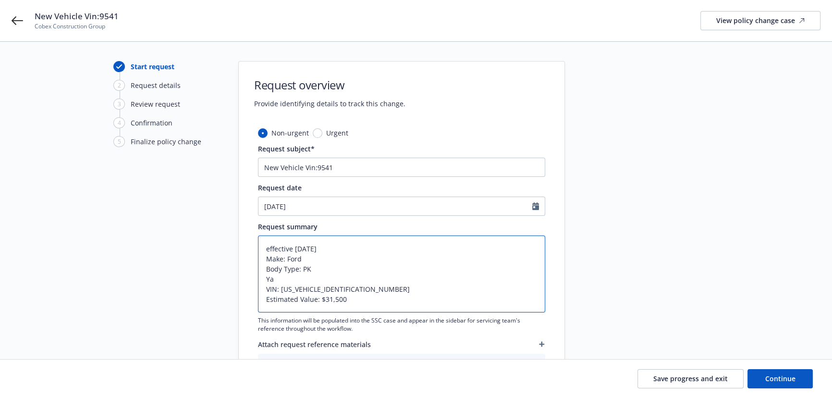
type textarea "effective 08/19/2025 Make: Ford Body Type: PK Yae VIN: 3FTTW8A30SRB29541 Estima…"
type textarea "x"
type textarea "effective 08/19/2025 Make: Ford Body Type: PK Yaer VIN: 3FTTW8A30SRB29541 Estim…"
type textarea "x"
type textarea "effective 08/19/2025 Make: Ford Body Type: PK Yaer: VIN: 3FTTW8A30SRB29541 Esti…"
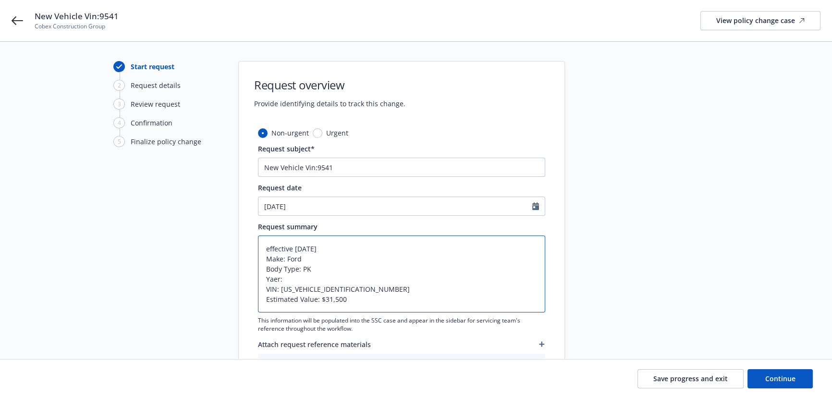
type textarea "x"
type textarea "effective 08/19/2025 Make: Ford Body Type: PK Yaer:2 VIN: 3FTTW8A30SRB29541 Est…"
type textarea "x"
type textarea "effective 08/19/2025 Make: Ford Body Type: PK Yaer:20 VIN: 3FTTW8A30SRB29541 Es…"
type textarea "x"
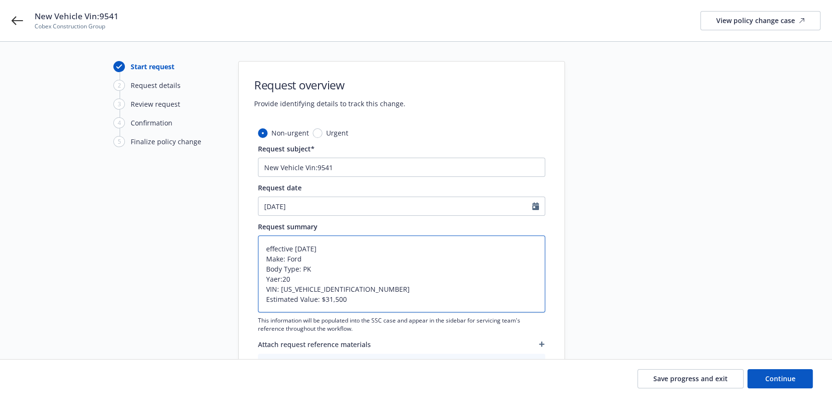
type textarea "effective 08/19/2025 Make: Ford Body Type: PK Yaer:202 VIN: 3FTTW8A30SRB29541 E…"
type textarea "x"
type textarea "effective 08/19/2025 Make: Ford Body Type: PK Yaer:2025 VIN: 3FTTW8A30SRB29541 …"
drag, startPoint x: 271, startPoint y: 279, endPoint x: 278, endPoint y: 277, distance: 7.5
click at [278, 277] on textarea "effective 08/19/2025 Make: Ford Body Type: PK Yaer:2025 VIN: 3FTTW8A30SRB29541 …" at bounding box center [401, 273] width 287 height 77
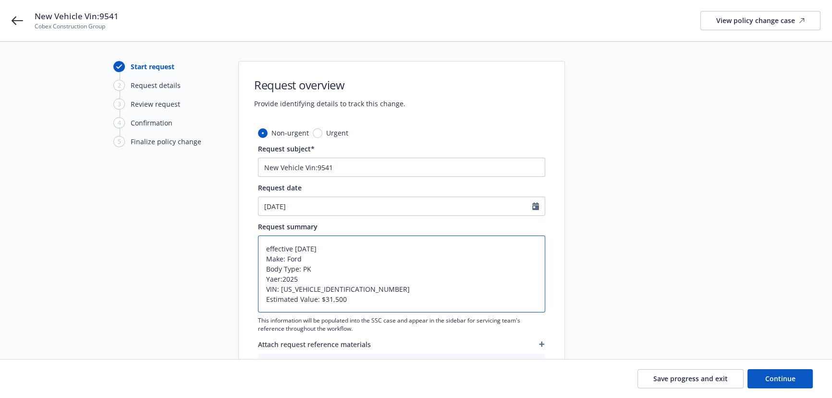
type textarea "x"
type textarea "effective 08/19/2025 Make: Ford Body Type: PK Yer:2025 VIN: 3FTTW8A30SRB29541 E…"
type textarea "x"
type textarea "effective 08/19/2025 Make: Ford Body Type: PK Year:2025 VIN: 3FTTW8A30SRB29541 …"
click at [303, 272] on textarea "effective 08/19/2025 Make: Ford Body Type: PK Year:2025 VIN: 3FTTW8A30SRB29541 …" at bounding box center [401, 273] width 287 height 77
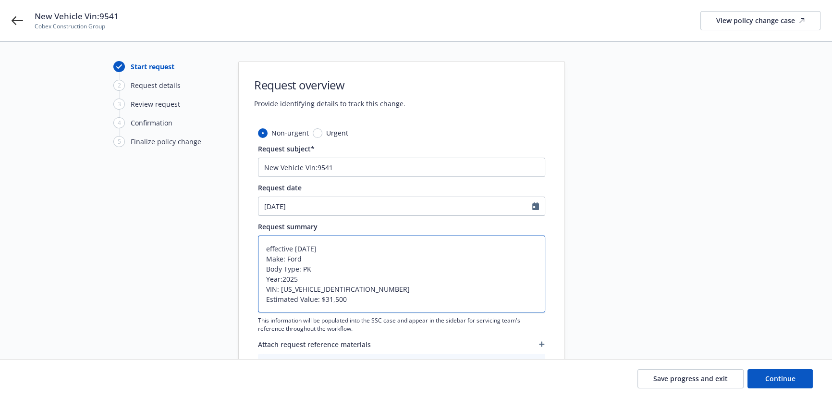
click at [308, 260] on textarea "effective 08/19/2025 Make: Ford Body Type: PK Year:2025 VIN: 3FTTW8A30SRB29541 …" at bounding box center [401, 273] width 287 height 77
type textarea "x"
type textarea "effective 08/19/2025 Make: Ford Body Type: PK Year:2025 VIN: 3FTTW8A30SRB29541 …"
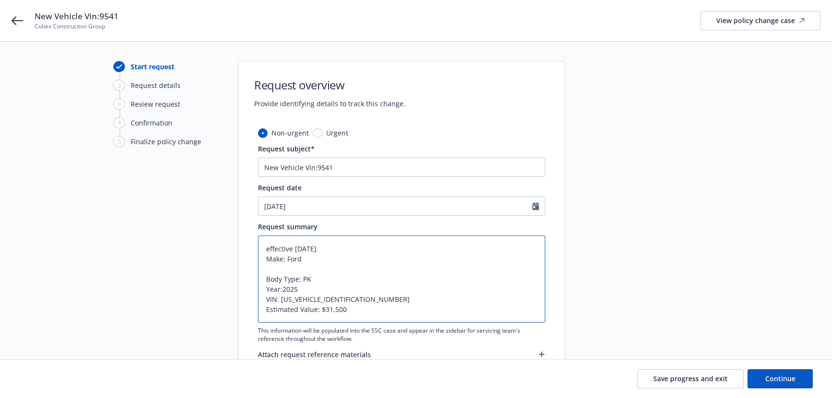
type textarea "x"
type textarea "effective 08/19/2025 Make: Ford M Body Type: PK Year:2025 VIN: 3FTTW8A30SRB2954…"
type textarea "x"
type textarea "effective 08/19/2025 Make: Ford Mo Body Type: PK Year:2025 VIN: 3FTTW8A30SRB295…"
type textarea "x"
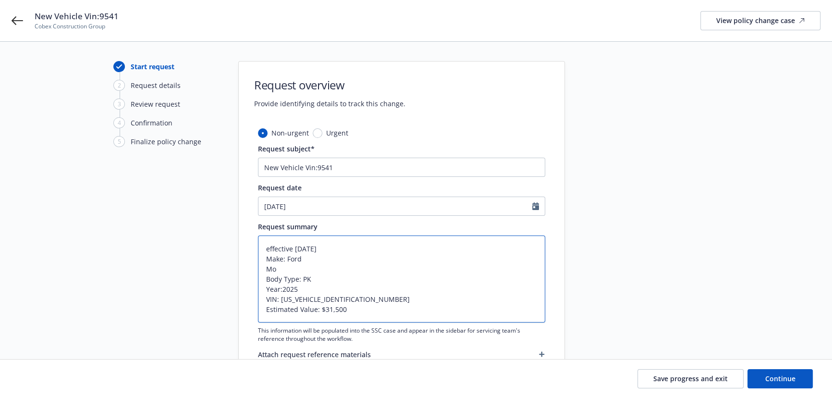
type textarea "effective 08/19/2025 Make: Ford Mod Body Type: PK Year:2025 VIN: 3FTTW8A30SRB29…"
type textarea "x"
type textarea "effective 08/19/2025 Make: Ford Mode Body Type: PK Year:2025 VIN: 3FTTW8A30SRB2…"
type textarea "x"
type textarea "effective 08/19/2025 Make: Ford Model Body Type: PK Year:2025 VIN: 3FTTW8A30SRB…"
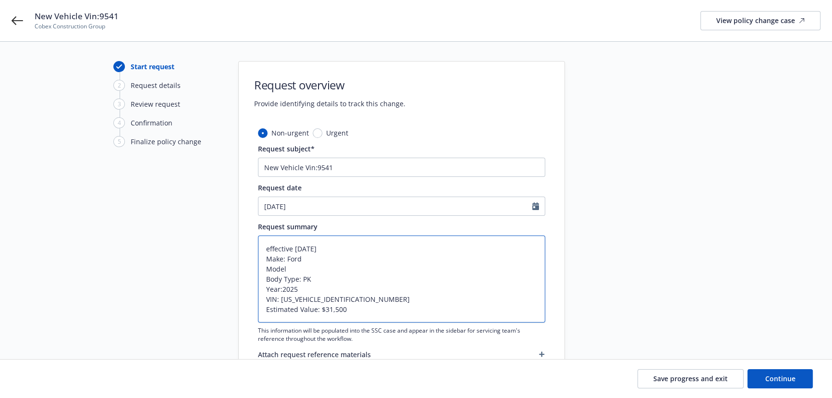
type textarea "x"
type textarea "effective 08/19/2025 Make: Ford Model: Body Type: PK Year:2025 VIN: 3FTTW8A30SR…"
click at [303, 268] on textarea "effective 08/19/2025 Make: Ford Model: Body Type: PK Year:2025 VIN: 3FTTW8A30SR…" at bounding box center [401, 278] width 287 height 87
type textarea "x"
type textarea "effective 08/19/2025 Make: Ford Model: Body Type: PK Year:2025 VIN: 3FTTW8A30SR…"
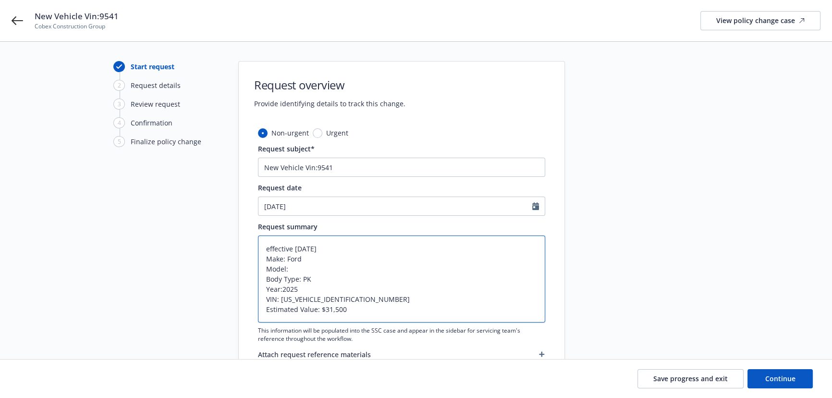
type textarea "x"
type textarea "effective 08/19/2025 Make: Ford Model: M Body Type: PK Year:2025 VIN: 3FTTW8A30…"
type textarea "x"
type textarea "effective 08/19/2025 Make: Ford Model: Ma Body Type: PK Year:2025 VIN: 3FTTW8A3…"
type textarea "x"
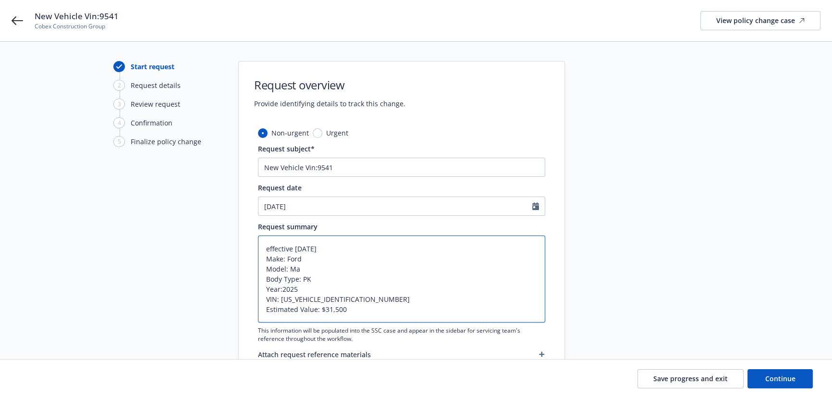
type textarea "effective 08/19/2025 Make: Ford Model: Mav Body Type: PK Year:2025 VIN: 3FTTW8A…"
type textarea "x"
type textarea "effective 08/19/2025 Make: Ford Model: Mave Body Type: PK Year:2025 VIN: 3FTTW8…"
type textarea "x"
type textarea "effective 08/19/2025 Make: Ford Model: Maver Body Type: PK Year:2025 VIN: 3FTTW…"
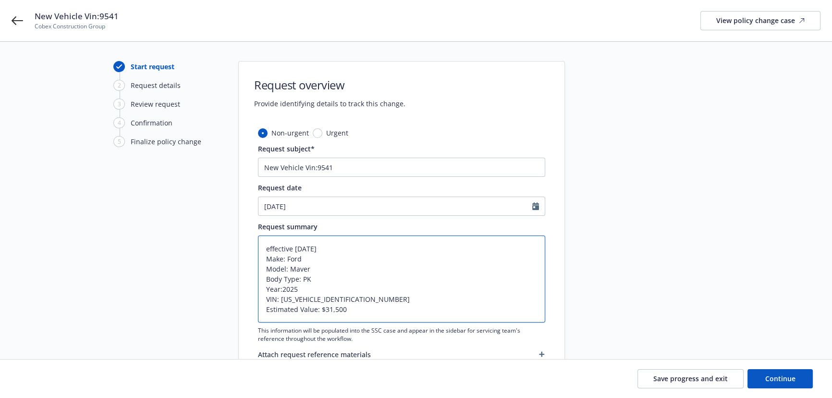
type textarea "x"
type textarea "effective 08/19/2025 Make: Ford Model: Maveri Body Type: PK Year:2025 VIN: 3FTT…"
type textarea "x"
type textarea "effective 08/19/2025 Make: Ford Model: Maveric Body Type: PK Year:2025 VIN: 3FT…"
type textarea "x"
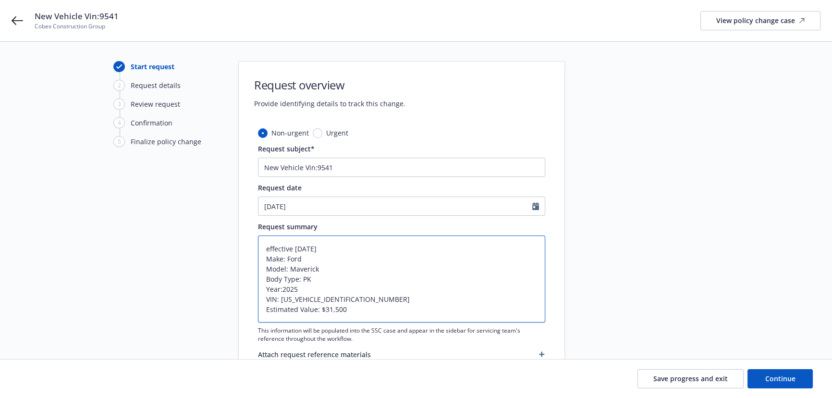
drag, startPoint x: 368, startPoint y: 313, endPoint x: 251, endPoint y: 235, distance: 140.8
click at [251, 235] on div "Non-urgent Urgent Request subject* New Vehicle Vin:9541 Request date 08/20/2025…" at bounding box center [402, 264] width 326 height 273
type textarea "effective 08/19/2025 Make: Ford Model: Maverick Body Type: PK Year:2025 VIN: 3F…"
click at [778, 374] on span "Continue" at bounding box center [781, 378] width 30 height 9
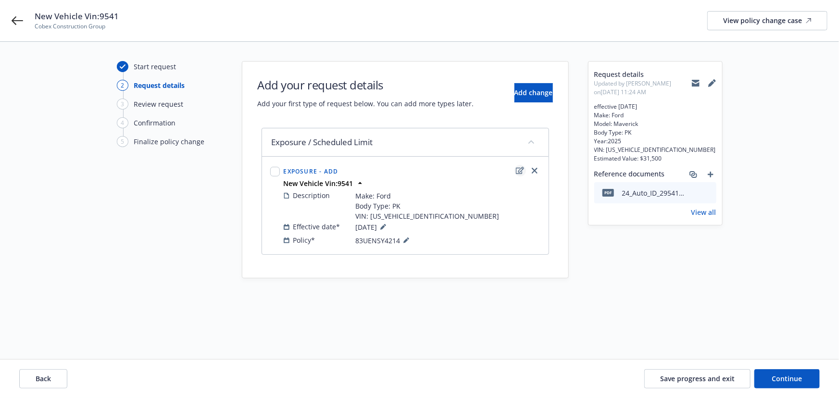
click at [520, 168] on icon "edit" at bounding box center [520, 171] width 8 height 8
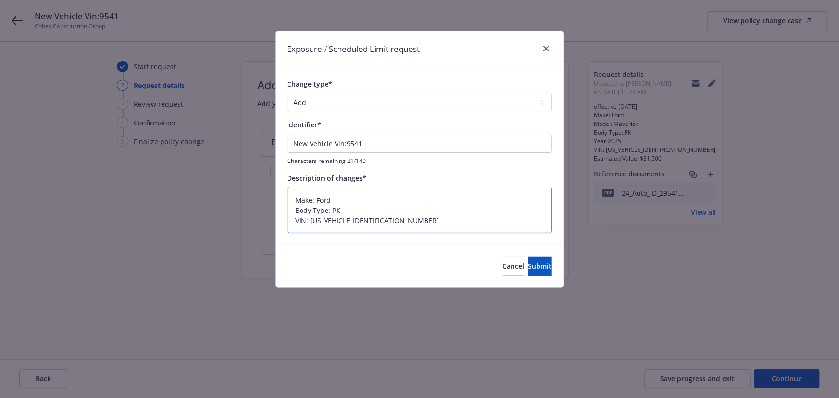
drag, startPoint x: 375, startPoint y: 223, endPoint x: 261, endPoint y: 173, distance: 124.2
click at [262, 173] on div "Exposure / Scheduled Limit request Change type* Add Audit Change Remove Identif…" at bounding box center [419, 199] width 839 height 398
paste textarea "effective 08/19/2025 Make: Ford Model: Maverick Body Type: PK Year:2025 VIN: 3F…"
type textarea "x"
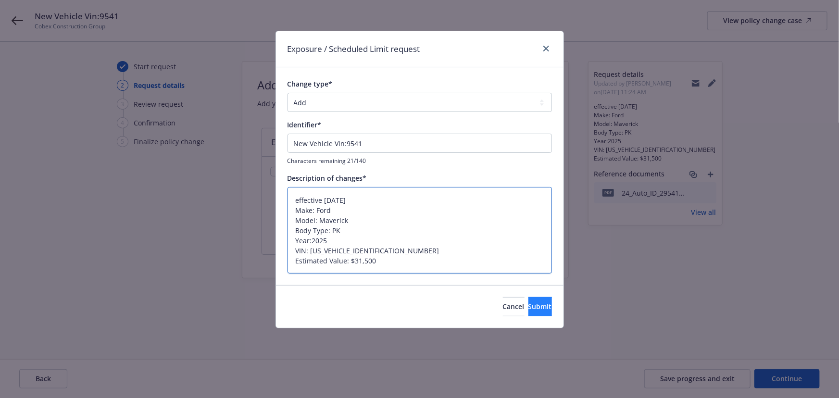
type textarea "effective 08/19/2025 Make: Ford Model: Maverick Body Type: PK Year:2025 VIN: 3F…"
click at [528, 307] on span "Submit" at bounding box center [540, 306] width 24 height 9
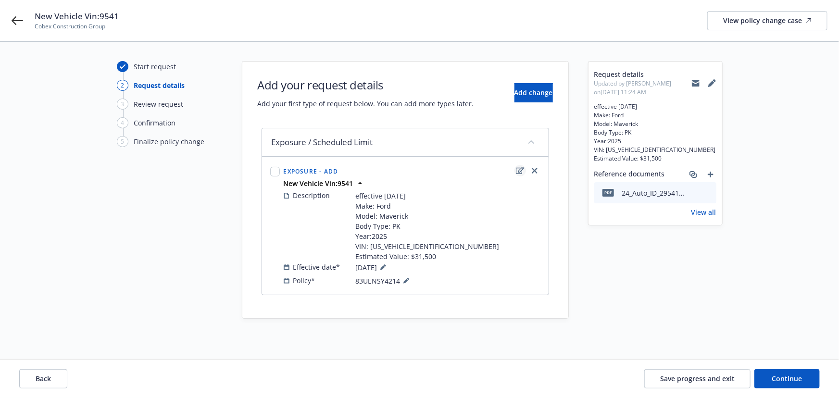
click at [518, 168] on icon "edit" at bounding box center [520, 170] width 8 height 7
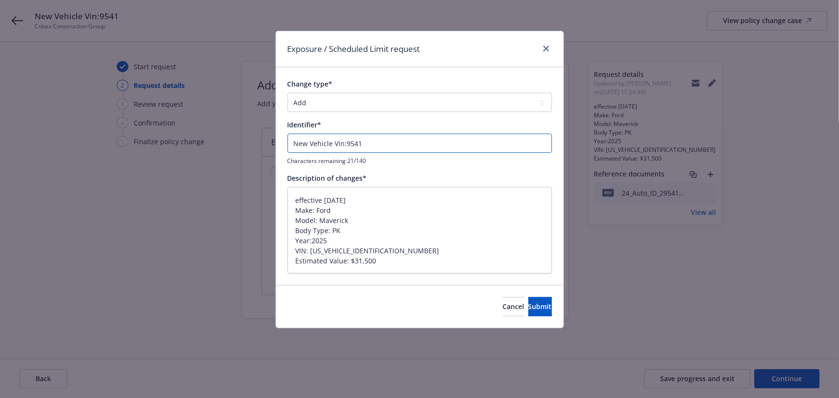
drag, startPoint x: 292, startPoint y: 143, endPoint x: 330, endPoint y: 139, distance: 37.6
click at [330, 139] on input "New Vehicle Vin:9541" at bounding box center [419, 143] width 264 height 19
type textarea "x"
type input "A Vin:9541"
type textarea "x"
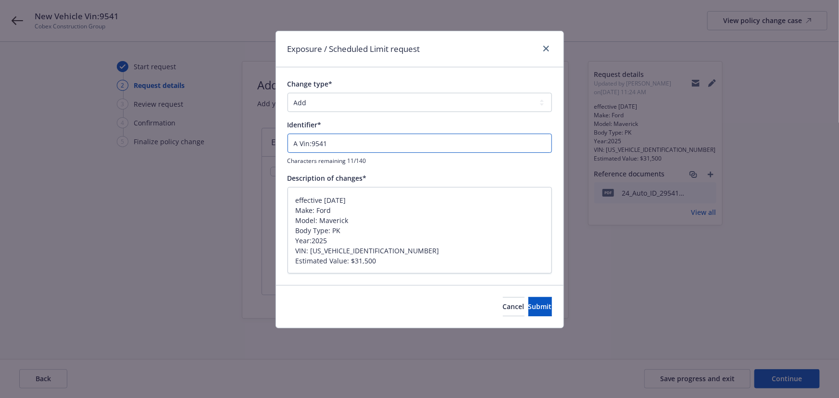
type input "Ad Vin:9541"
type textarea "x"
type input "Add Vin:9541"
type textarea "x"
type input "Add Vin:9541"
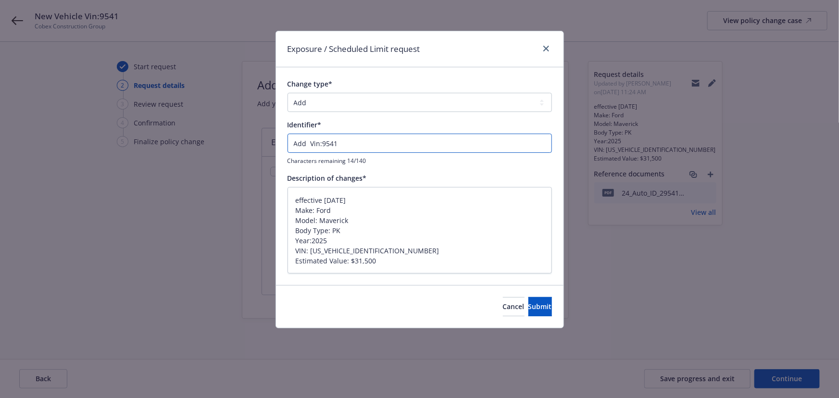
type textarea "x"
type input "Add v Vin:9541"
type textarea "x"
type input "Add ve Vin:9541"
type textarea "x"
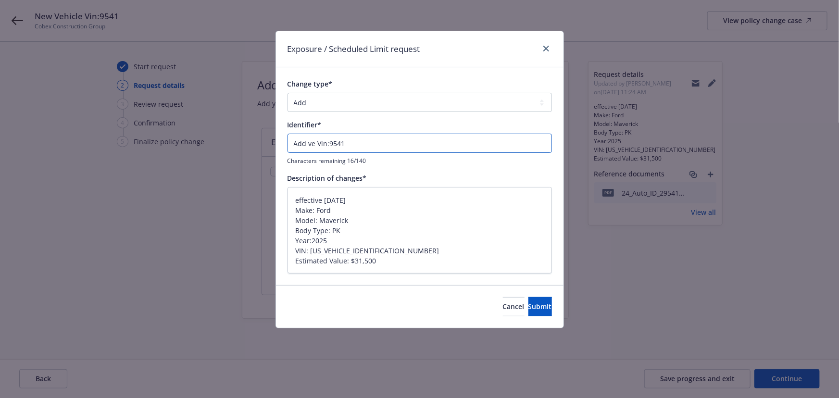
type input "Add veh Vin:9541"
type textarea "x"
type input "Add vehi Vin:9541"
type textarea "x"
type input "Add vehic Vin:9541"
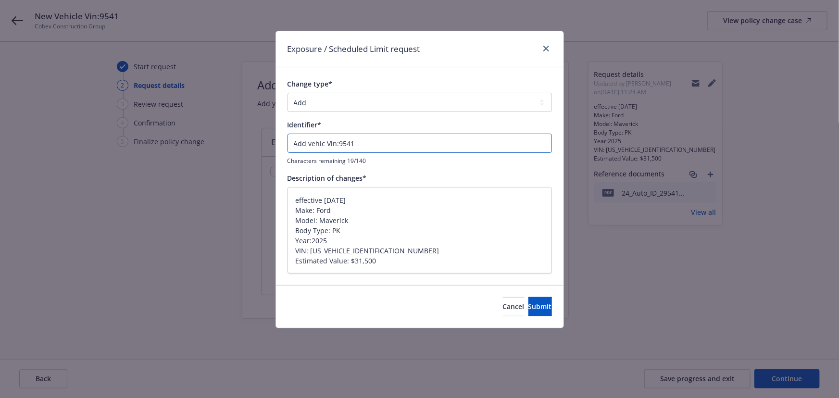
type textarea "x"
type input "Add vehicl Vin:9541"
type textarea "x"
type input "Add vehicle Vin:9541"
type textarea "x"
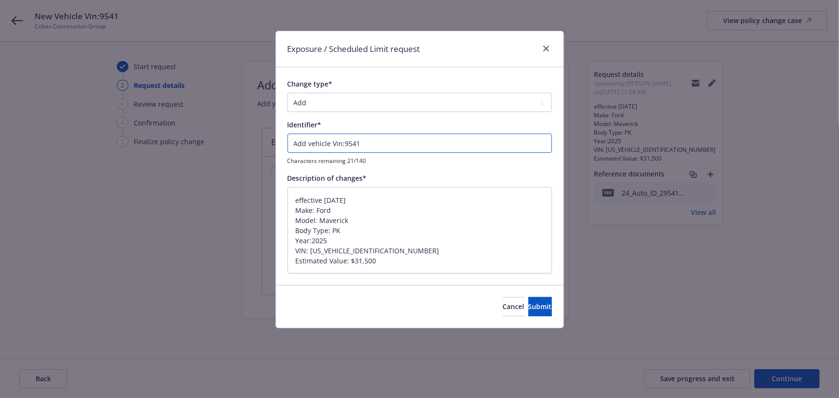
type input "Add vehicle Vin:9541"
type textarea "x"
type input "Add vehicle 0 Vin:9541"
type textarea "x"
type input "Add vehicle 0= Vin:9541"
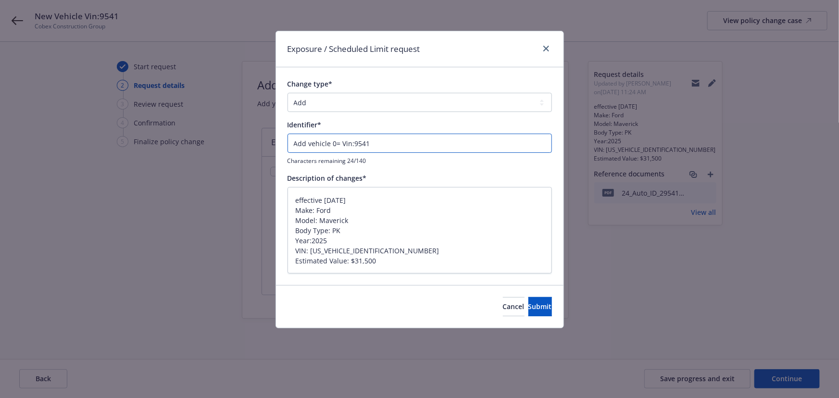
type textarea "x"
type input "Add vehicle 0 Vin:9541"
type textarea "x"
type input "Add vehicle Vin:9541"
type textarea "x"
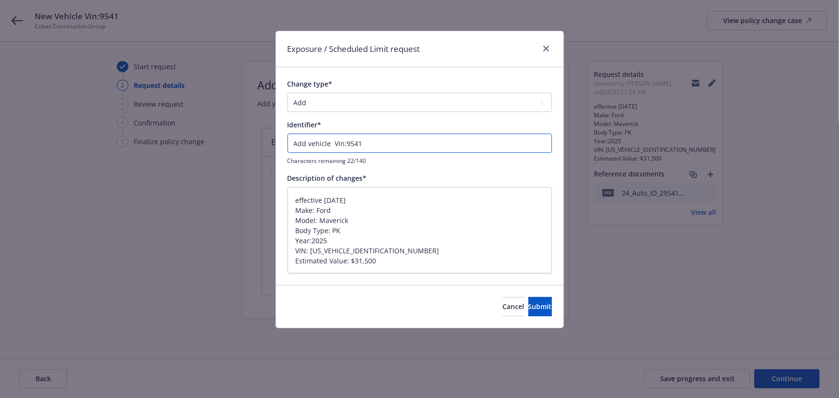
type input "Add vehicle 2 Vin:9541"
type textarea "x"
type input "Add vehicle 20 Vin:9541"
type textarea "x"
type input "Add vehicle 202 Vin:9541"
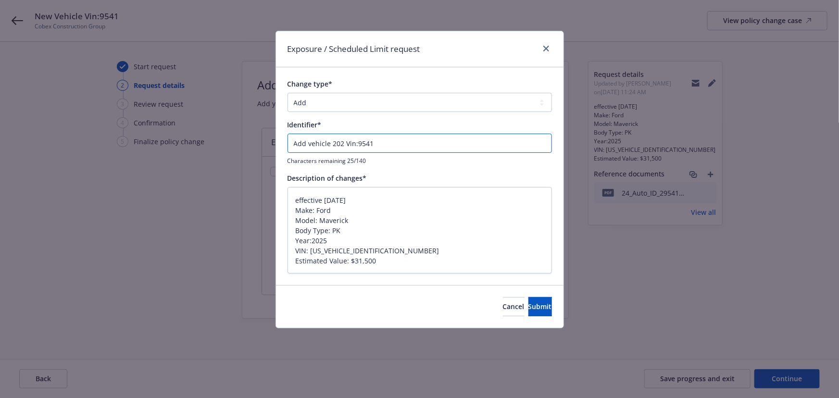
type textarea "x"
type input "Add vehicle 2025 Vin:9541"
drag, startPoint x: 317, startPoint y: 211, endPoint x: 331, endPoint y: 211, distance: 13.9
click at [331, 211] on textarea "effective 08/19/2025 Make: Ford Model: Maverick Body Type: PK Year:2025 VIN: 3F…" at bounding box center [419, 230] width 264 height 87
click at [348, 142] on input "Add vehicle 2025 Vin:9541" at bounding box center [419, 143] width 264 height 19
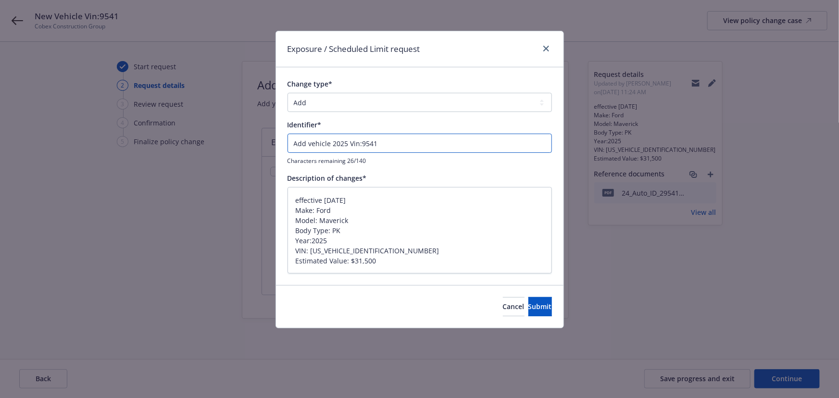
paste input "Ford"
type textarea "x"
type input "Add vehicle 2025 FordVin:9541"
type textarea "x"
type input "Add vehicle 2025 Ford Vin:9541"
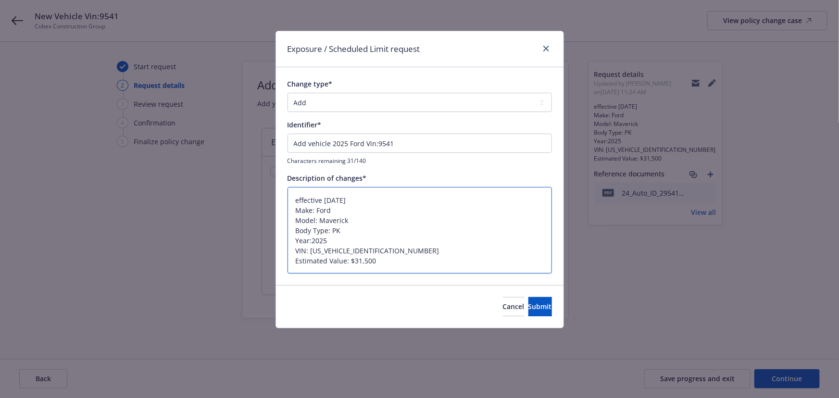
drag, startPoint x: 318, startPoint y: 219, endPoint x: 354, endPoint y: 220, distance: 35.6
click at [354, 220] on textarea "effective 08/19/2025 Make: Ford Model: Maverick Body Type: PK Year:2025 VIN: 3F…" at bounding box center [419, 230] width 264 height 87
click at [364, 140] on input "Add vehicle 2025 Ford Vin:9541" at bounding box center [419, 143] width 264 height 19
paste input "Maverick"
type textarea "x"
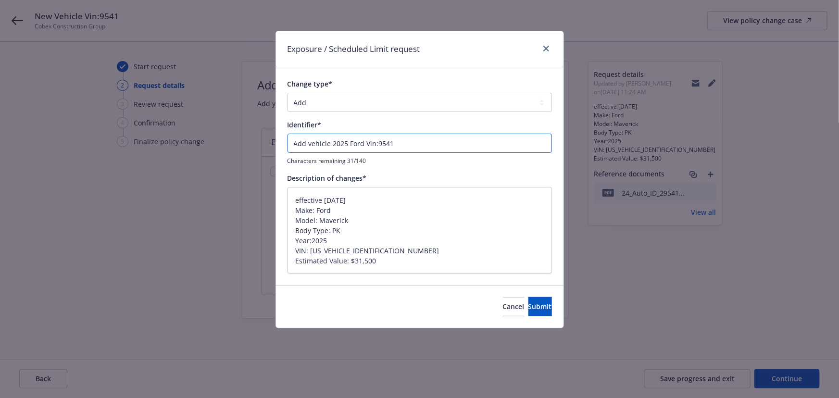
type input "Add vehicle 2025 Ford MaverickVin:9541"
type textarea "x"
type input "Add vehicle 2025 Ford Maverick Vin:9541"
click at [535, 304] on span "Submit" at bounding box center [540, 306] width 24 height 9
type textarea "x"
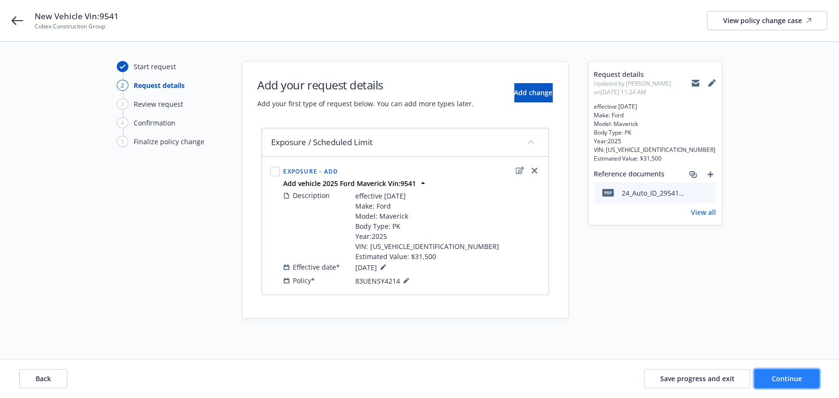
click at [791, 375] on span "Continue" at bounding box center [787, 378] width 30 height 9
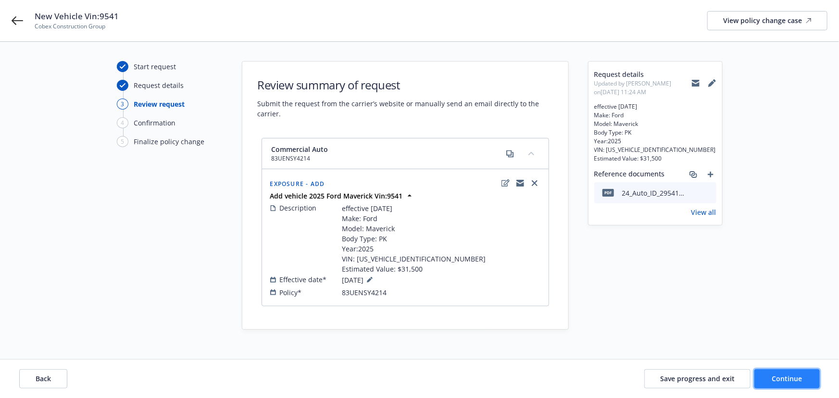
click at [789, 377] on span "Continue" at bounding box center [787, 378] width 30 height 9
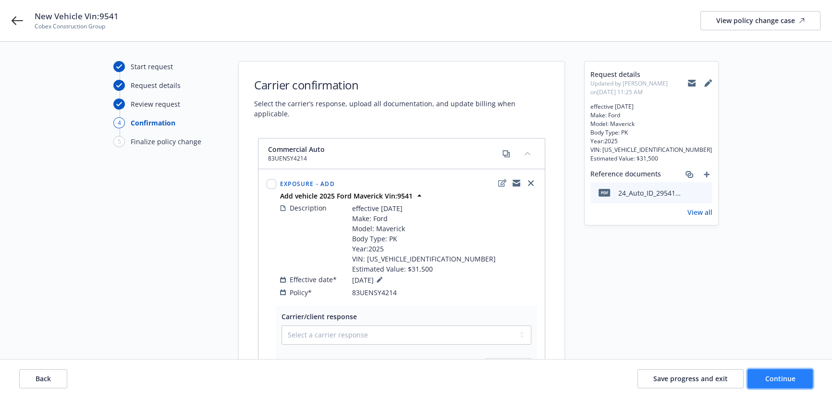
click at [787, 377] on span "Continue" at bounding box center [781, 378] width 30 height 9
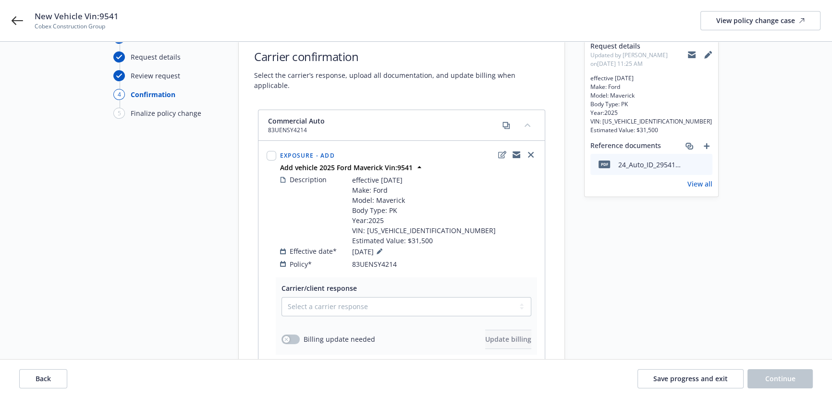
scroll to position [43, 0]
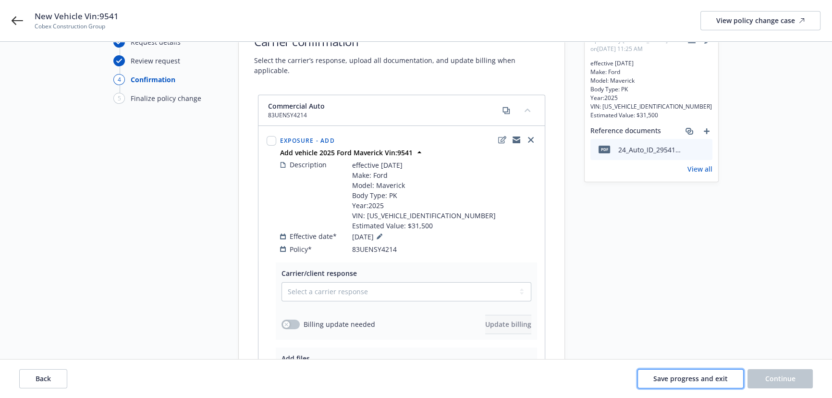
click at [694, 375] on span "Save progress and exit" at bounding box center [691, 378] width 74 height 9
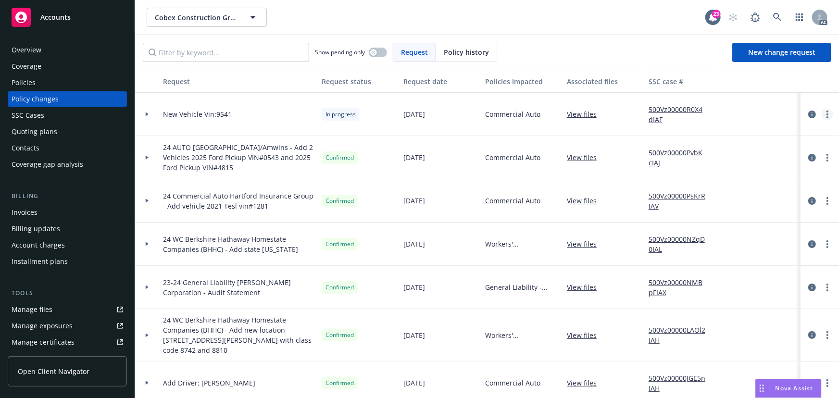
click at [821, 116] on link "more" at bounding box center [827, 115] width 12 height 12
click at [720, 190] on link "Resume workflow" at bounding box center [743, 191] width 165 height 19
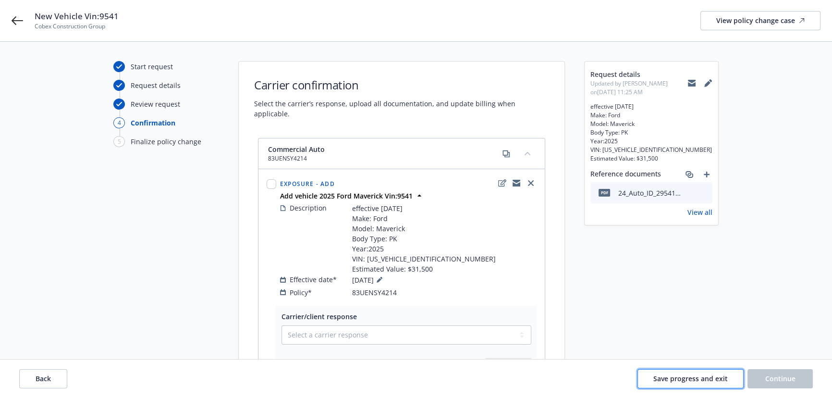
click at [699, 378] on span "Save progress and exit" at bounding box center [691, 378] width 74 height 9
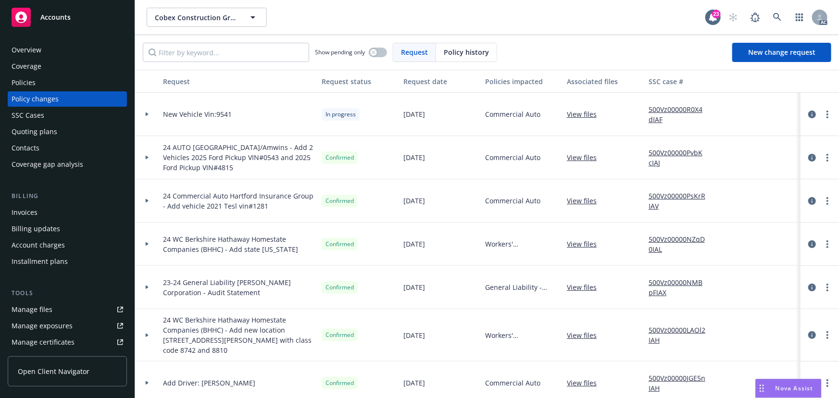
click at [174, 42] on div "Show pending only Request Policy history New change request" at bounding box center [487, 52] width 704 height 35
click at [58, 81] on div "Policies" at bounding box center [68, 82] width 112 height 15
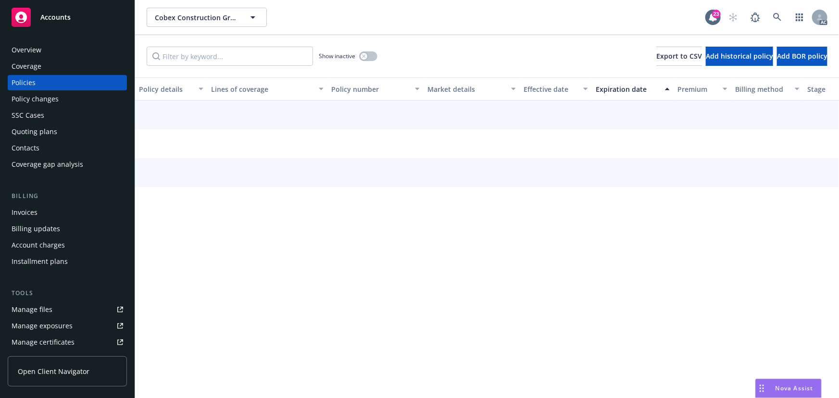
click at [183, 54] on input "Filter by keyword..." at bounding box center [230, 56] width 166 height 19
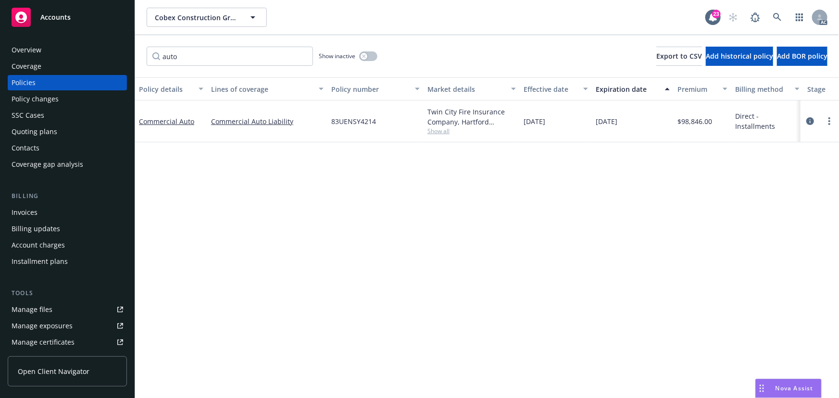
type input "auto"
click at [432, 130] on span "Show all" at bounding box center [471, 131] width 88 height 8
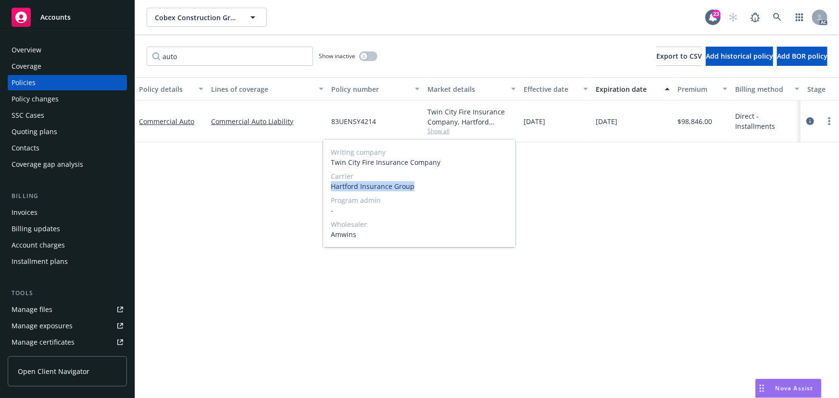
drag, startPoint x: 329, startPoint y: 186, endPoint x: 427, endPoint y: 191, distance: 97.7
click at [427, 191] on div "Writing company Twin City Fire Insurance Company Carrier Hartford Insurance Gro…" at bounding box center [419, 193] width 192 height 108
copy span "Hartford Insurance Group"
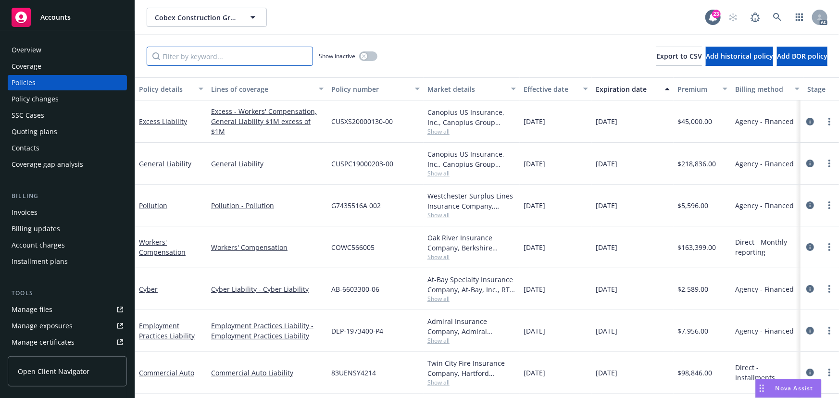
click at [211, 60] on input "Filter by keyword..." at bounding box center [230, 56] width 166 height 19
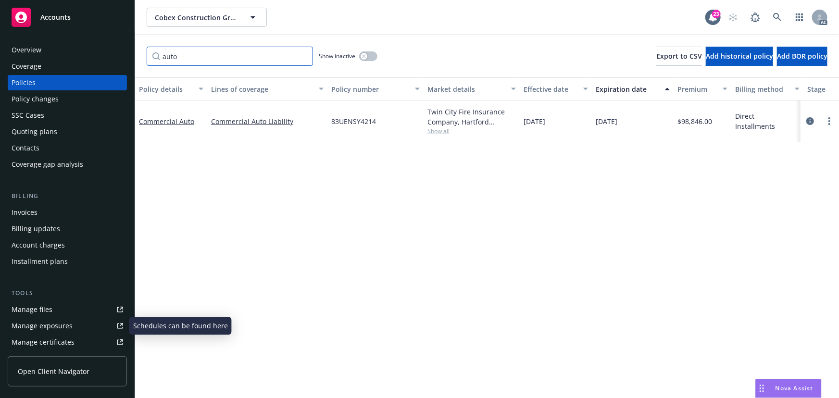
type input "auto"
click at [52, 328] on div "Manage exposures" at bounding box center [42, 325] width 61 height 15
click at [45, 50] on div "Overview" at bounding box center [68, 49] width 112 height 15
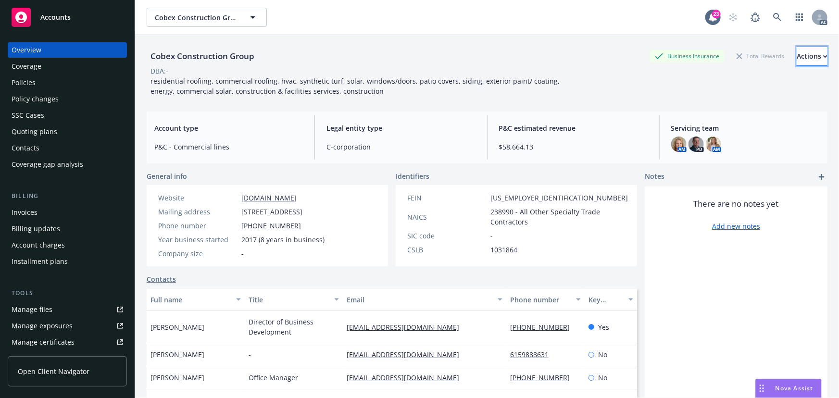
click at [796, 57] on div "Actions" at bounding box center [811, 56] width 31 height 18
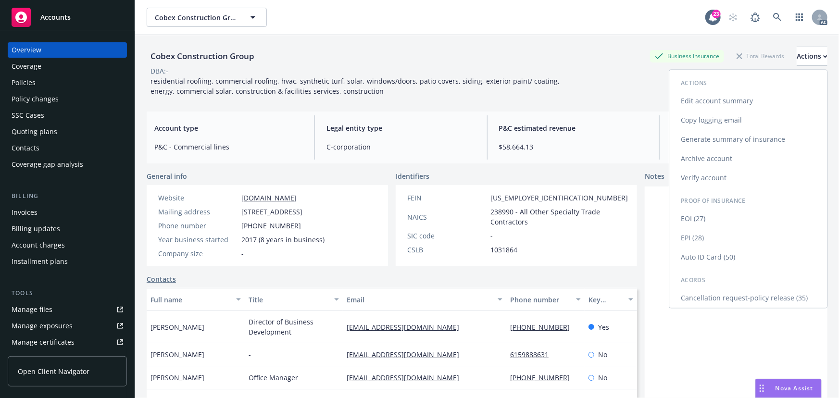
drag, startPoint x: 697, startPoint y: 251, endPoint x: 687, endPoint y: 250, distance: 10.6
click at [697, 251] on link "Auto ID Card (50)" at bounding box center [748, 257] width 158 height 19
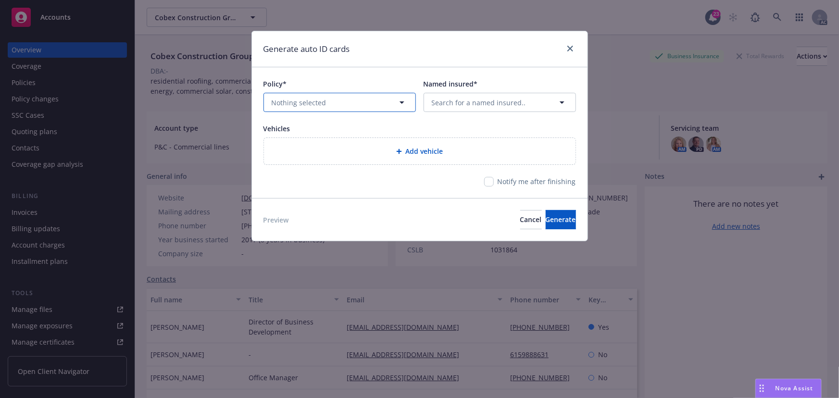
click at [348, 105] on button "Nothing selected" at bounding box center [339, 102] width 152 height 19
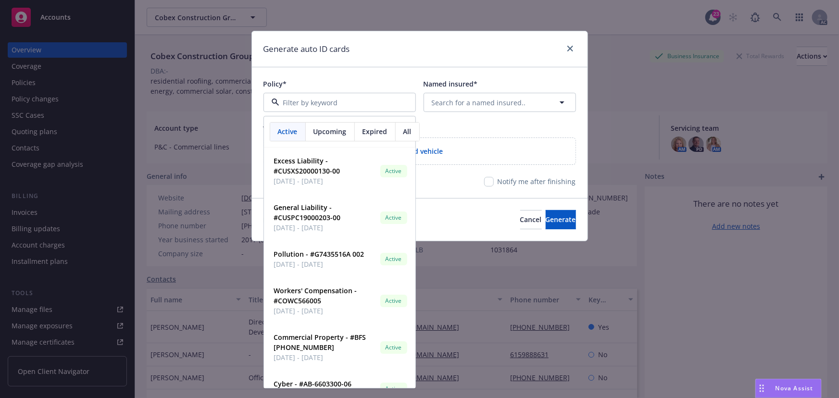
click at [297, 109] on div at bounding box center [339, 102] width 152 height 19
click at [296, 100] on input at bounding box center [337, 103] width 117 height 10
type input "auto"
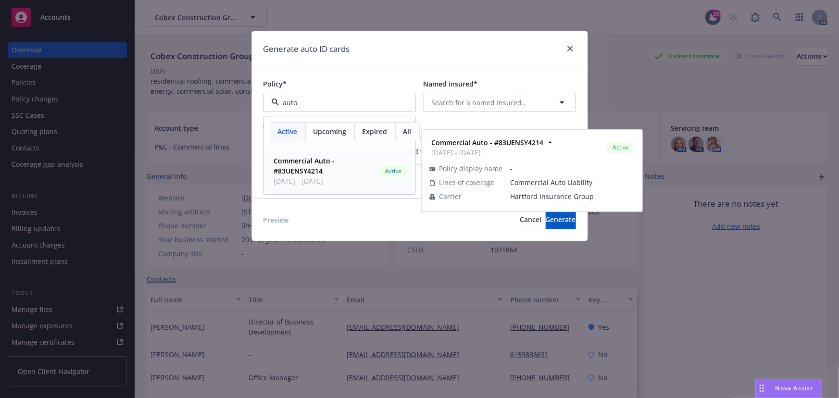
click at [355, 171] on span "Commercial Auto - #83UENSY4214" at bounding box center [325, 166] width 102 height 20
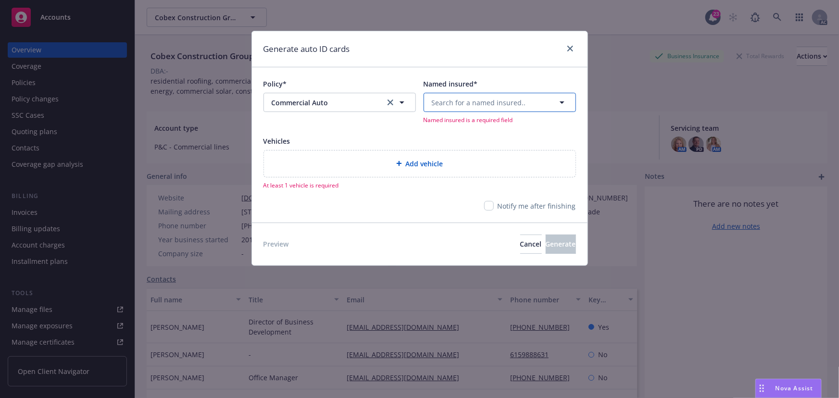
click at [439, 100] on span "Search for a named insured.." at bounding box center [479, 103] width 94 height 10
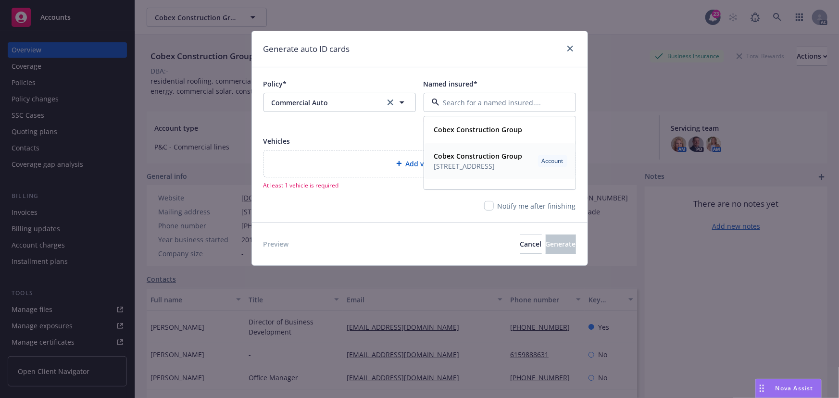
click at [483, 165] on span "503 GIUSEPPE CT STE 4, ROSEVILLE, CA, 95678, USA" at bounding box center [478, 166] width 88 height 10
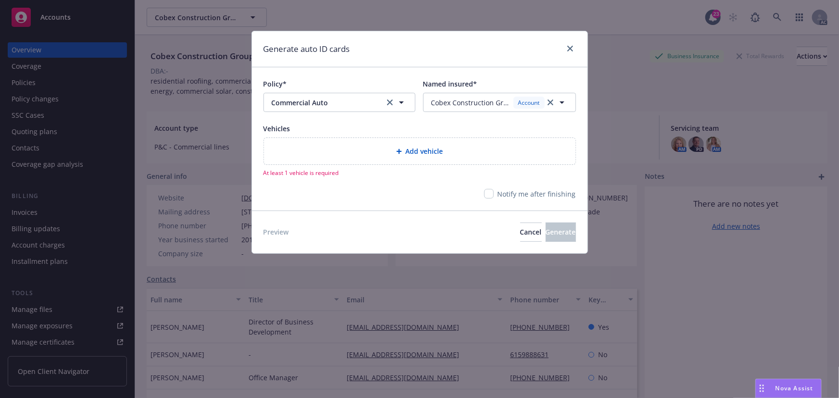
click at [406, 159] on div "Add vehicle" at bounding box center [419, 151] width 311 height 26
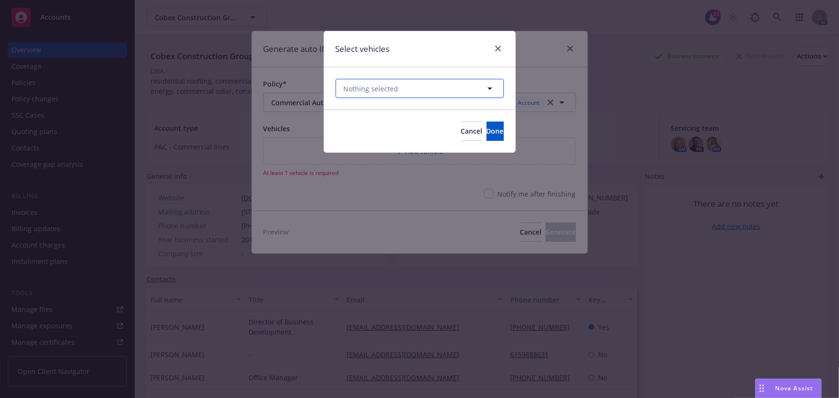
click at [362, 87] on span "Nothing selected" at bounding box center [371, 89] width 55 height 10
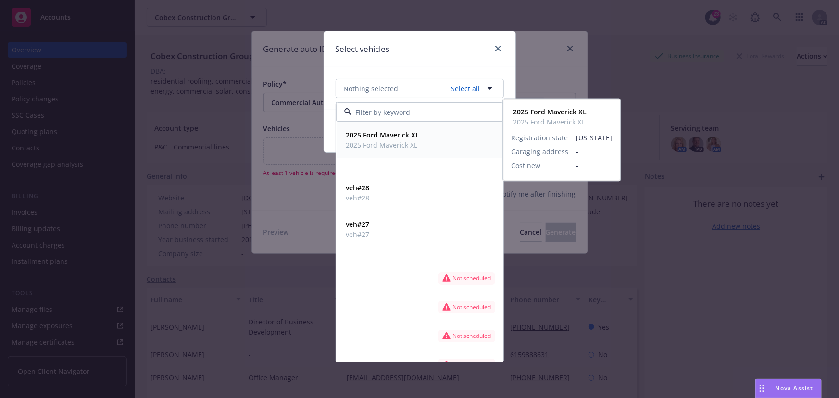
click at [413, 147] on span "2025 Ford Maverick XL" at bounding box center [383, 145] width 74 height 10
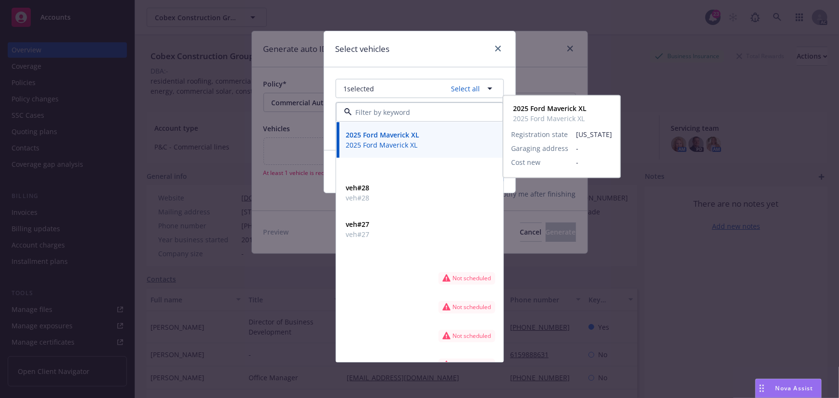
click at [403, 62] on div "Select vehicles" at bounding box center [419, 49] width 191 height 36
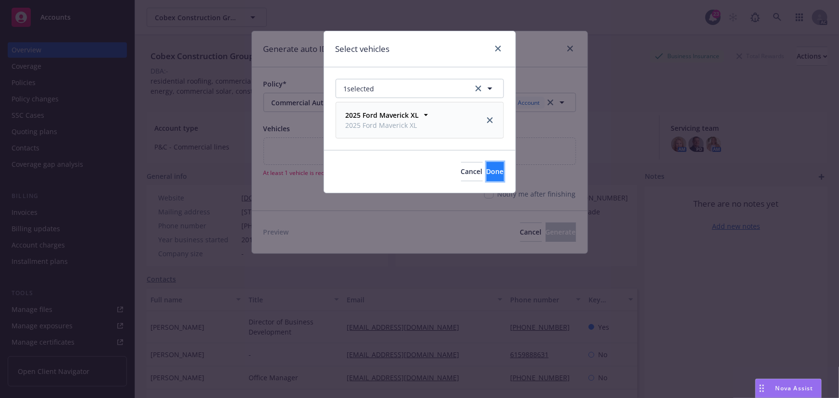
click at [486, 173] on span "Done" at bounding box center [494, 171] width 17 height 9
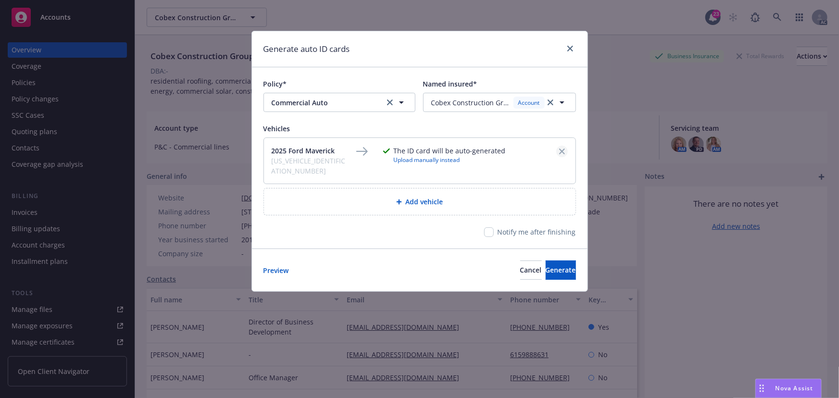
click at [568, 150] on div "2025 Ford Maverick 3FTTW8A30SRB29541 The ID card will be auto-generated Upload …" at bounding box center [419, 161] width 311 height 46
click at [564, 149] on icon "remove" at bounding box center [562, 152] width 6 height 6
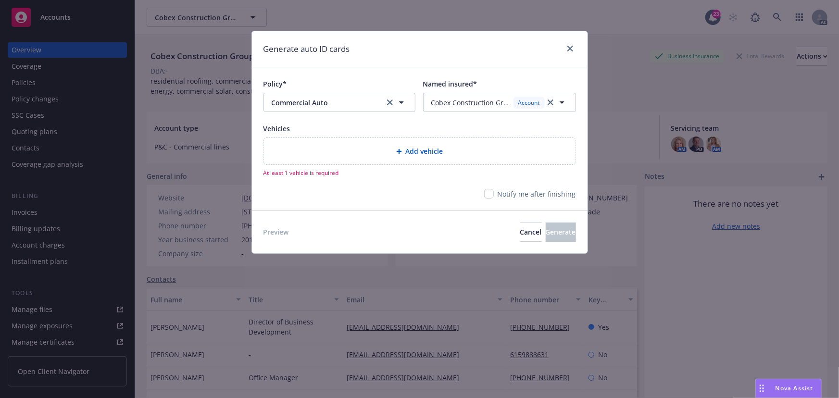
click at [479, 156] on div "Add vehicle" at bounding box center [420, 151] width 296 height 11
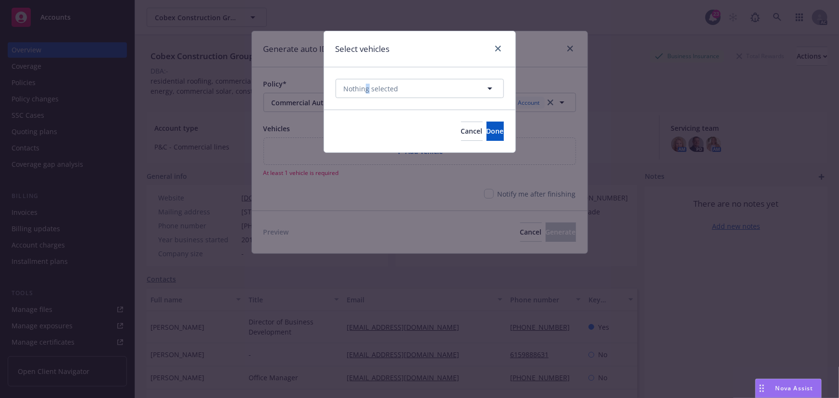
click at [366, 73] on div "Nothing selected" at bounding box center [419, 88] width 191 height 42
click at [370, 87] on span "Nothing selected" at bounding box center [371, 89] width 55 height 10
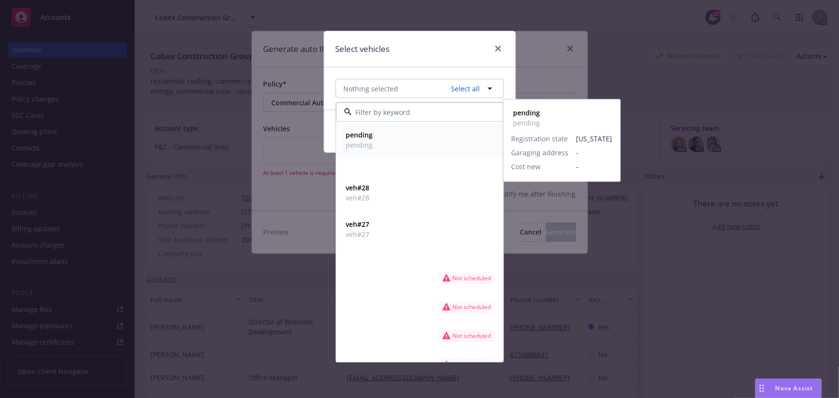
drag, startPoint x: 362, startPoint y: 137, endPoint x: 377, endPoint y: 112, distance: 29.1
click at [362, 136] on strong "pending" at bounding box center [359, 135] width 27 height 9
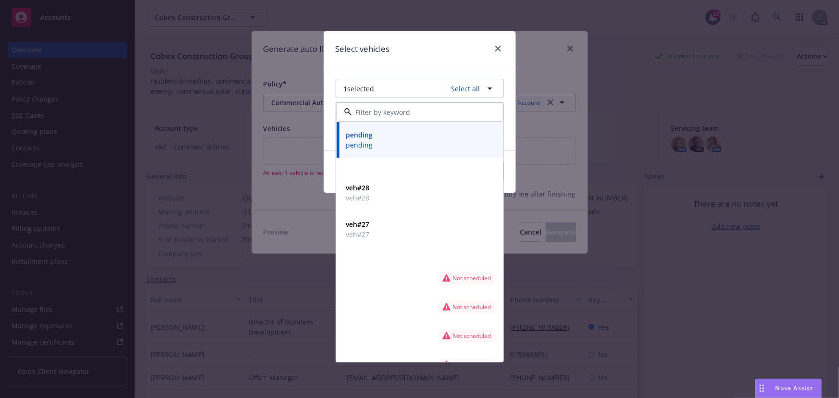
click at [414, 55] on div "Select vehicles" at bounding box center [419, 49] width 191 height 36
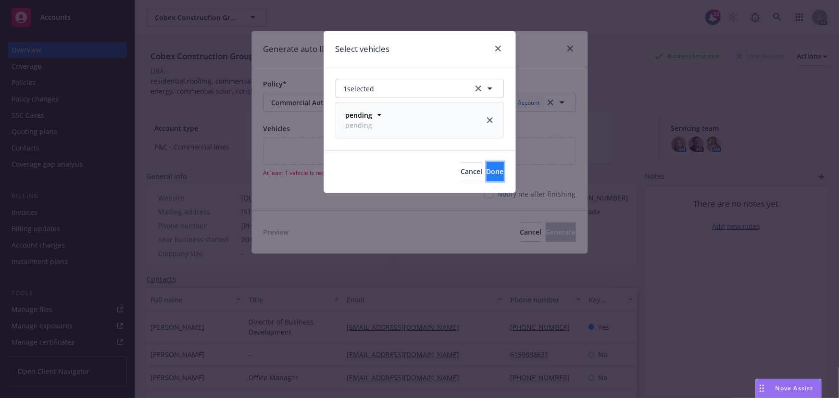
click at [490, 171] on button "Done" at bounding box center [494, 171] width 17 height 19
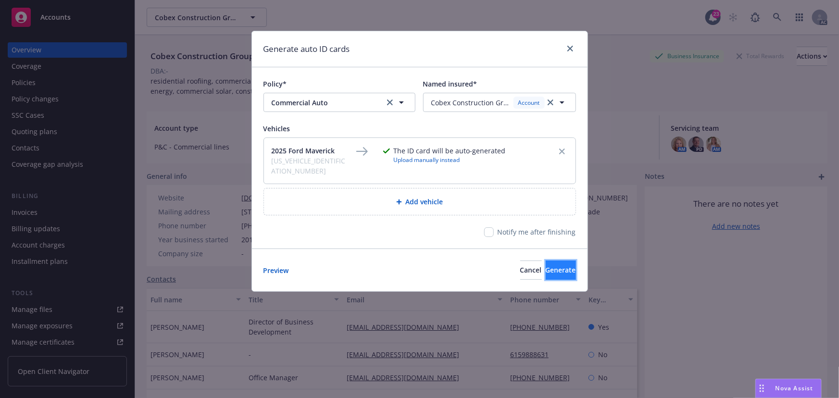
click at [552, 265] on span "Generate" at bounding box center [560, 269] width 30 height 9
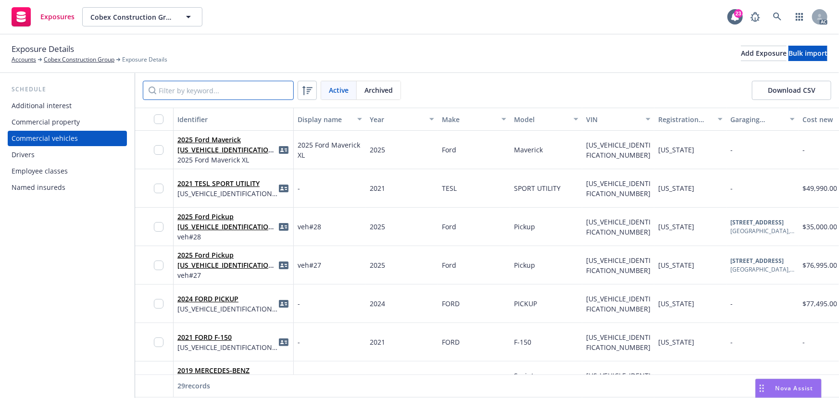
click at [172, 91] on input "Filter by keyword..." at bounding box center [218, 90] width 151 height 19
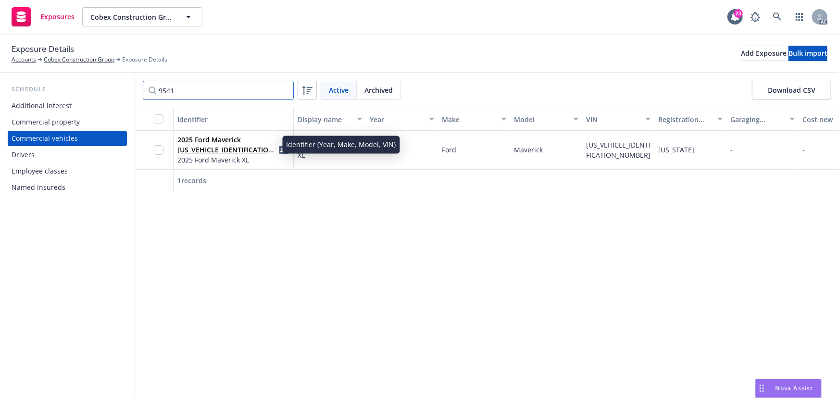
type input "9541"
click at [213, 141] on link "2025 Ford Maverick [US_VEHICLE_IDENTIFICATION_NUMBER]" at bounding box center [226, 149] width 99 height 29
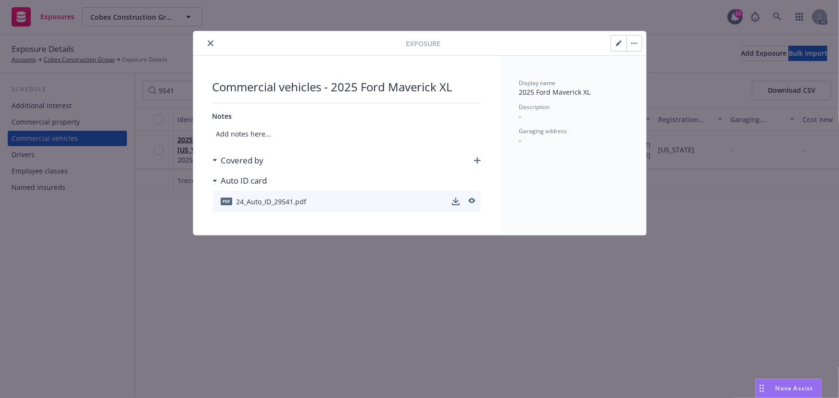
click at [475, 155] on div "Covered by" at bounding box center [346, 160] width 268 height 20
click at [477, 158] on icon "button" at bounding box center [477, 160] width 7 height 7
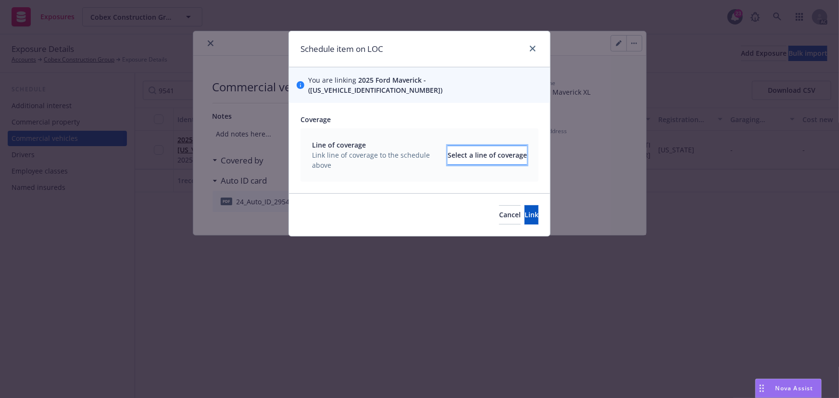
click at [448, 146] on div "Select a line of coverage" at bounding box center [486, 155] width 79 height 18
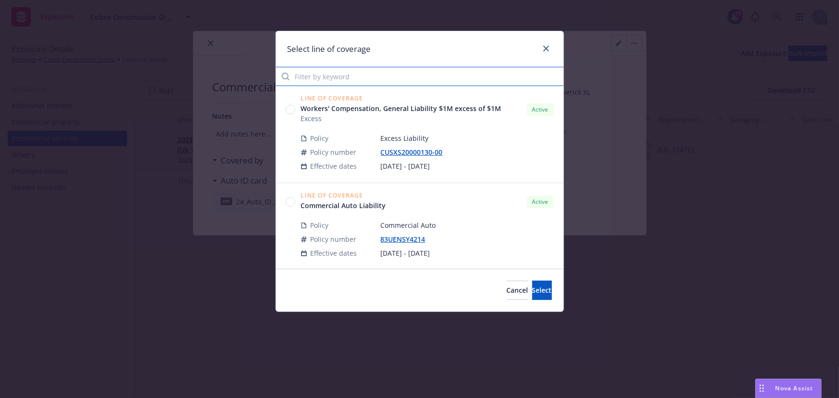
click at [321, 71] on input "Filter by keyword" at bounding box center [419, 76] width 287 height 19
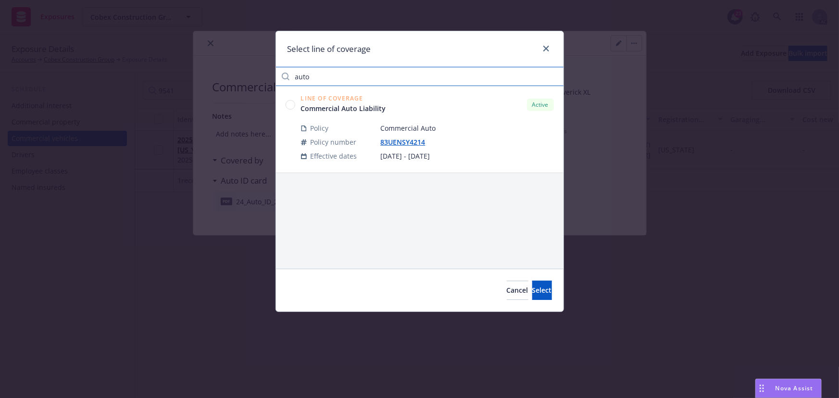
type input "auto"
click at [288, 103] on circle at bounding box center [289, 104] width 9 height 9
click at [540, 288] on button "Select" at bounding box center [542, 290] width 20 height 19
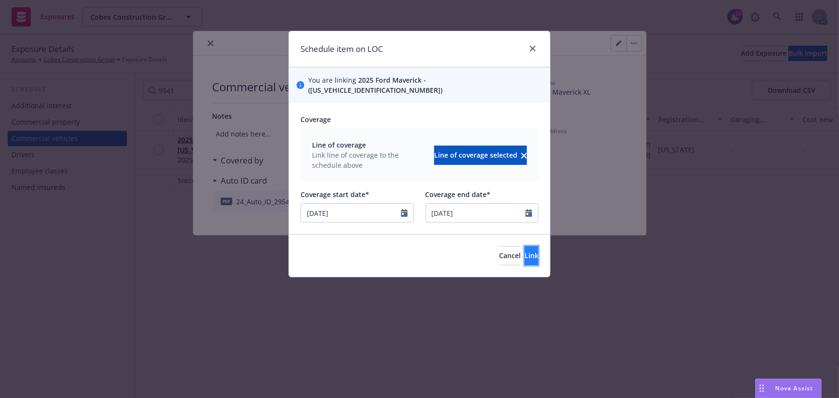
click at [524, 251] on span "Link" at bounding box center [531, 255] width 14 height 9
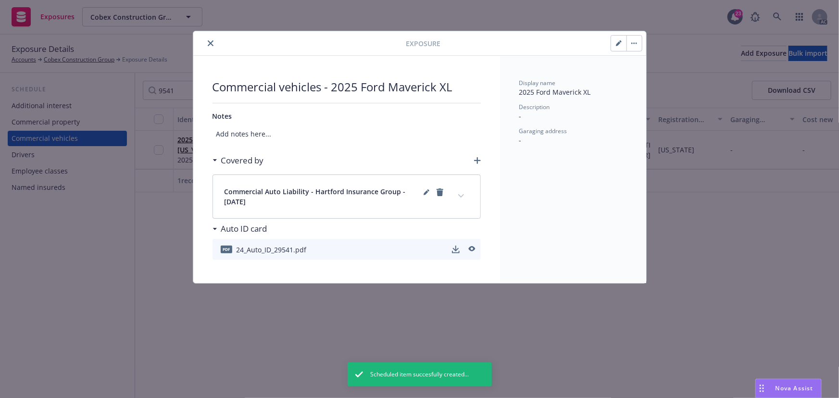
click at [208, 43] on icon "close" at bounding box center [211, 43] width 6 height 6
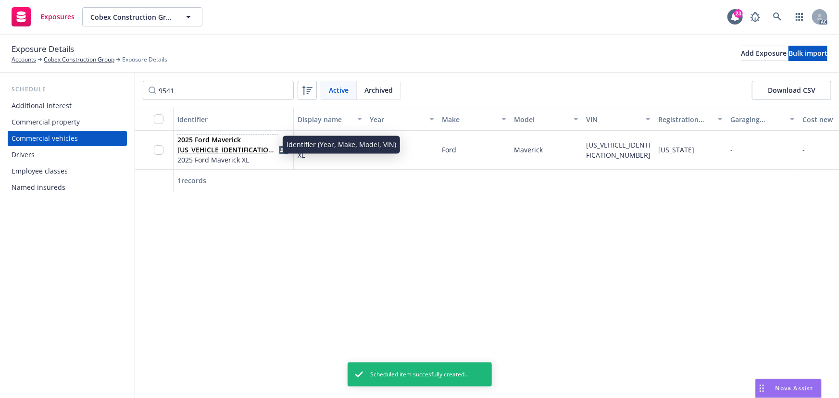
click at [204, 143] on link "2025 Ford Maverick [US_VEHICLE_IDENTIFICATION_NUMBER]" at bounding box center [226, 149] width 99 height 29
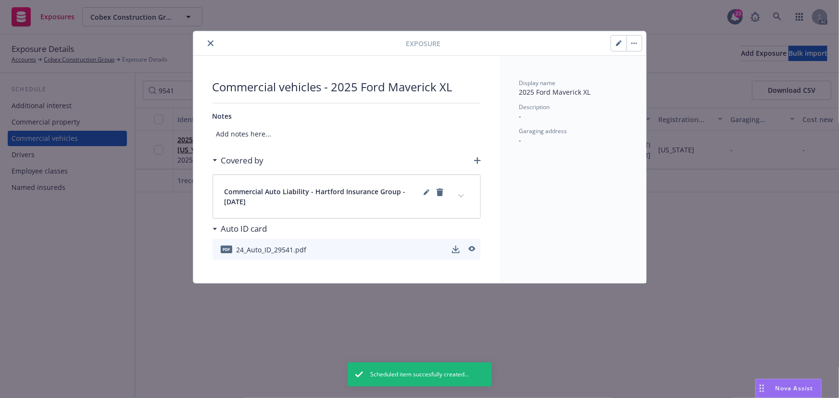
click at [214, 41] on button "close" at bounding box center [211, 43] width 12 height 12
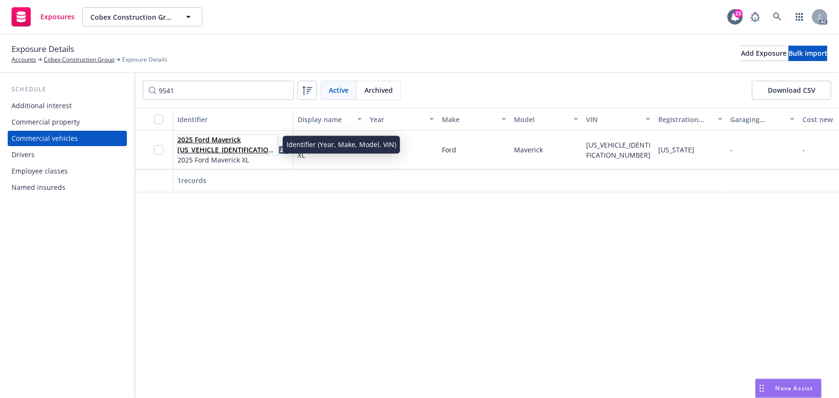
click at [192, 145] on link "2025 Ford Maverick [US_VEHICLE_IDENTIFICATION_NUMBER]" at bounding box center [226, 149] width 99 height 29
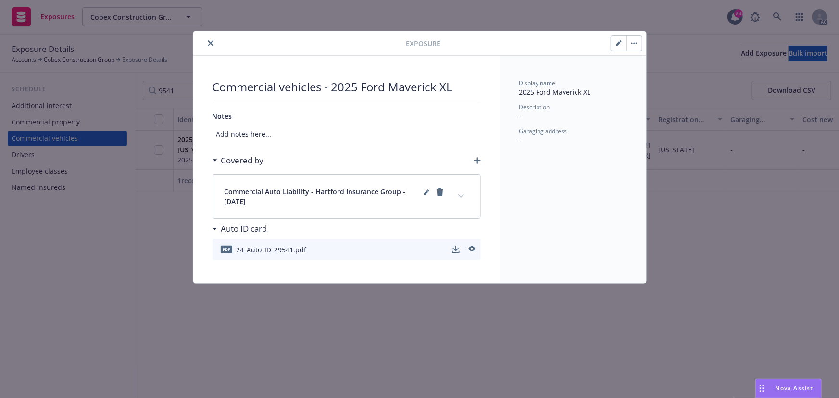
click at [615, 40] on button "button" at bounding box center [618, 43] width 15 height 15
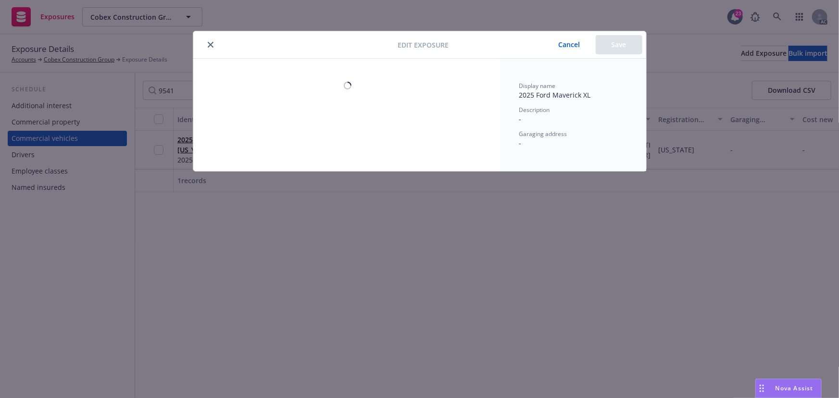
select select "CA"
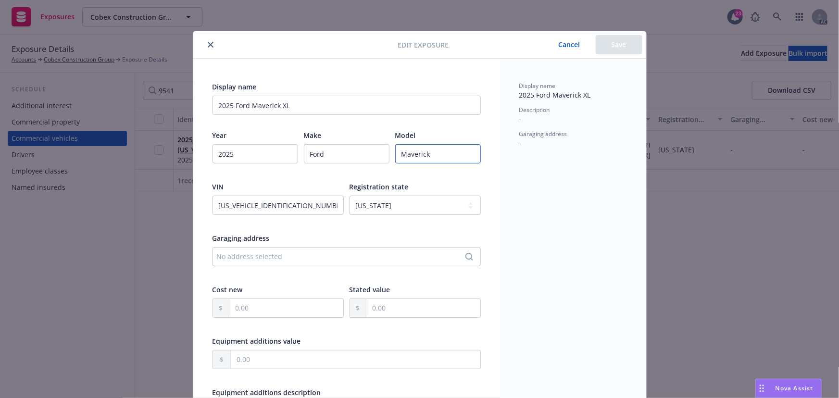
click at [445, 154] on input "Maverick" at bounding box center [438, 153] width 86 height 19
drag, startPoint x: 310, startPoint y: 105, endPoint x: 152, endPoint y: 101, distance: 157.7
click at [152, 101] on div "Edit exposure Cancel Save Display name 2025 Ford Maverick XL Year [DATE] Make F…" at bounding box center [419, 199] width 839 height 398
type input "pending"
click at [611, 40] on button "Save" at bounding box center [618, 44] width 47 height 19
